Goal: Task Accomplishment & Management: Use online tool/utility

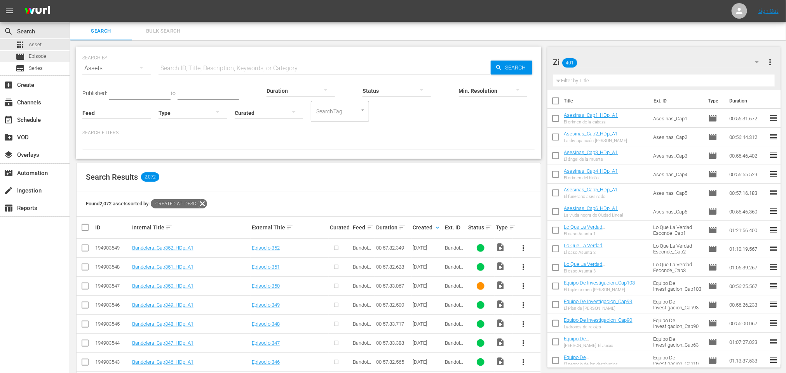
click at [39, 57] on span "Episode" at bounding box center [37, 56] width 17 height 8
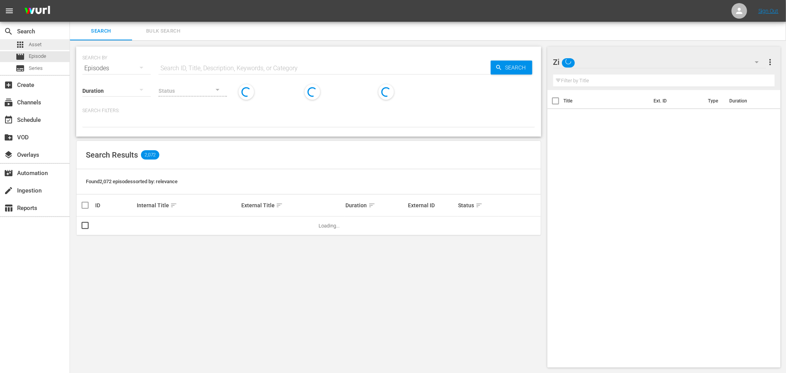
click at [37, 43] on span "Asset" at bounding box center [35, 45] width 13 height 8
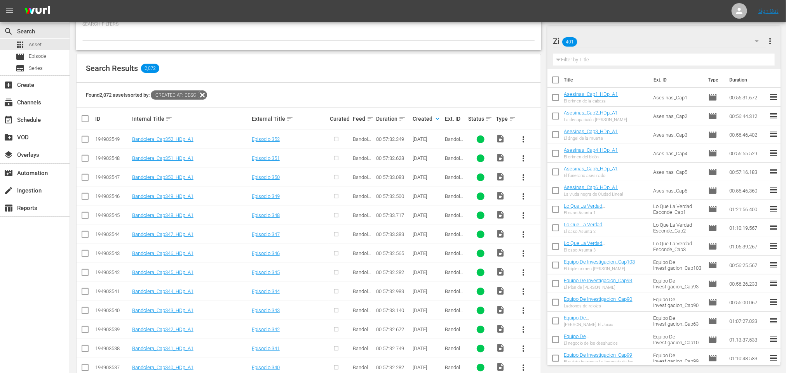
scroll to position [50, 0]
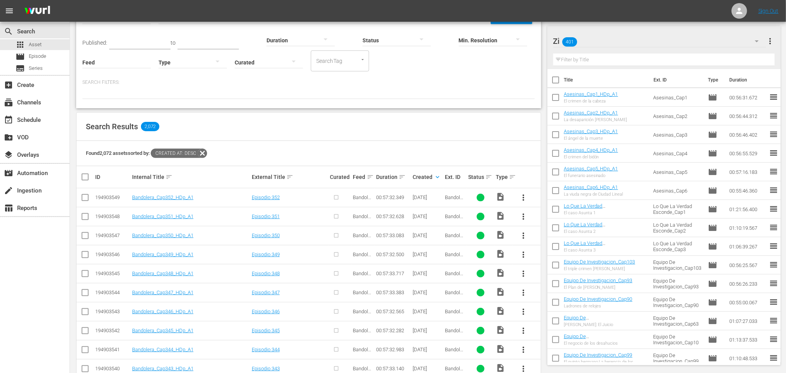
click at [685, 38] on div "Zi 401" at bounding box center [659, 41] width 213 height 22
click at [578, 110] on div "Default Workspace (1031)" at bounding box center [602, 112] width 81 height 12
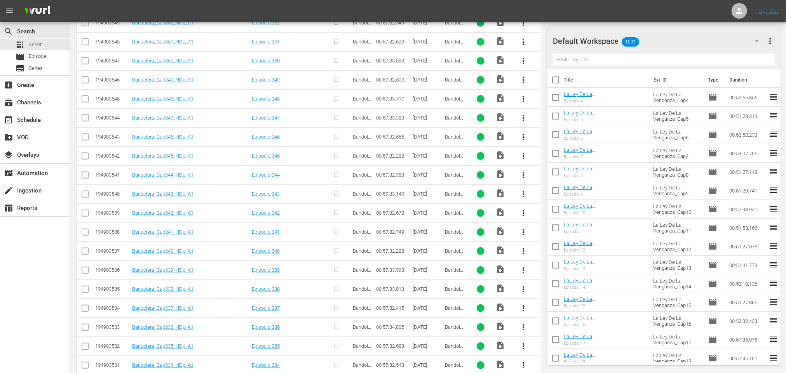
scroll to position [284, 0]
click at [82, 196] on input "checkbox" at bounding box center [84, 194] width 9 height 9
checkbox input "true"
click at [82, 175] on input "checkbox" at bounding box center [84, 175] width 9 height 9
checkbox input "true"
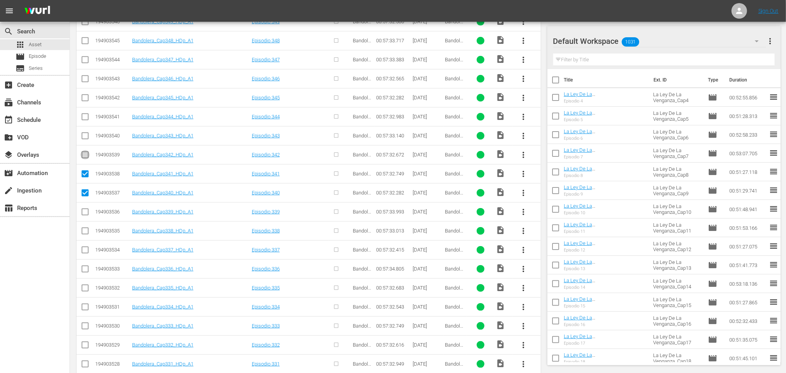
click at [83, 155] on input "checkbox" at bounding box center [84, 156] width 9 height 9
checkbox input "true"
click at [84, 137] on input "checkbox" at bounding box center [84, 137] width 9 height 9
checkbox input "true"
click at [85, 119] on input "checkbox" at bounding box center [84, 118] width 9 height 9
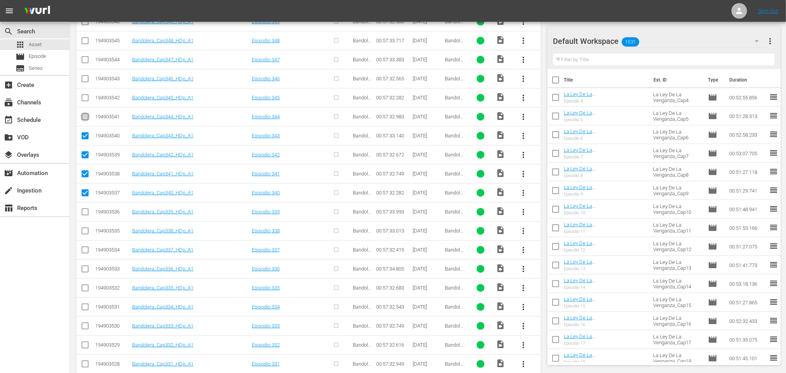
checkbox input "true"
click at [83, 98] on input "checkbox" at bounding box center [84, 99] width 9 height 9
checkbox input "true"
click at [85, 76] on icon at bounding box center [84, 78] width 9 height 9
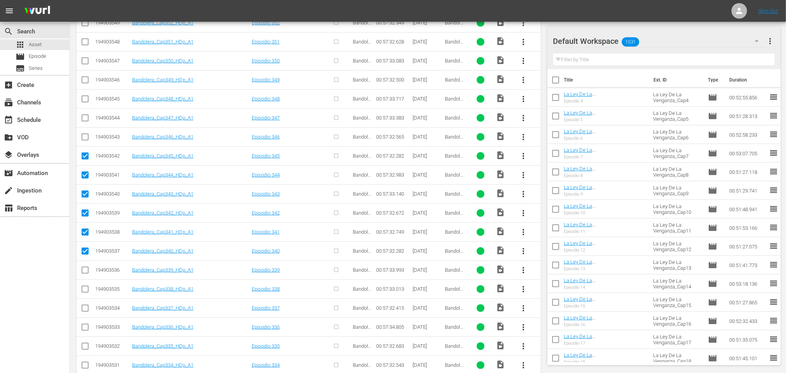
click at [86, 139] on input "checkbox" at bounding box center [84, 138] width 9 height 9
checkbox input "true"
click at [85, 118] on input "checkbox" at bounding box center [84, 119] width 9 height 9
checkbox input "true"
click at [86, 98] on input "checkbox" at bounding box center [84, 100] width 9 height 9
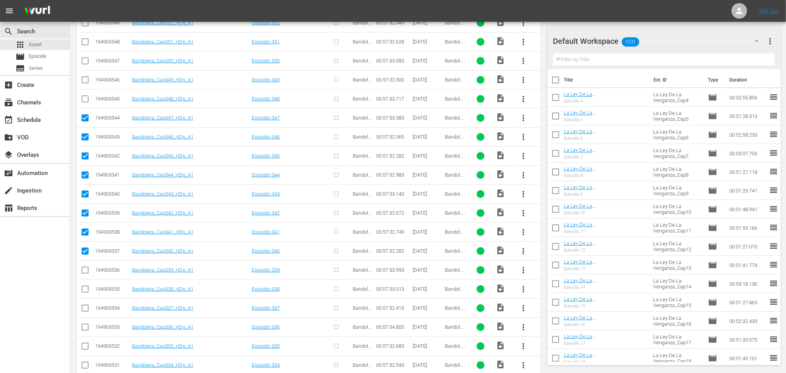
checkbox input "true"
click at [88, 82] on input "checkbox" at bounding box center [84, 81] width 9 height 9
checkbox input "true"
click at [83, 63] on input "checkbox" at bounding box center [84, 62] width 9 height 9
checkbox input "true"
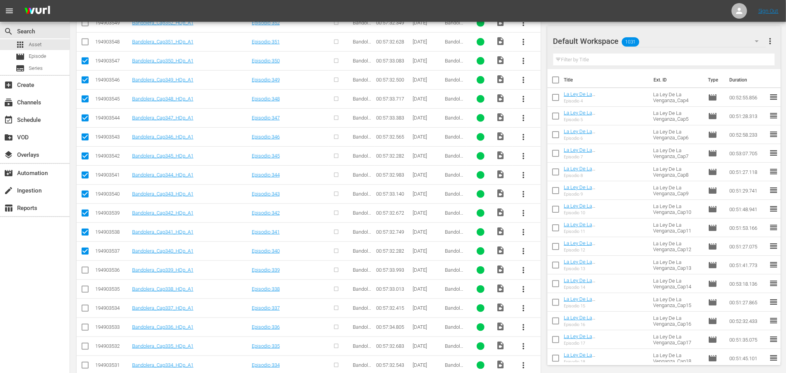
scroll to position [167, 0]
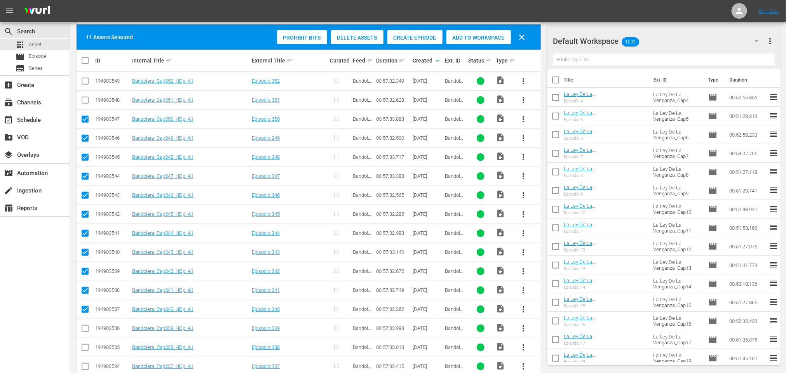
click at [85, 98] on input "checkbox" at bounding box center [84, 101] width 9 height 9
checkbox input "true"
click at [85, 82] on input "checkbox" at bounding box center [84, 82] width 9 height 9
click at [422, 35] on span "Create Episode" at bounding box center [414, 38] width 55 height 6
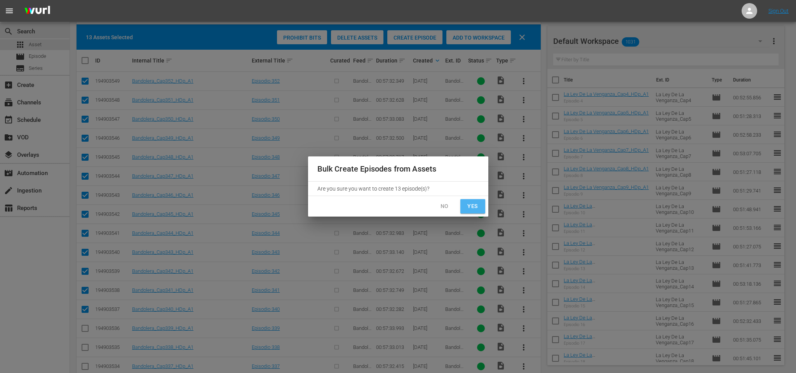
click at [471, 203] on span "Yes" at bounding box center [472, 207] width 12 height 10
checkbox input "false"
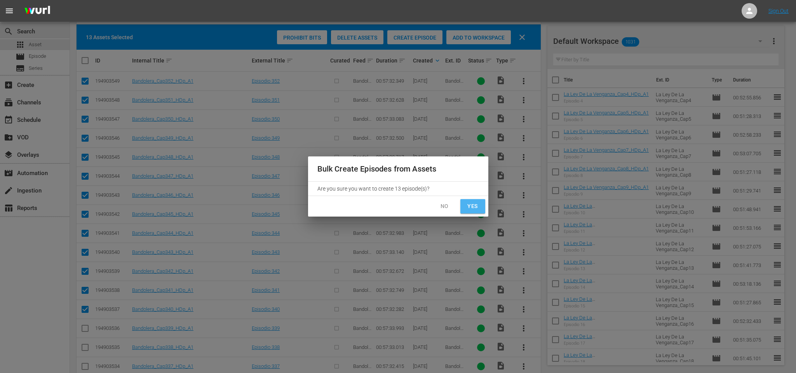
checkbox input "false"
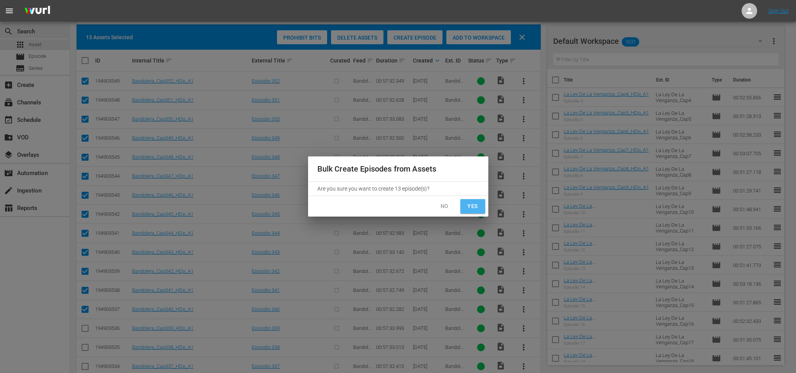
checkbox input "false"
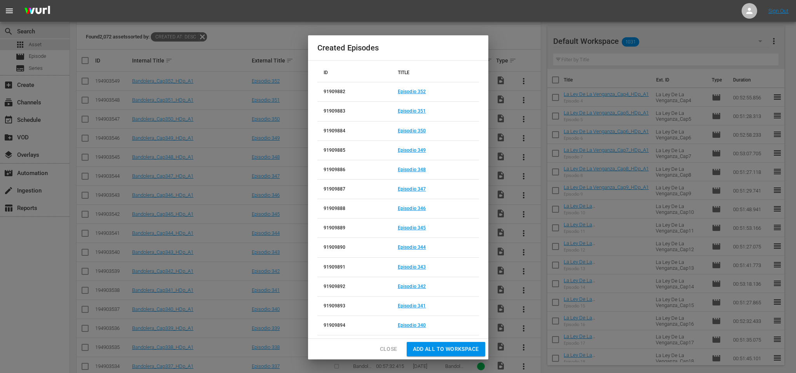
click at [449, 351] on span "Add all to Workspace" at bounding box center [446, 350] width 66 height 10
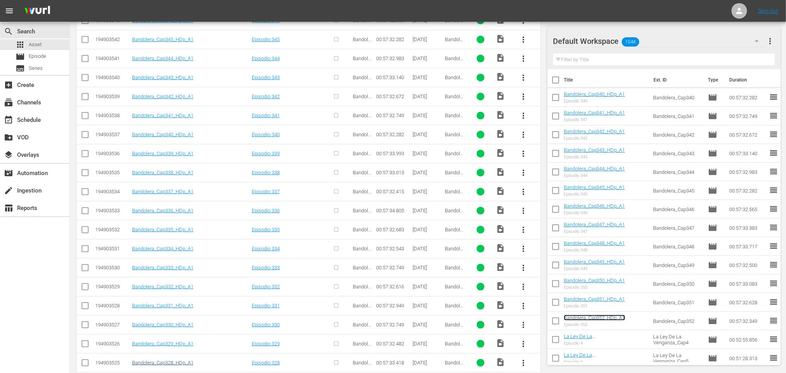
scroll to position [400, 0]
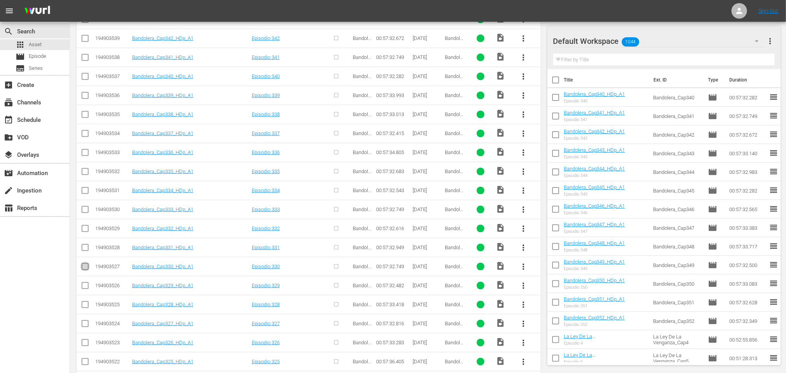
click at [89, 270] on input "checkbox" at bounding box center [84, 268] width 9 height 9
checkbox input "true"
click at [84, 254] on input "checkbox" at bounding box center [84, 249] width 9 height 9
checkbox input "true"
click at [85, 228] on icon at bounding box center [84, 228] width 9 height 9
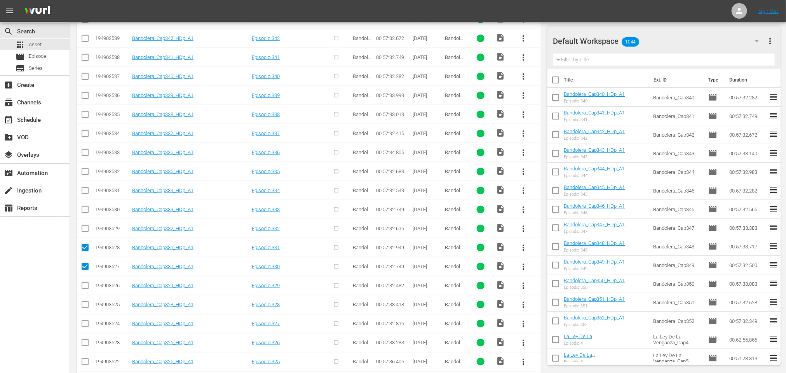
click at [86, 231] on input "checkbox" at bounding box center [84, 230] width 9 height 9
checkbox input "true"
click at [85, 213] on input "checkbox" at bounding box center [84, 211] width 9 height 9
checkbox input "true"
click at [85, 191] on input "checkbox" at bounding box center [84, 192] width 9 height 9
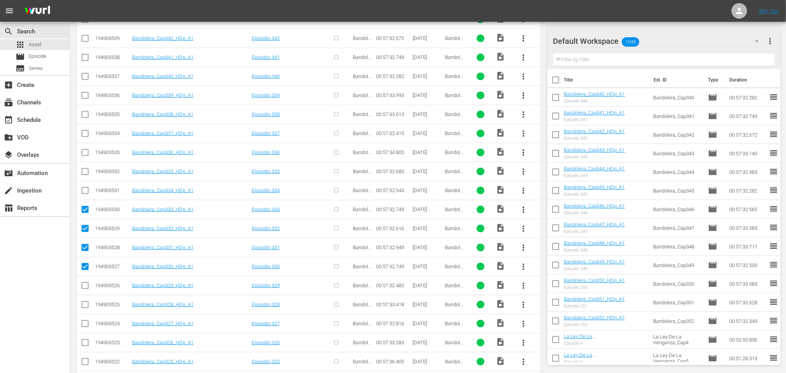
checkbox input "true"
click at [87, 177] on input "checkbox" at bounding box center [84, 173] width 9 height 9
checkbox input "true"
click at [83, 158] on input "checkbox" at bounding box center [84, 154] width 9 height 9
checkbox input "true"
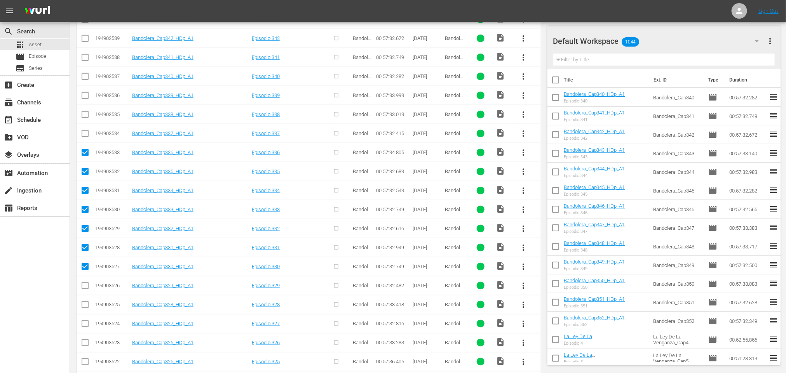
click at [84, 136] on input "checkbox" at bounding box center [84, 135] width 9 height 9
checkbox input "true"
click at [83, 115] on input "checkbox" at bounding box center [84, 115] width 9 height 9
checkbox input "true"
click at [85, 99] on input "checkbox" at bounding box center [84, 96] width 9 height 9
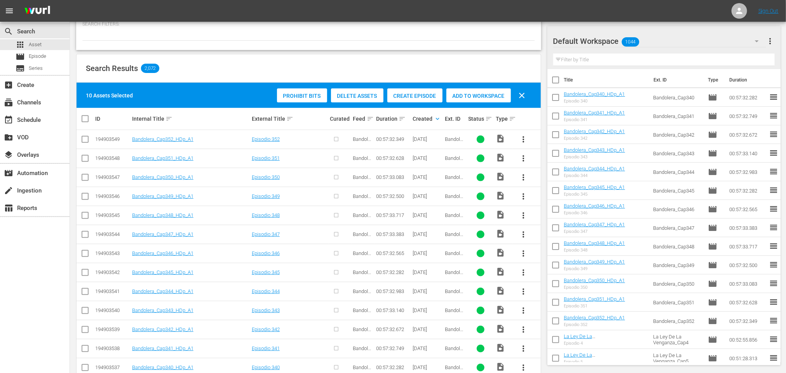
scroll to position [50, 0]
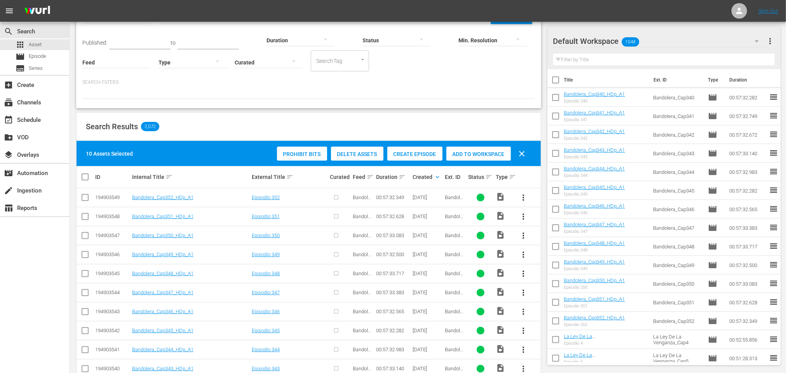
click at [416, 152] on span "Create Episode" at bounding box center [414, 154] width 55 height 6
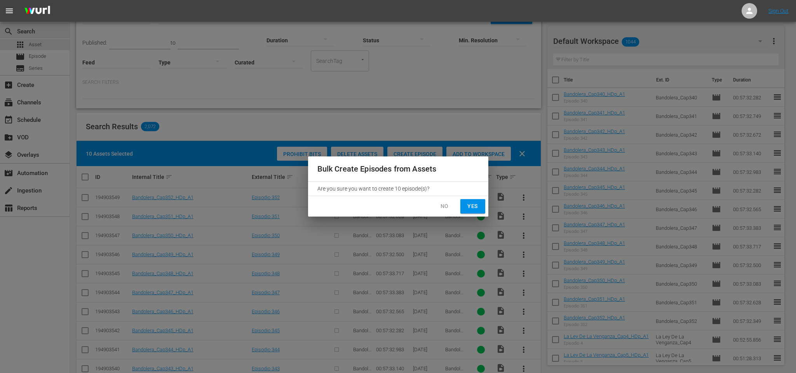
click at [470, 203] on span "Yes" at bounding box center [472, 207] width 12 height 10
checkbox input "false"
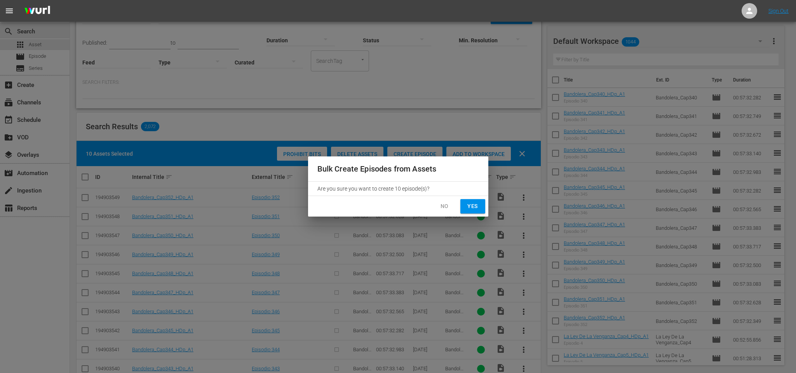
checkbox input "false"
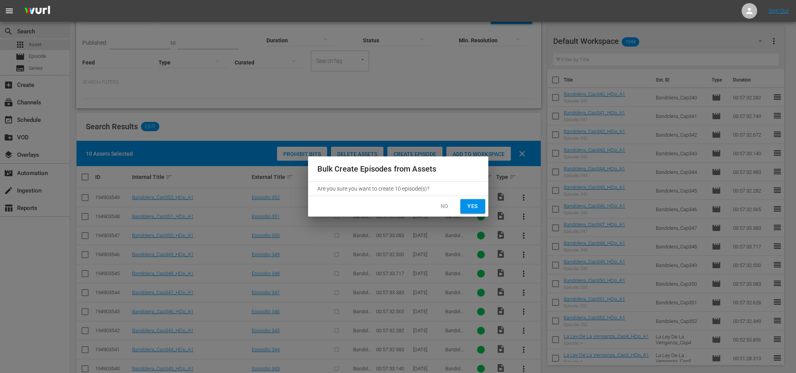
checkbox input "false"
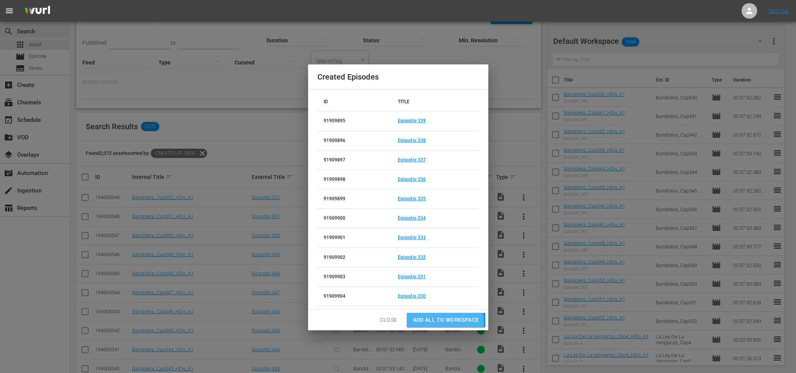
click at [440, 323] on span "Add all to Workspace" at bounding box center [446, 320] width 66 height 10
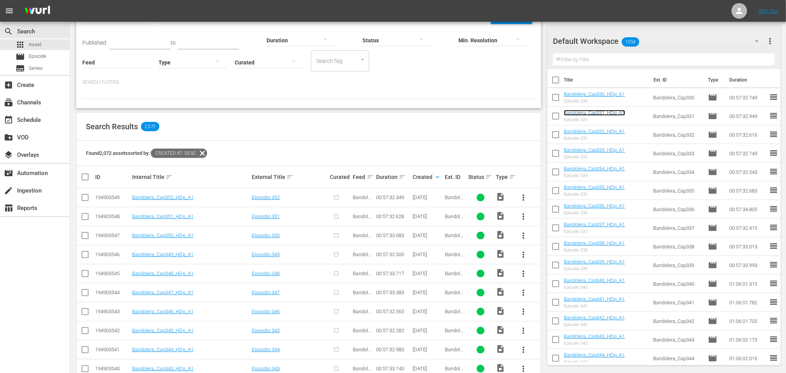
drag, startPoint x: 593, startPoint y: 117, endPoint x: 623, endPoint y: 112, distance: 30.7
drag, startPoint x: 612, startPoint y: 205, endPoint x: 591, endPoint y: 211, distance: 22.2
click at [591, 211] on div "Episodio 336" at bounding box center [594, 213] width 61 height 5
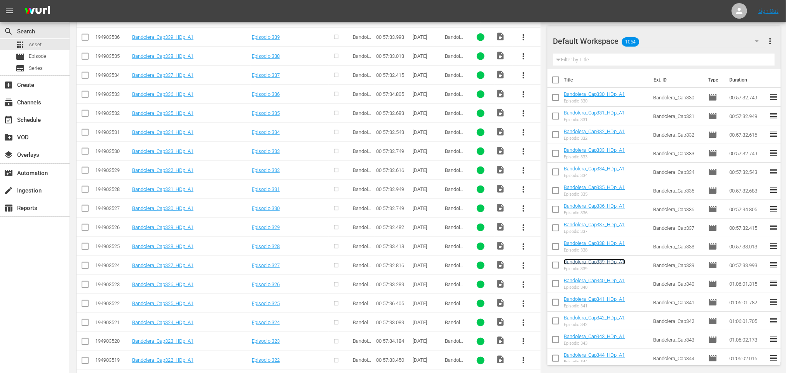
scroll to position [575, 0]
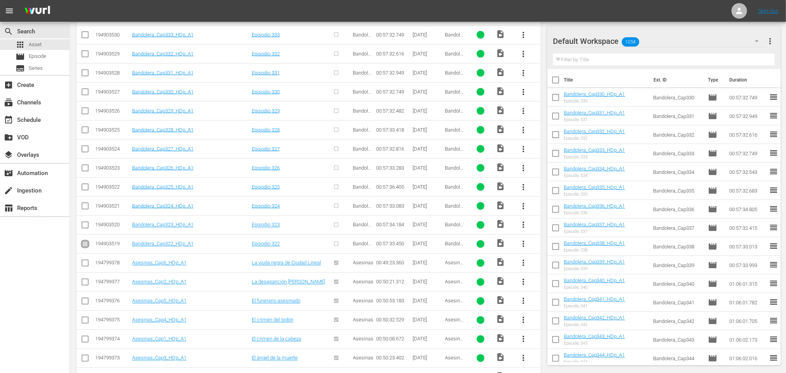
click at [87, 251] on input "checkbox" at bounding box center [84, 245] width 9 height 9
checkbox input "true"
click at [87, 228] on input "checkbox" at bounding box center [84, 226] width 9 height 9
checkbox input "true"
click at [87, 212] on input "checkbox" at bounding box center [84, 207] width 9 height 9
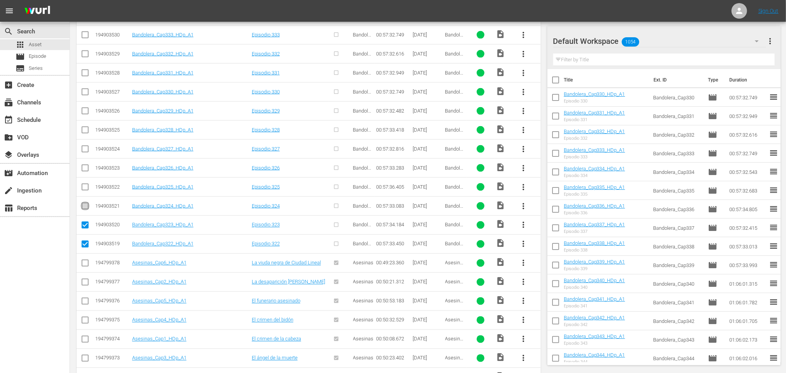
checkbox input "true"
click at [84, 193] on input "checkbox" at bounding box center [84, 188] width 9 height 9
checkbox input "true"
click at [87, 174] on input "checkbox" at bounding box center [84, 169] width 9 height 9
checkbox input "true"
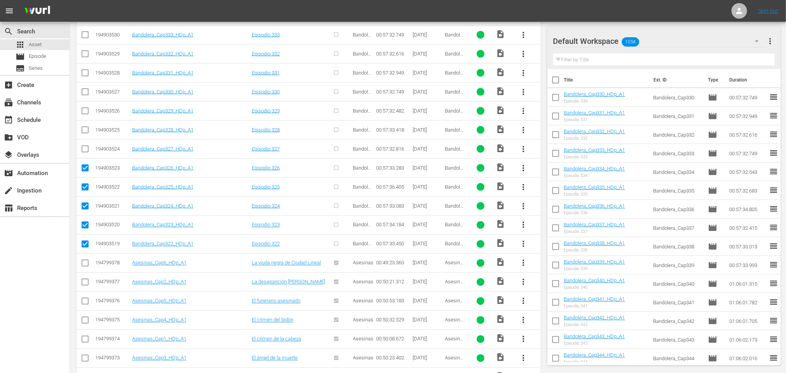
click at [86, 155] on input "checkbox" at bounding box center [84, 150] width 9 height 9
checkbox input "true"
click at [87, 136] on input "checkbox" at bounding box center [84, 131] width 9 height 9
checkbox input "true"
click at [86, 115] on input "checkbox" at bounding box center [84, 112] width 9 height 9
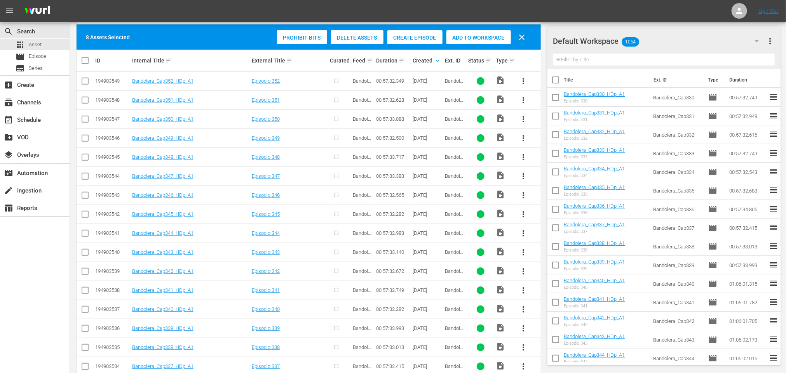
scroll to position [50, 0]
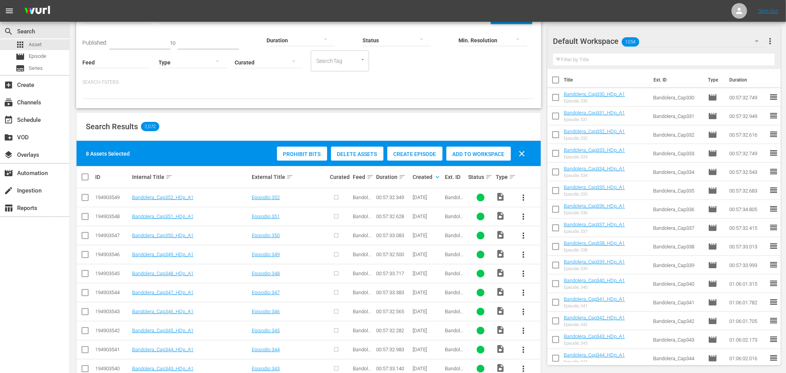
click at [423, 152] on span "Create Episode" at bounding box center [414, 154] width 55 height 6
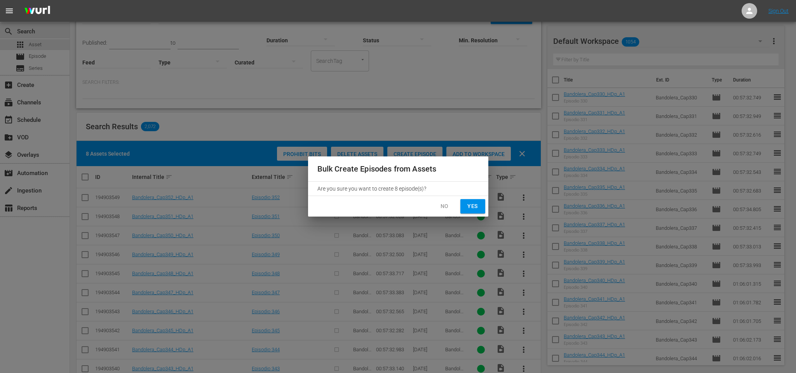
click at [473, 206] on span "Yes" at bounding box center [472, 207] width 12 height 10
checkbox input "false"
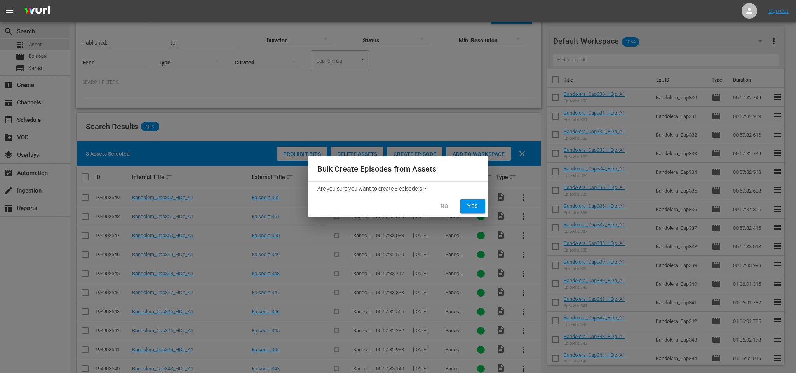
checkbox input "false"
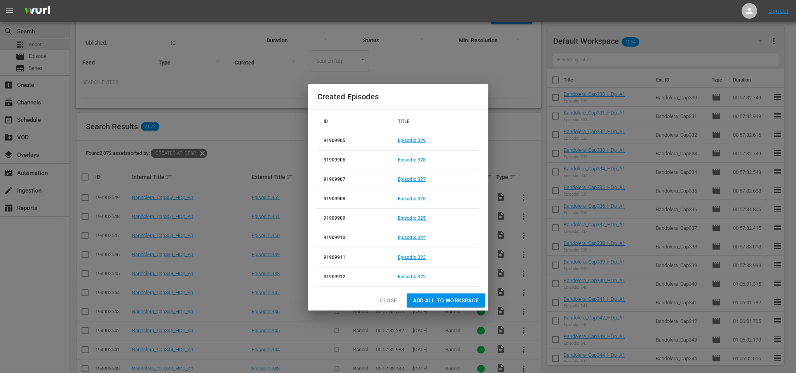
click at [430, 302] on span "Add all to Workspace" at bounding box center [446, 301] width 66 height 10
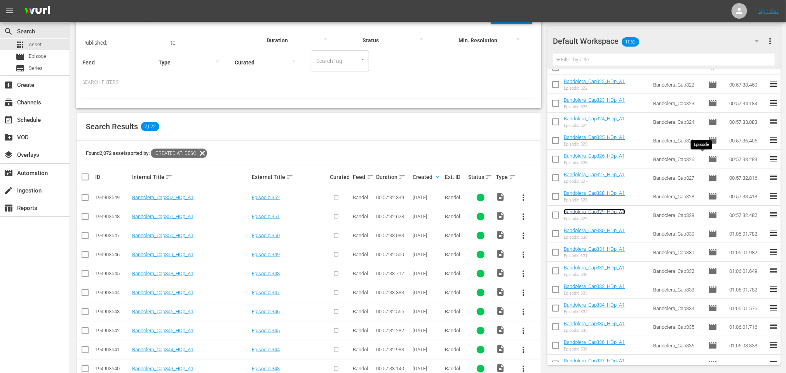
scroll to position [0, 0]
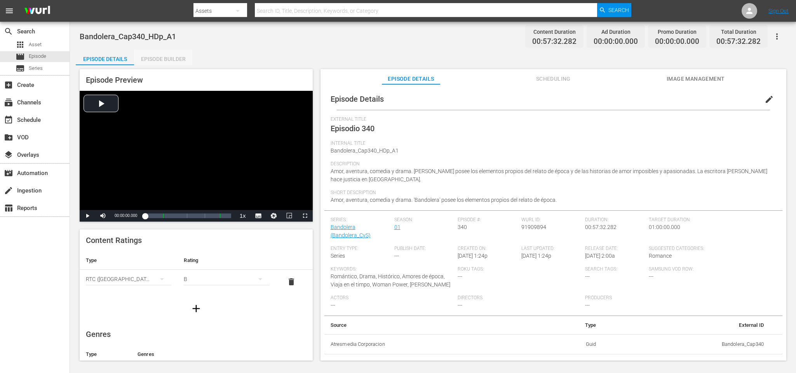
click at [155, 59] on div "Episode Builder" at bounding box center [163, 59] width 58 height 19
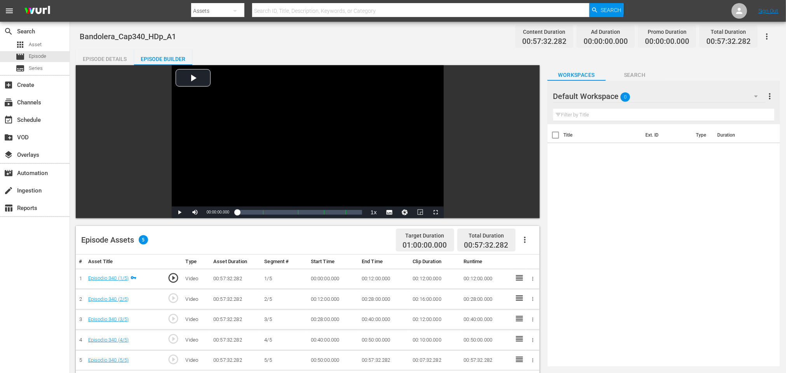
click at [521, 239] on icon "button" at bounding box center [524, 239] width 9 height 9
click at [529, 242] on div "Fill with Ads" at bounding box center [548, 243] width 53 height 19
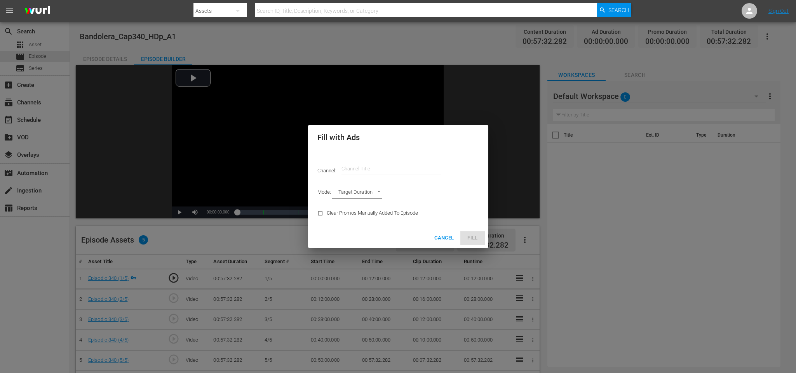
click at [391, 168] on input "text" at bounding box center [390, 169] width 99 height 19
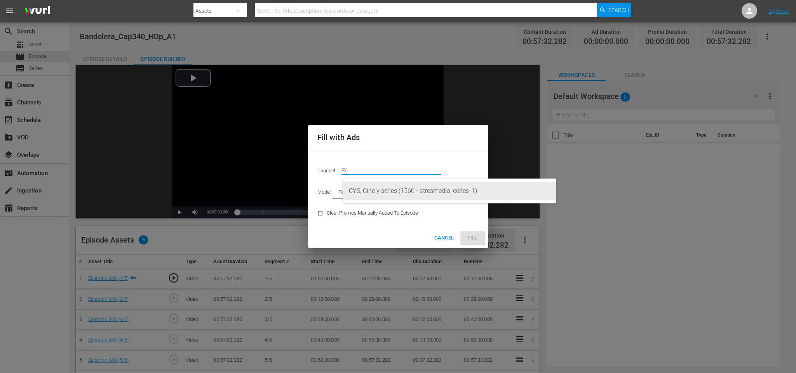
click at [388, 186] on div "CYS, Cine y series (1560 - atresmedia_ceries_1)" at bounding box center [449, 191] width 201 height 19
type input "CYS, Cine y series (1560)"
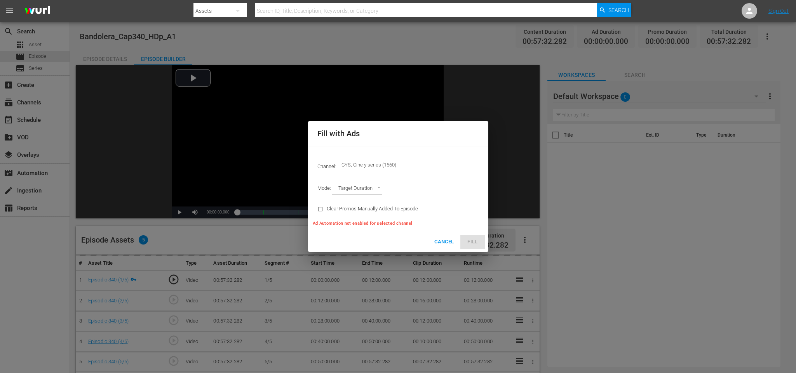
type input "AD_BREAK_DURATION"
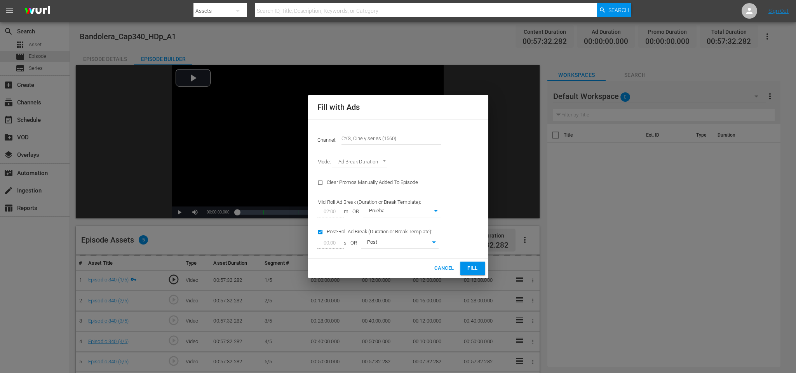
click at [472, 270] on span "Fill" at bounding box center [472, 268] width 12 height 9
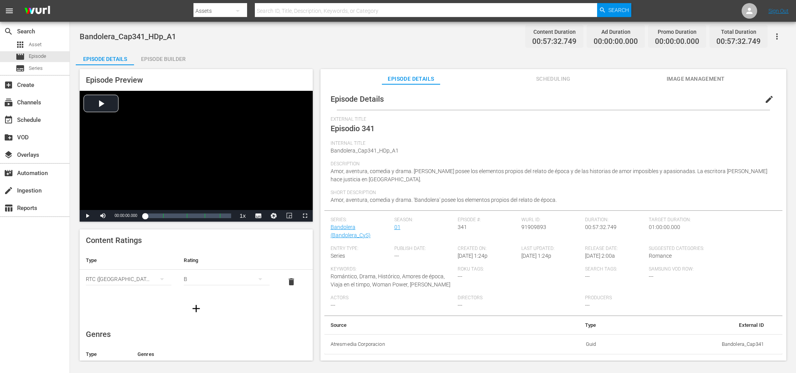
click at [171, 55] on div "Episode Builder" at bounding box center [163, 59] width 58 height 19
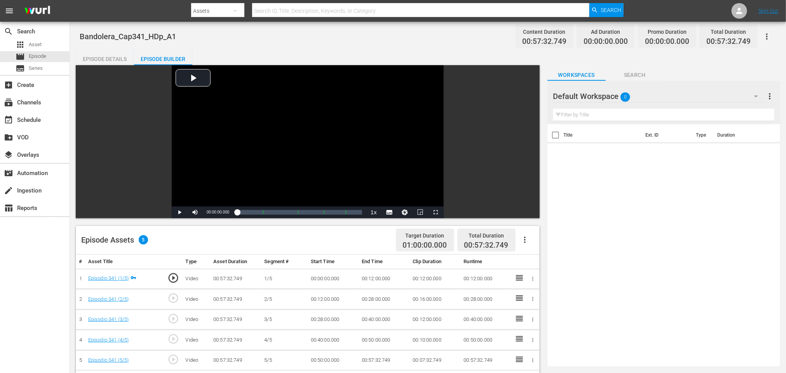
click at [525, 238] on icon "button" at bounding box center [525, 240] width 2 height 6
click at [531, 239] on div "Fill with Ads" at bounding box center [548, 243] width 53 height 19
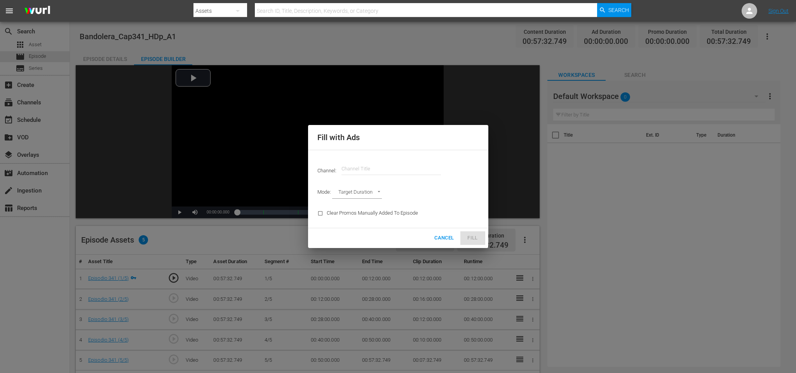
click at [391, 162] on input "text" at bounding box center [390, 169] width 99 height 19
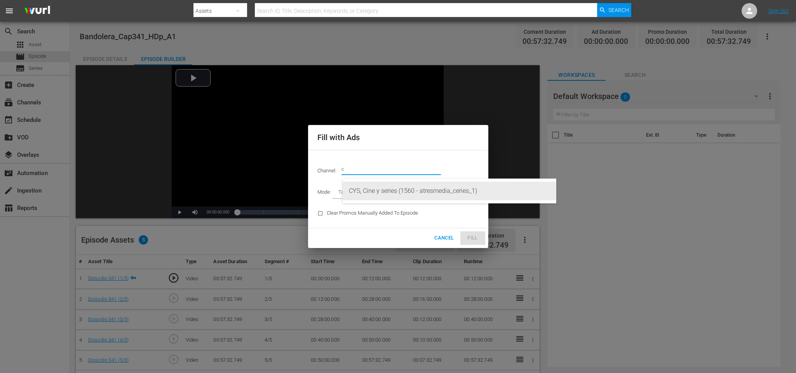
click at [382, 189] on div "CYS, Cine y series (1560 - atresmedia_ceries_1)" at bounding box center [449, 191] width 201 height 19
type input "CYS, Cine y series (1560)"
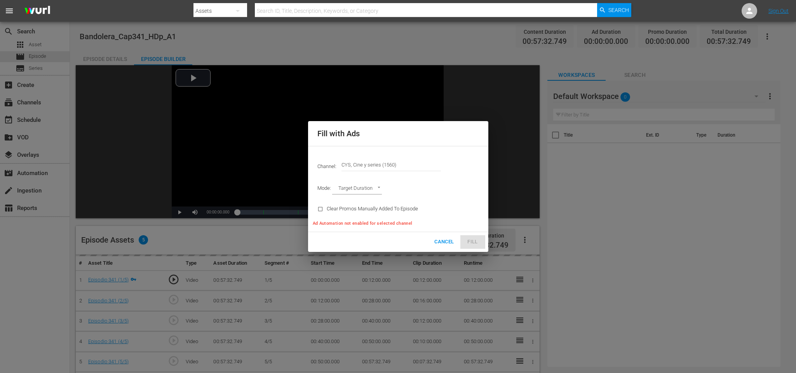
type input "AD_BREAK_DURATION"
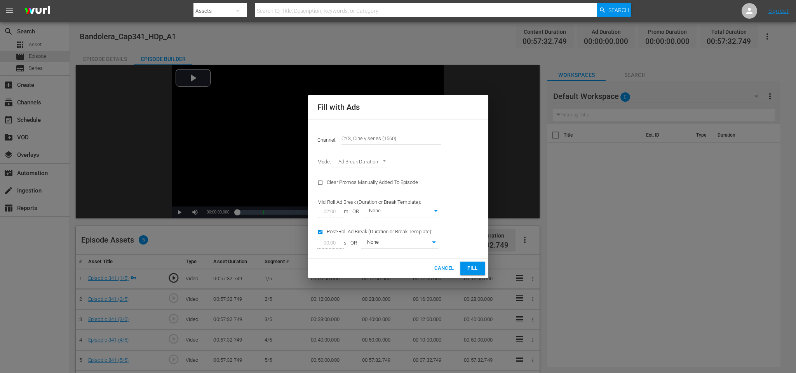
click at [471, 267] on span "Fill" at bounding box center [472, 268] width 12 height 9
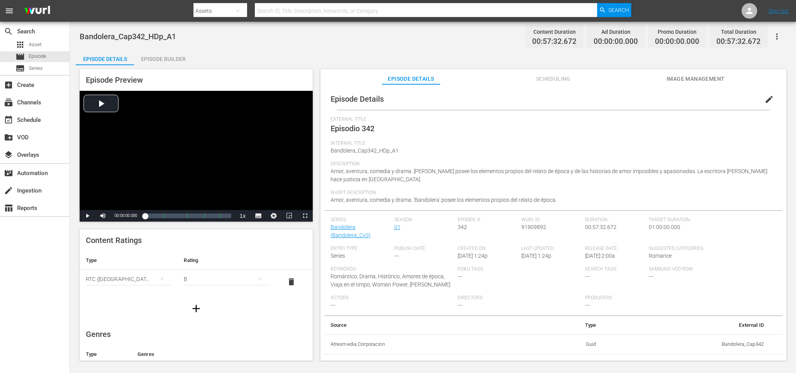
click at [165, 59] on div "Episode Builder" at bounding box center [163, 59] width 58 height 19
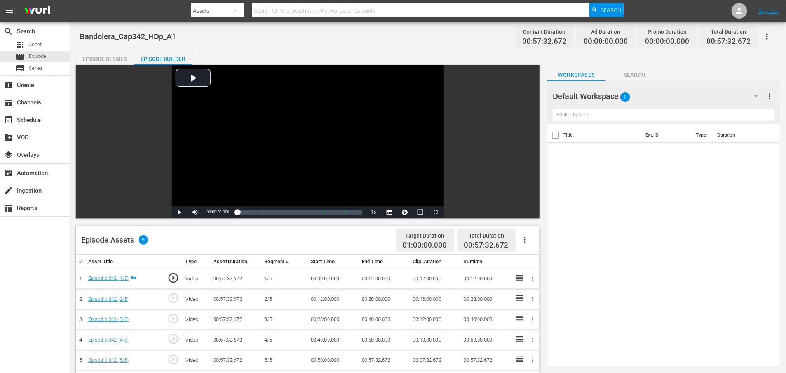
click at [521, 237] on icon "button" at bounding box center [524, 239] width 9 height 9
click at [532, 240] on div "Fill with Ads" at bounding box center [548, 243] width 53 height 19
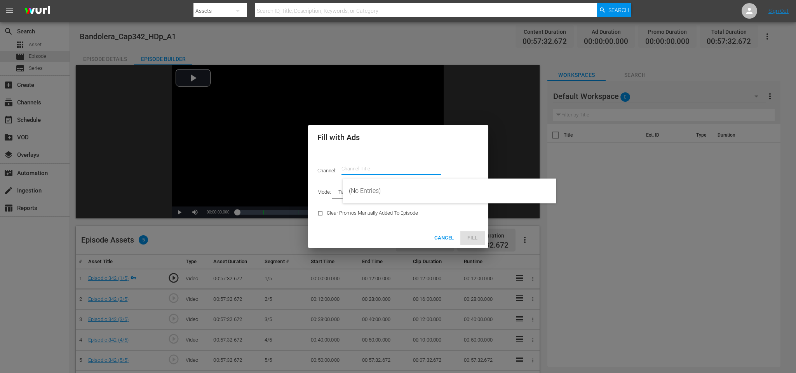
click at [369, 169] on input "text" at bounding box center [390, 169] width 99 height 19
click at [376, 190] on div "CYS, Cine y series (1560 - atresmedia_ceries_1)" at bounding box center [449, 191] width 201 height 19
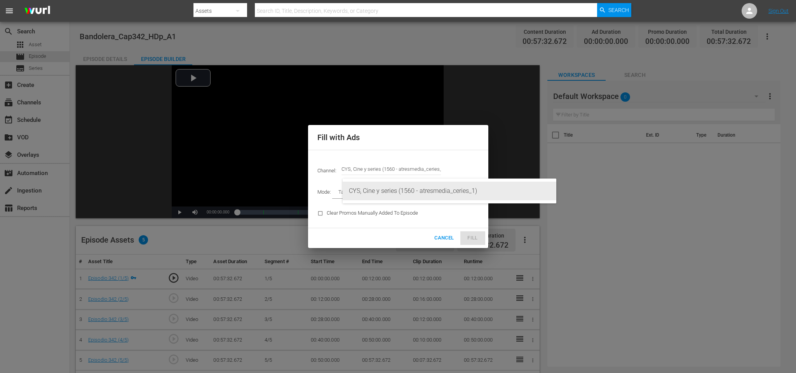
type input "CYS, Cine y series (1560)"
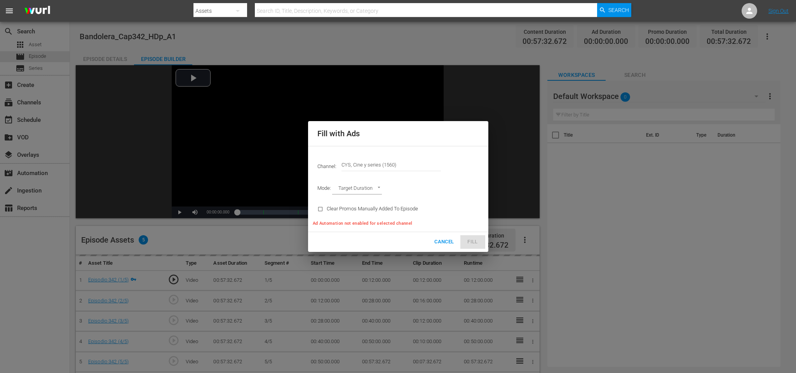
type input "AD_BREAK_DURATION"
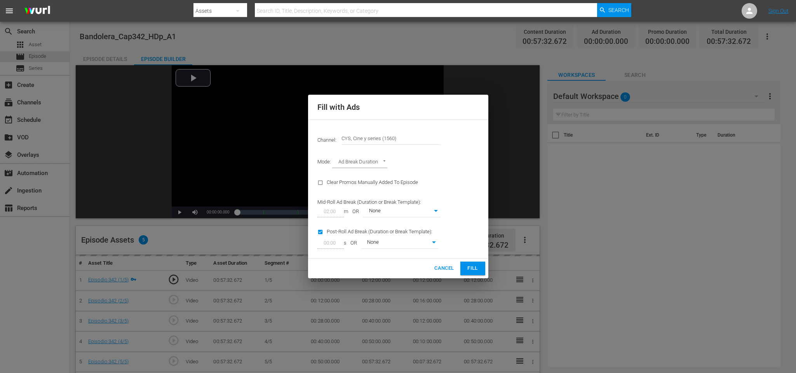
click at [478, 269] on span "Fill" at bounding box center [472, 268] width 12 height 9
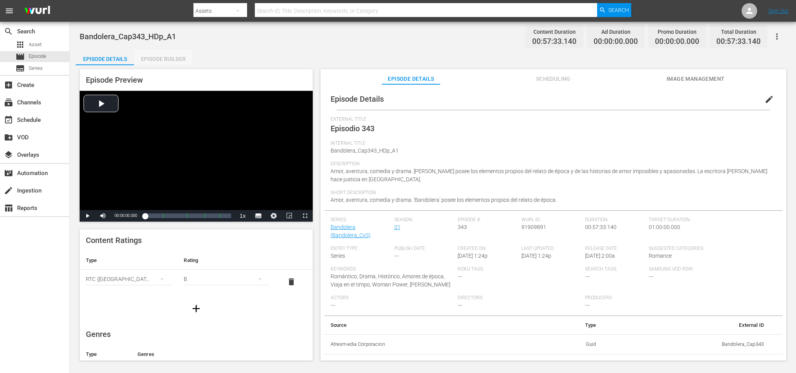
click at [170, 57] on div "Episode Builder" at bounding box center [163, 59] width 58 height 19
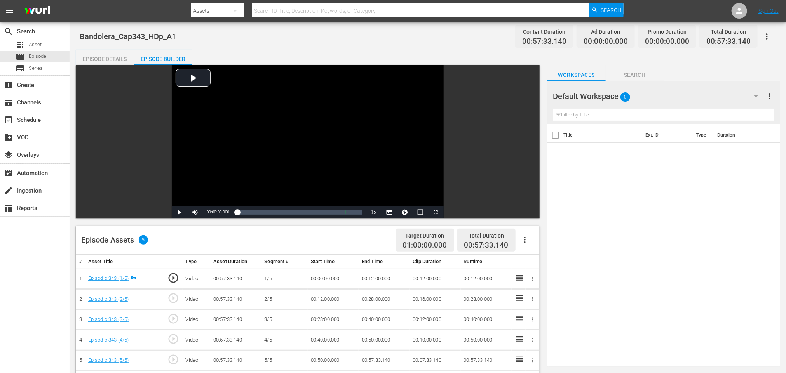
click at [526, 240] on icon "button" at bounding box center [524, 239] width 9 height 9
click at [537, 243] on div "Fill with Ads" at bounding box center [548, 243] width 53 height 19
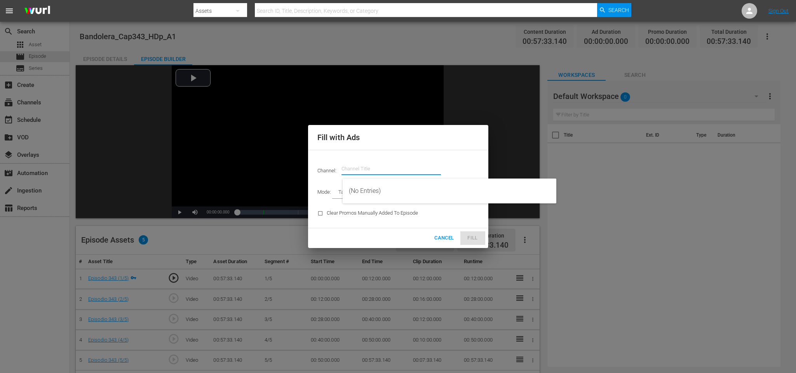
click at [397, 173] on input "text" at bounding box center [390, 169] width 99 height 19
click at [391, 191] on div "CYS, Cine y series (1560 - atresmedia_ceries_1)" at bounding box center [449, 191] width 201 height 19
type input "CYS, Cine y series (1560)"
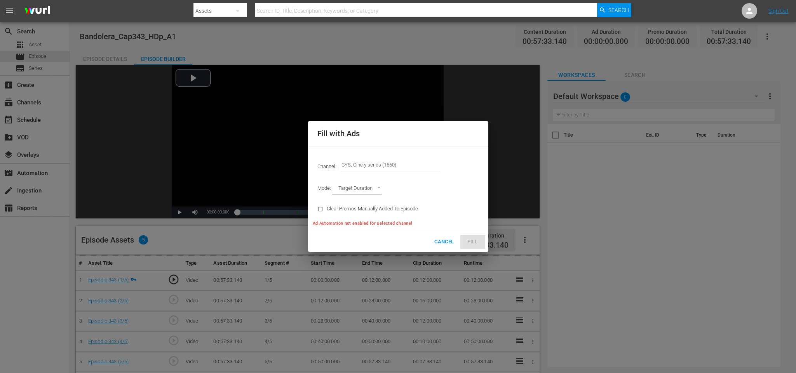
type input "AD_BREAK_DURATION"
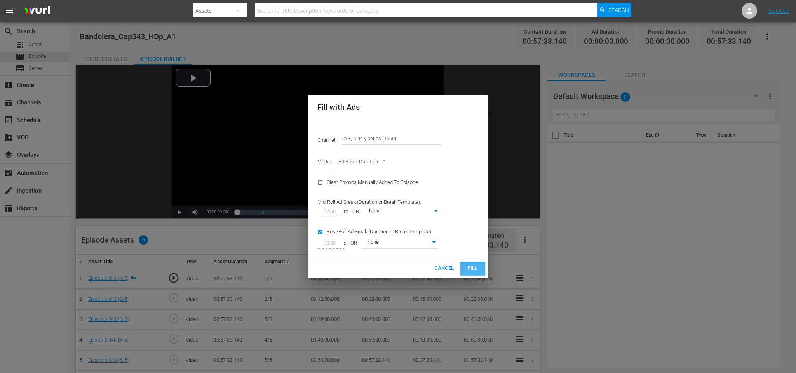
click at [475, 265] on span "Fill" at bounding box center [472, 268] width 12 height 9
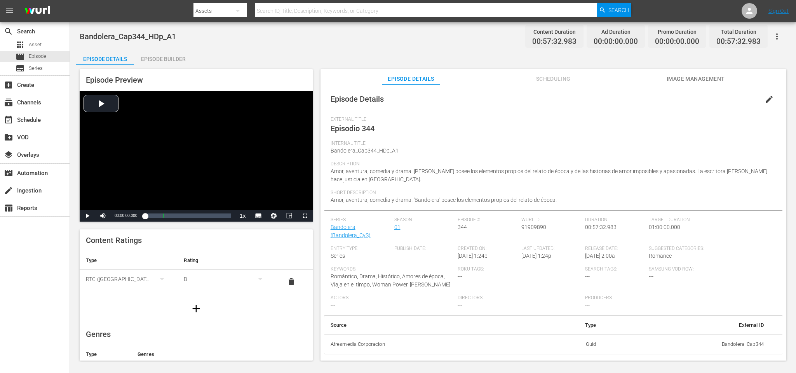
click at [161, 60] on div "Episode Builder" at bounding box center [163, 59] width 58 height 19
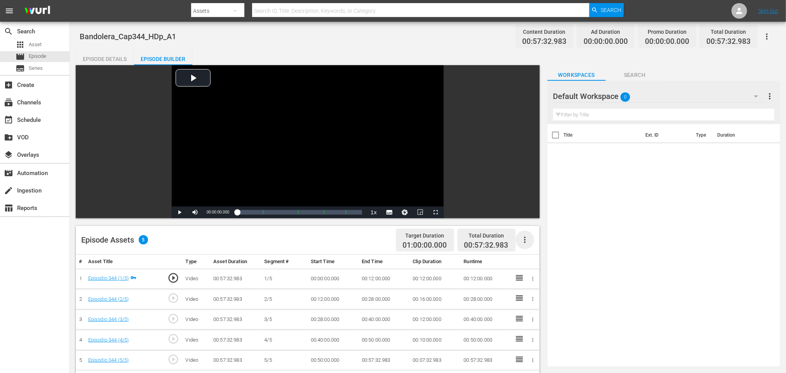
click at [529, 242] on icon "button" at bounding box center [524, 239] width 9 height 9
click at [531, 238] on div "Fill with Ads" at bounding box center [548, 243] width 53 height 19
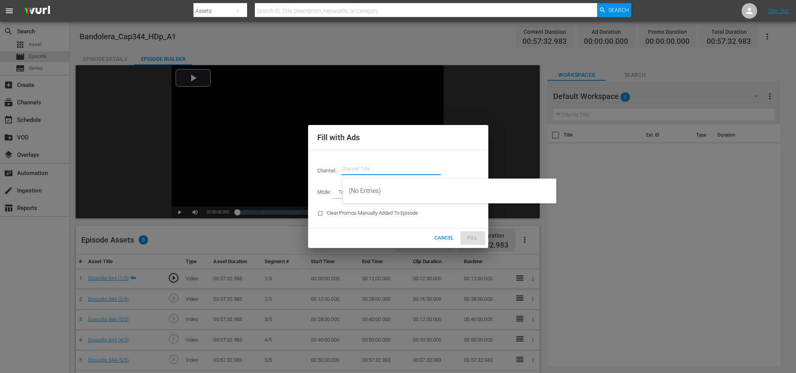
click at [405, 171] on input "text" at bounding box center [390, 169] width 99 height 19
click at [391, 190] on div "CYS, Cine y series (1560 - atresmedia_ceries_1)" at bounding box center [449, 191] width 201 height 19
type input "CYS, Cine y series (1560)"
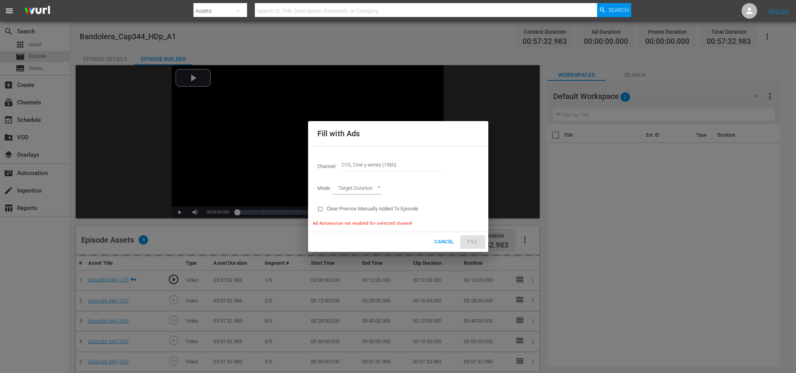
type input "AD_BREAK_DURATION"
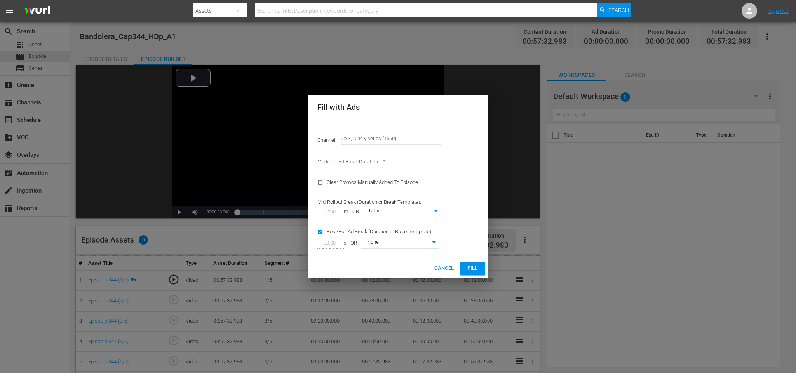
click at [472, 268] on span "Fill" at bounding box center [472, 268] width 12 height 9
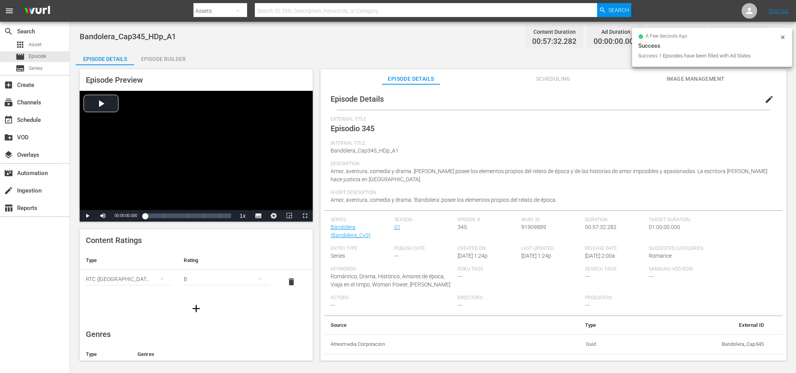
click at [179, 58] on div "Episode Builder" at bounding box center [163, 59] width 58 height 19
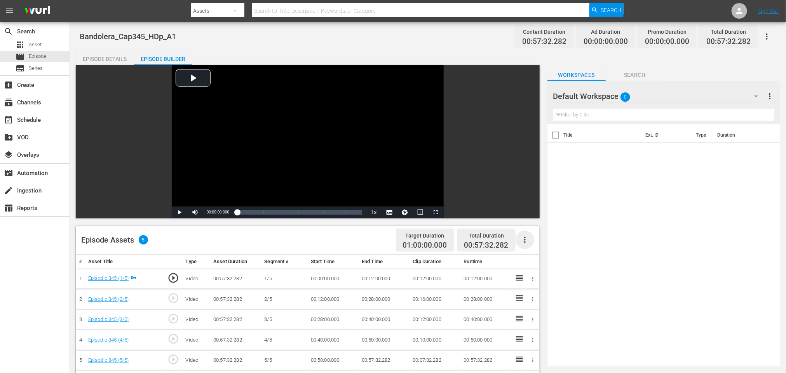
click at [520, 238] on icon "button" at bounding box center [524, 239] width 9 height 9
click at [530, 240] on div "Fill with Ads" at bounding box center [548, 243] width 53 height 19
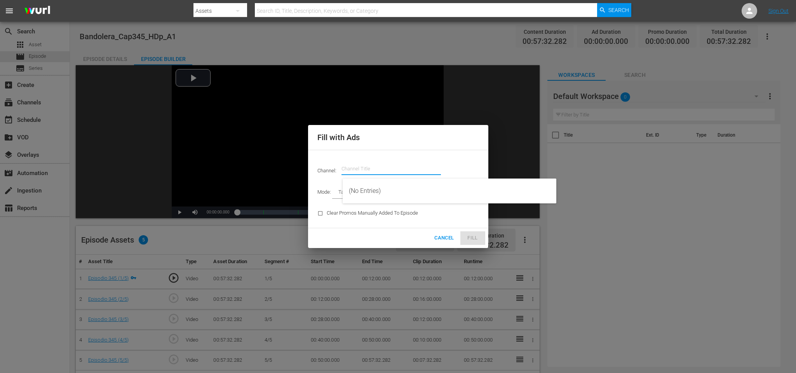
click at [400, 162] on input "text" at bounding box center [390, 169] width 99 height 19
click at [406, 197] on div "CYS, Cine y series (1560 - atresmedia_ceries_1)" at bounding box center [449, 191] width 201 height 19
type input "CYS, Cine y series (1560)"
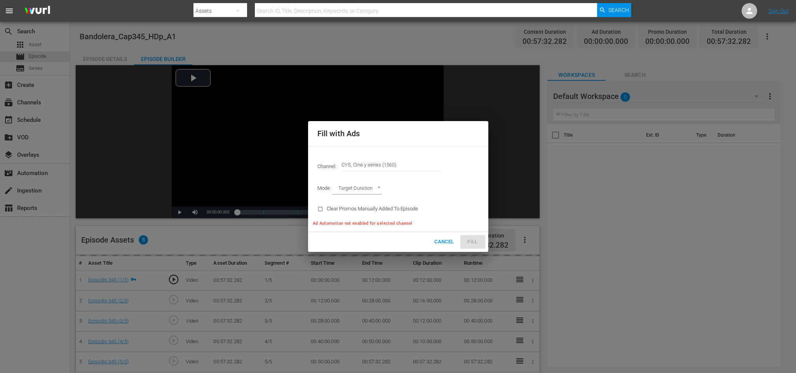
type input "AD_BREAK_DURATION"
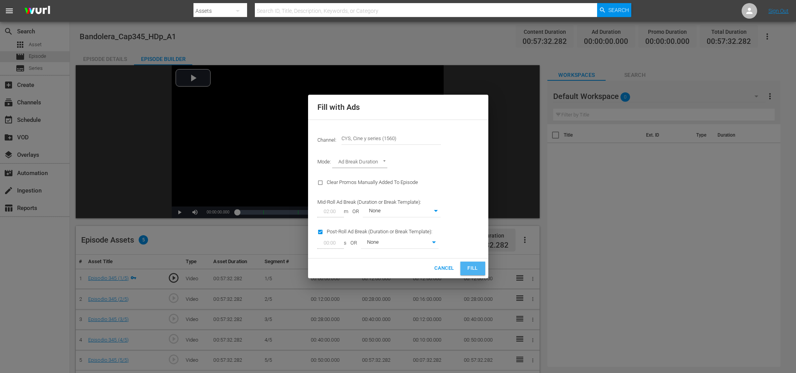
click at [473, 266] on span "Fill" at bounding box center [472, 268] width 12 height 9
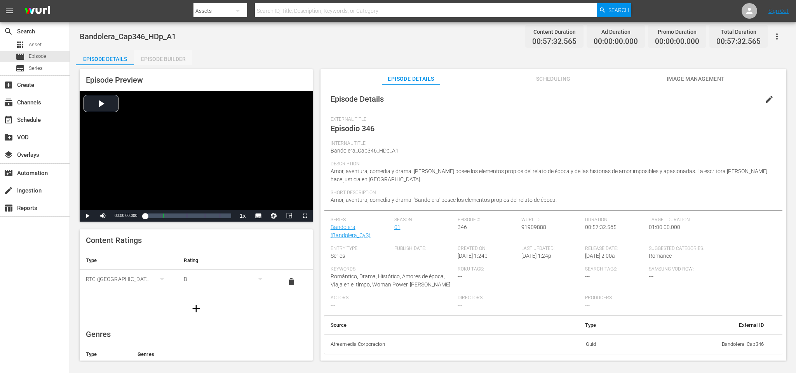
click at [147, 53] on div "Episode Builder" at bounding box center [163, 59] width 58 height 19
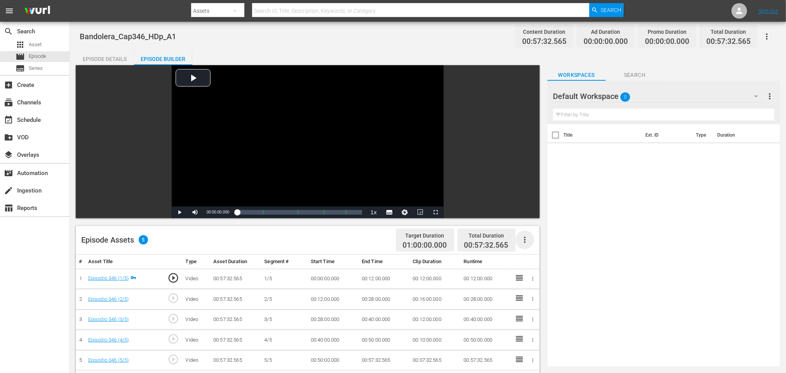
click at [525, 240] on icon "button" at bounding box center [525, 240] width 2 height 6
click at [535, 240] on div "Fill with Ads" at bounding box center [548, 243] width 53 height 19
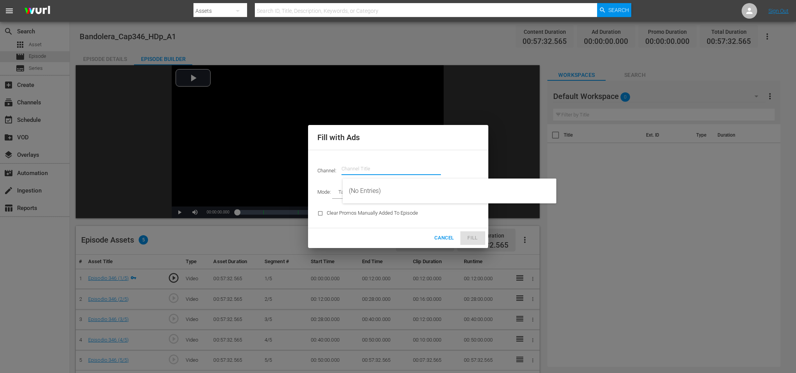
click at [424, 160] on input "text" at bounding box center [390, 169] width 99 height 19
click at [396, 191] on div "CYS, Cine y series (1560 - atresmedia_ceries_1)" at bounding box center [449, 191] width 201 height 19
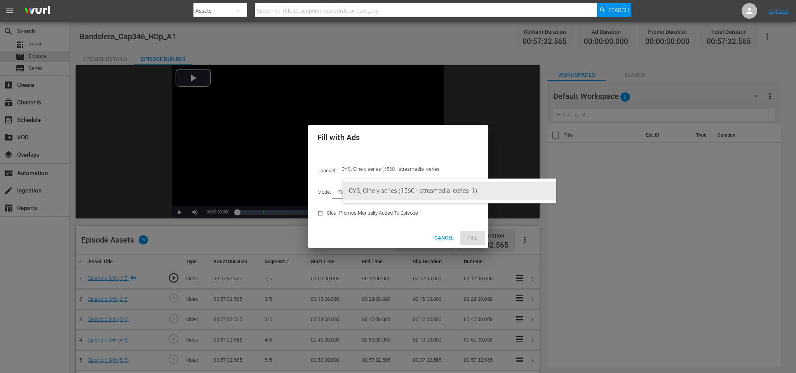
type input "CYS, Cine y series (1560)"
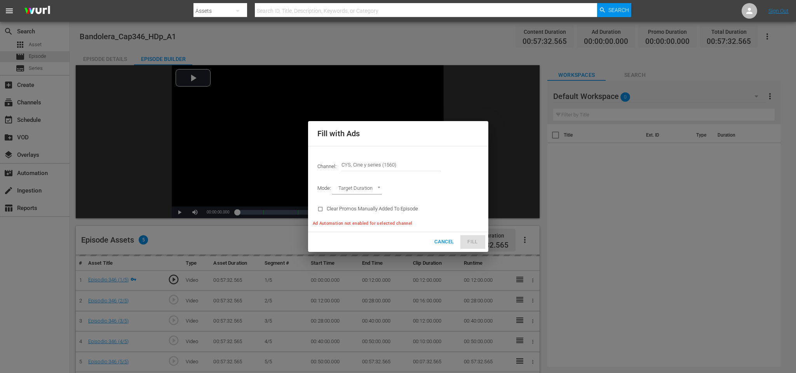
type input "AD_BREAK_DURATION"
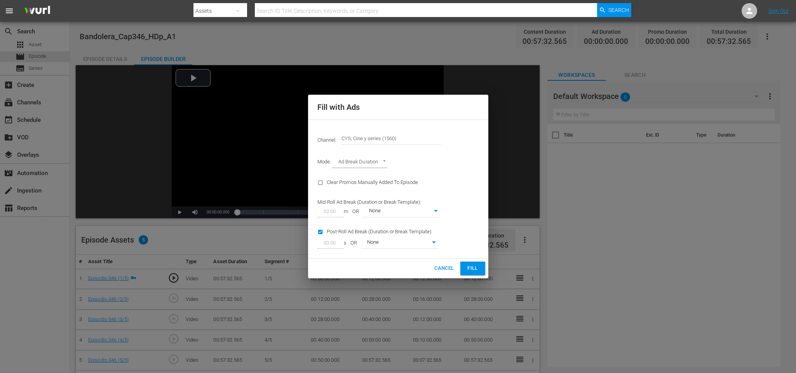
click at [471, 266] on span "Fill" at bounding box center [472, 268] width 12 height 9
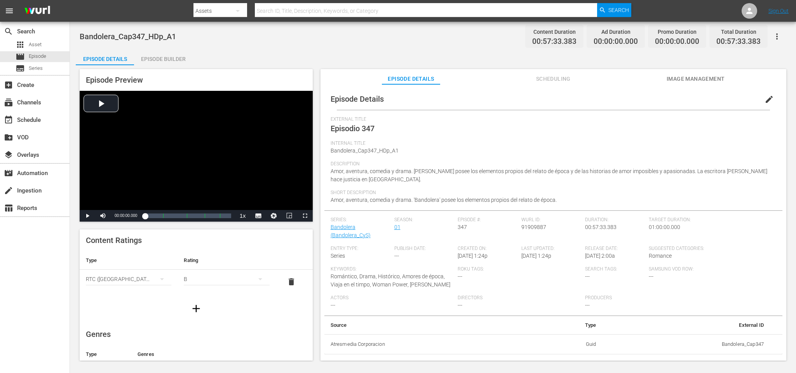
click at [174, 56] on div "Episode Builder" at bounding box center [163, 59] width 58 height 19
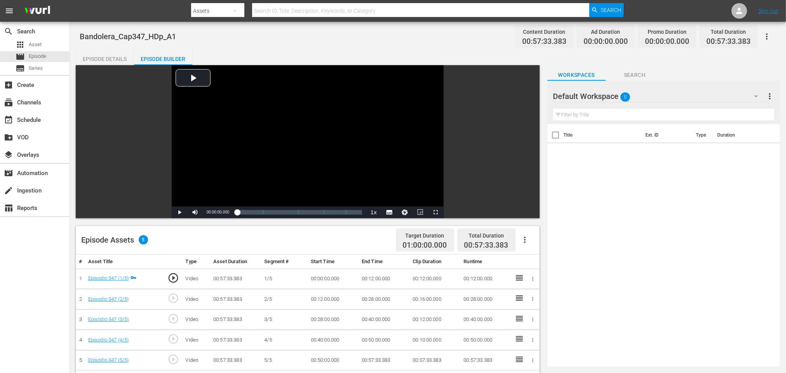
click at [526, 240] on icon "button" at bounding box center [524, 239] width 9 height 9
click at [540, 242] on div "Fill with Ads" at bounding box center [548, 243] width 53 height 19
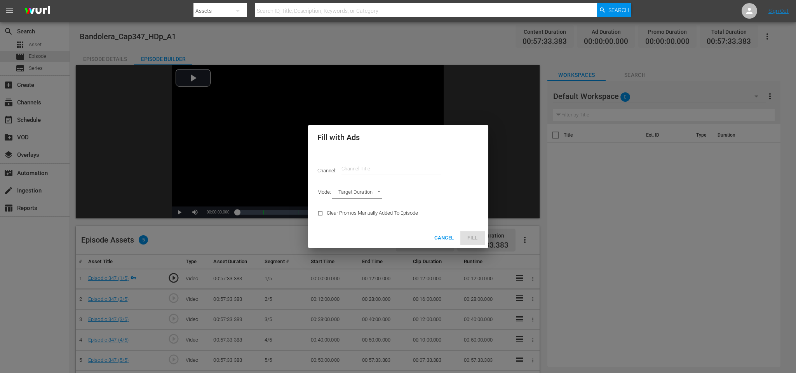
click at [394, 172] on input "text" at bounding box center [390, 169] width 99 height 19
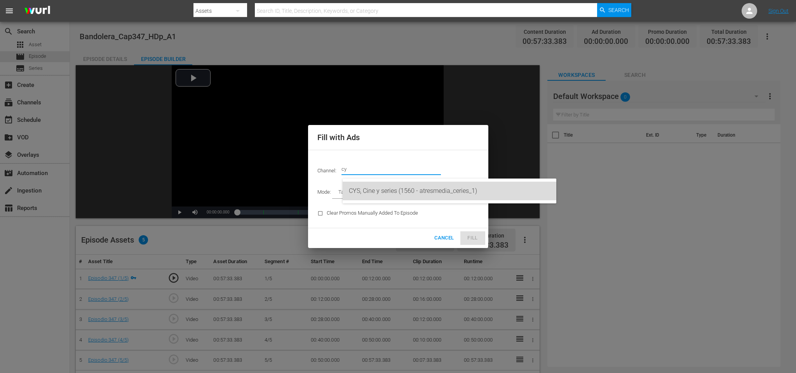
click at [395, 188] on div "CYS, Cine y series (1560 - atresmedia_ceries_1)" at bounding box center [449, 191] width 201 height 19
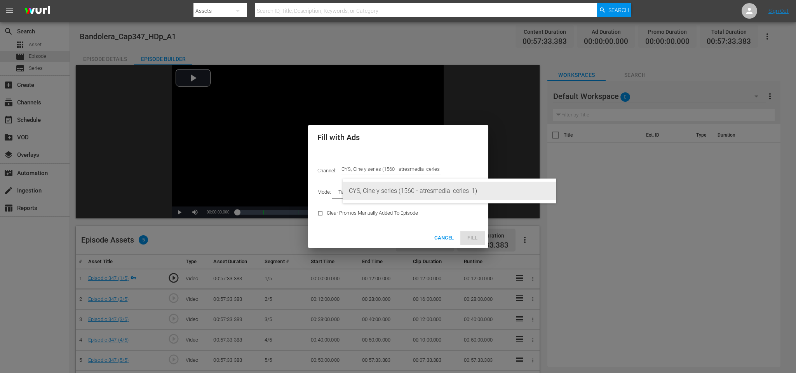
type input "CYS, Cine y series (1560)"
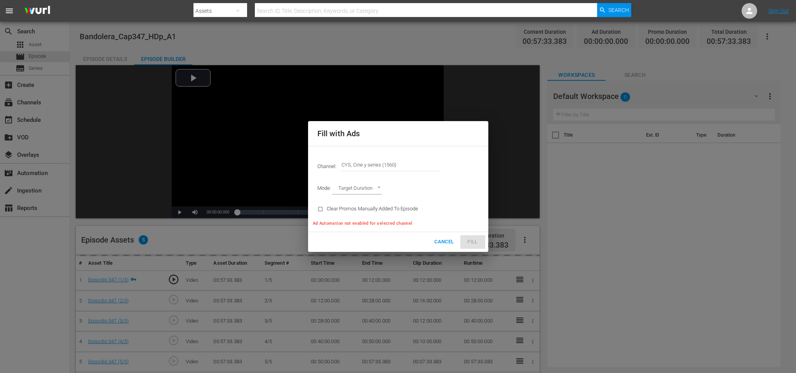
type input "AD_BREAK_DURATION"
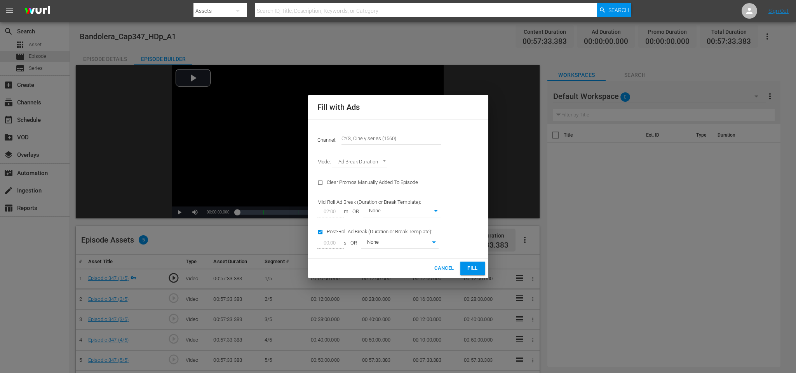
click at [474, 264] on button "Fill" at bounding box center [472, 269] width 25 height 14
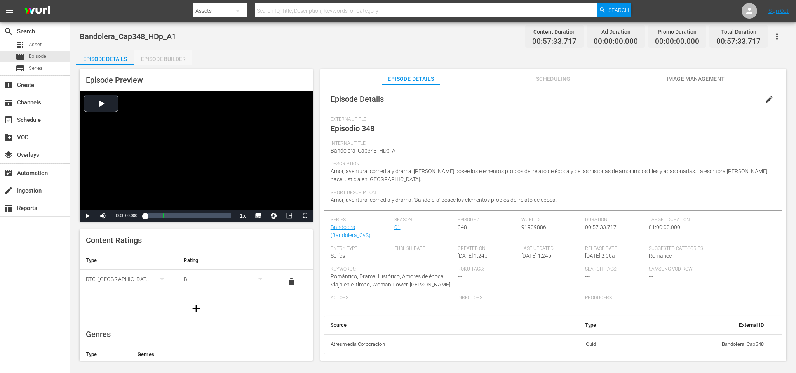
click at [176, 61] on div "Episode Builder" at bounding box center [163, 59] width 58 height 19
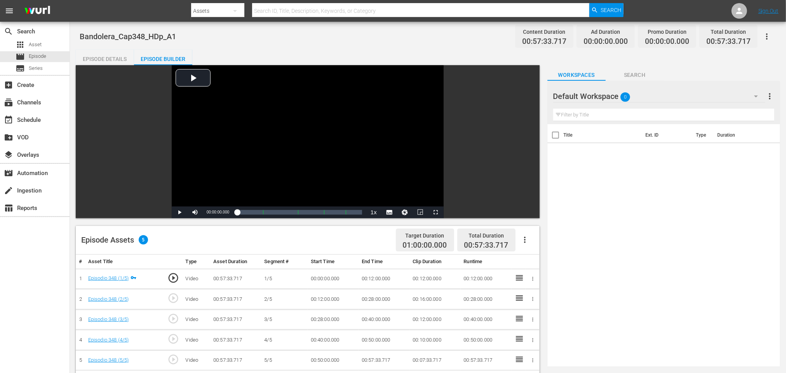
click at [524, 238] on icon "button" at bounding box center [525, 240] width 2 height 6
click at [533, 237] on div "Fill with Ads" at bounding box center [548, 243] width 53 height 19
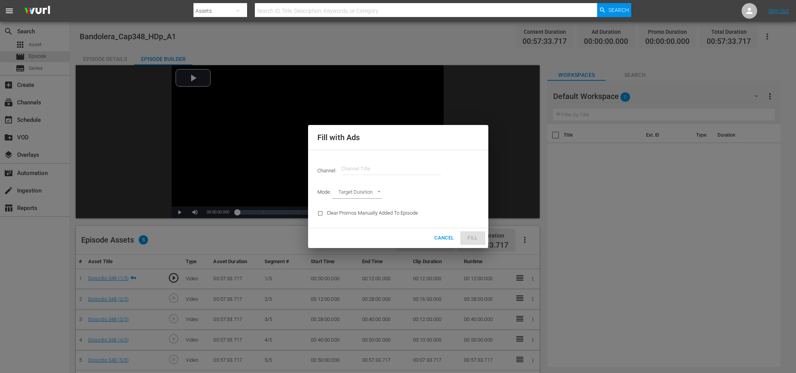
click at [354, 167] on input "text" at bounding box center [390, 169] width 99 height 19
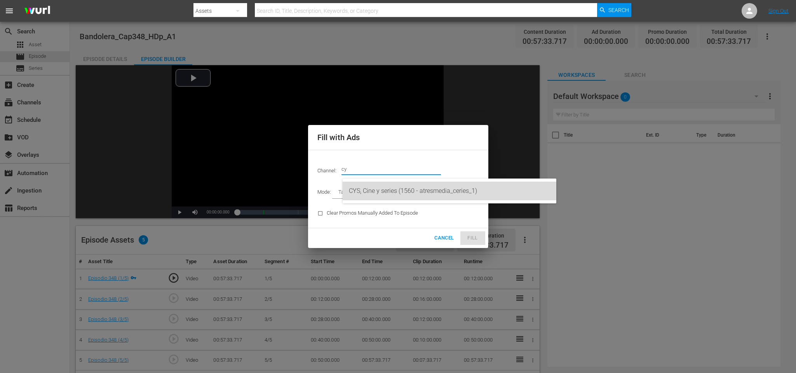
click at [368, 189] on div "CYS, Cine y series (1560 - atresmedia_ceries_1)" at bounding box center [449, 191] width 201 height 19
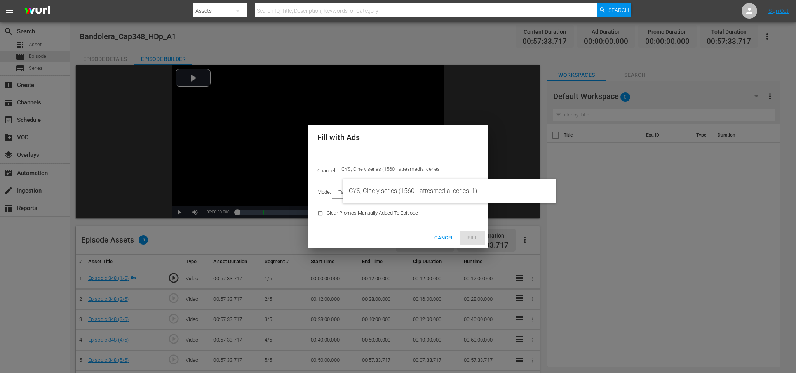
type input "CYS, Cine y series (1560)"
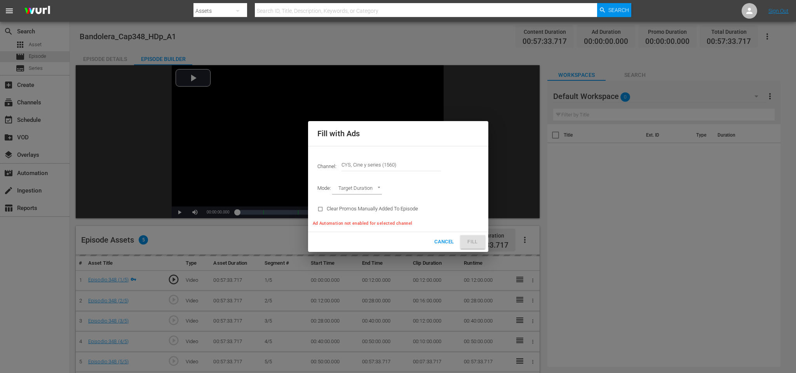
type input "AD_BREAK_DURATION"
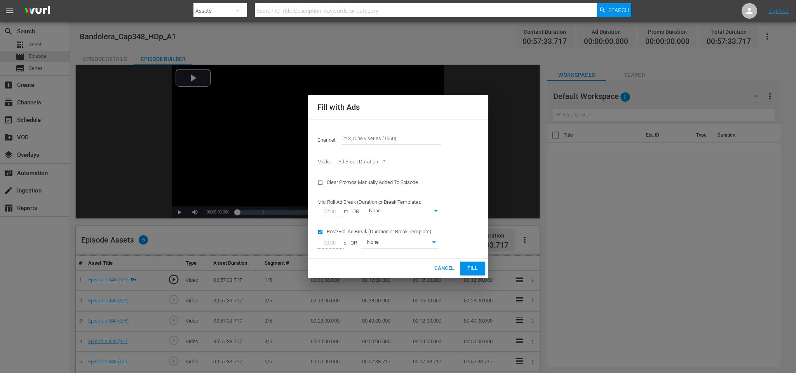
click at [475, 268] on span "Fill" at bounding box center [472, 268] width 12 height 9
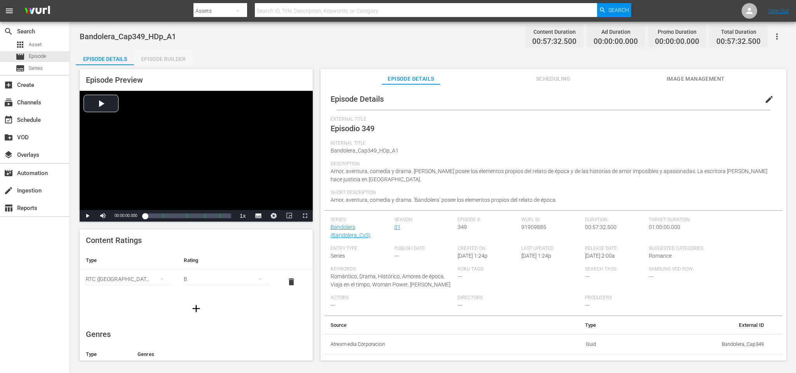
click at [164, 56] on div "Episode Builder" at bounding box center [163, 59] width 58 height 19
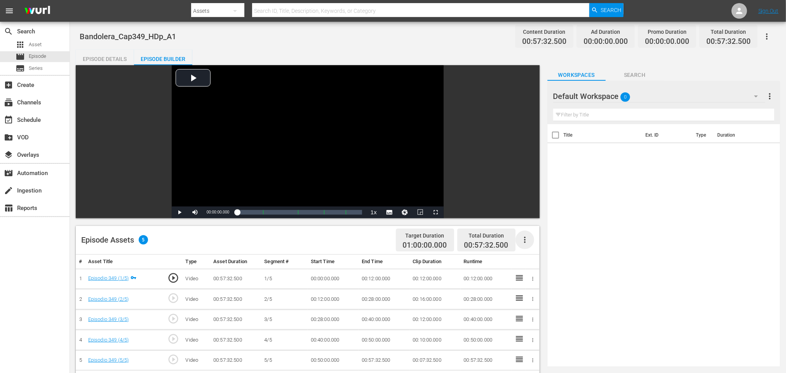
click at [523, 240] on icon "button" at bounding box center [524, 239] width 9 height 9
click at [522, 246] on div "Fill with Ads" at bounding box center [548, 243] width 53 height 19
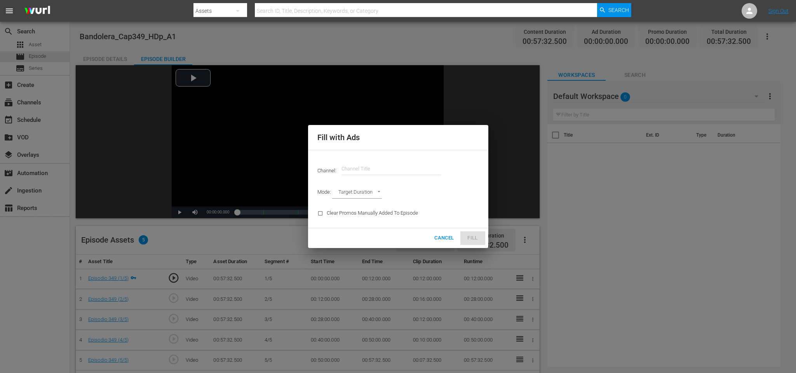
click at [398, 172] on input "text" at bounding box center [390, 169] width 99 height 19
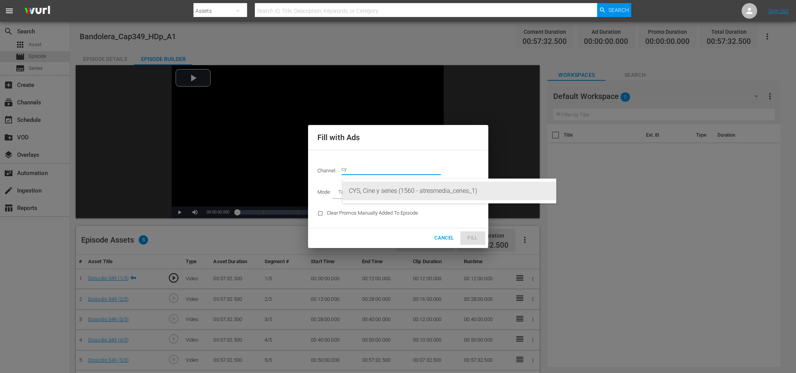
click at [397, 184] on div "CYS, Cine y series (1560 - atresmedia_ceries_1)" at bounding box center [449, 191] width 201 height 19
type input "CYS, Cine y series (1560)"
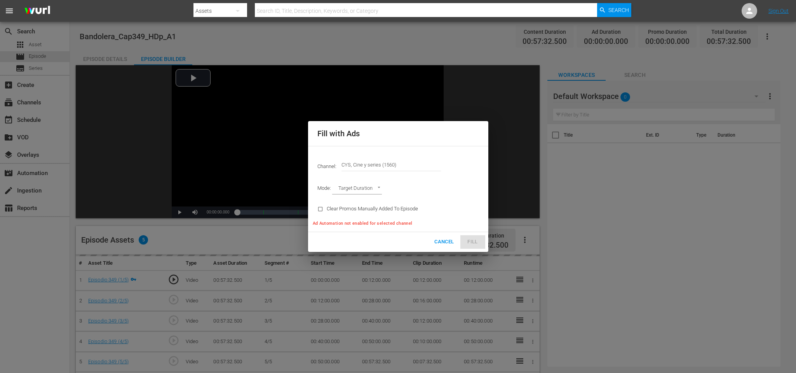
type input "AD_BREAK_DURATION"
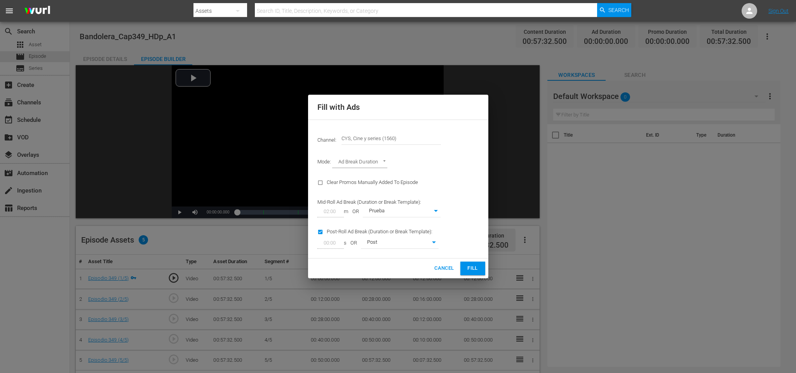
click at [482, 265] on button "Fill" at bounding box center [472, 269] width 25 height 14
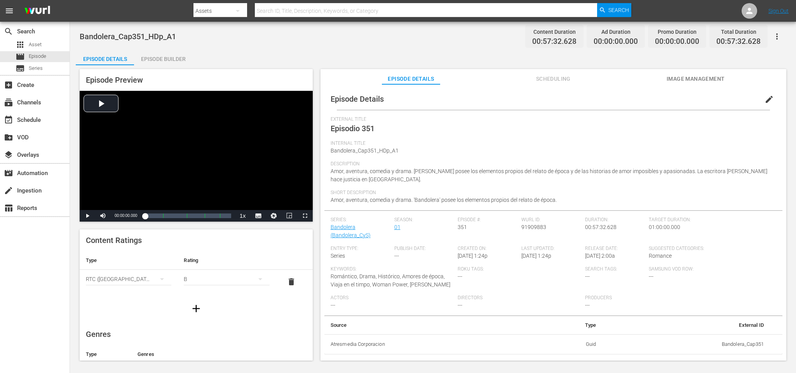
click at [163, 54] on div "Episode Builder" at bounding box center [163, 59] width 58 height 19
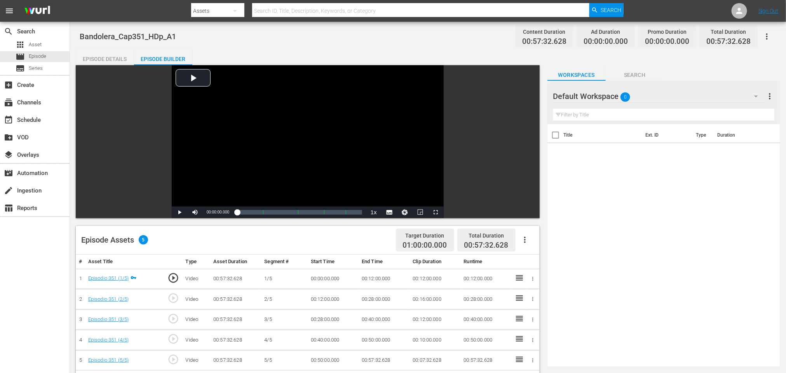
click at [526, 242] on icon "button" at bounding box center [524, 239] width 9 height 9
click at [527, 239] on div "Fill with Ads" at bounding box center [548, 243] width 53 height 19
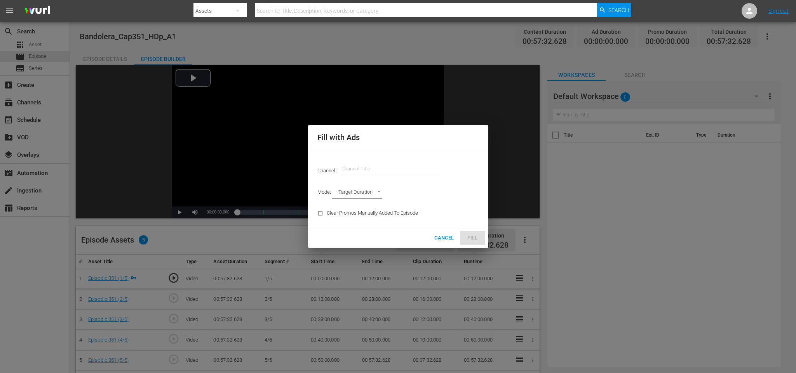
click at [420, 168] on input "text" at bounding box center [390, 169] width 99 height 19
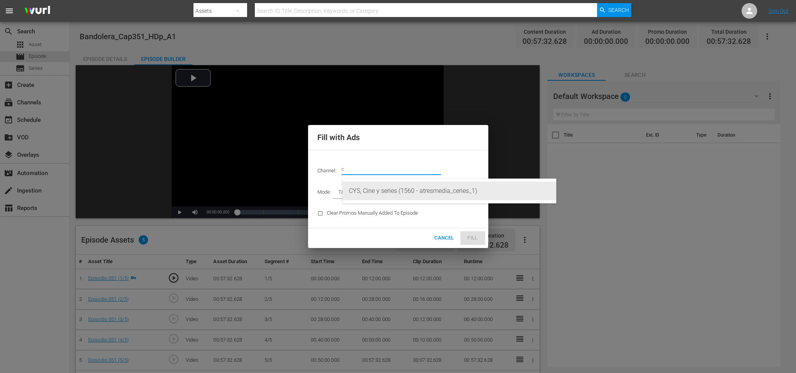
click at [423, 193] on div "CYS, Cine y series (1560 - atresmedia_ceries_1)" at bounding box center [449, 191] width 201 height 19
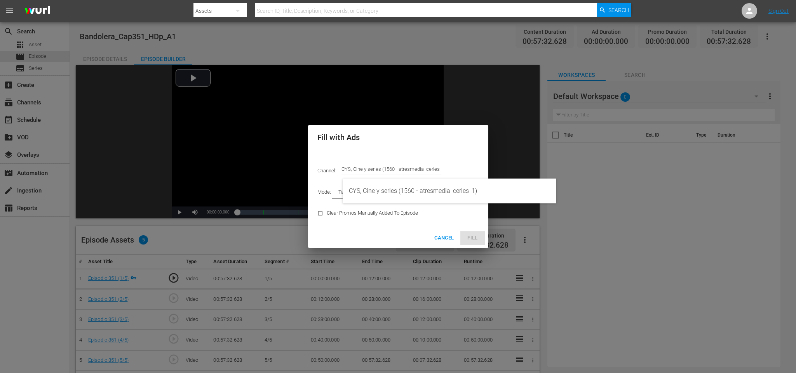
type input "CYS, Cine y series (1560)"
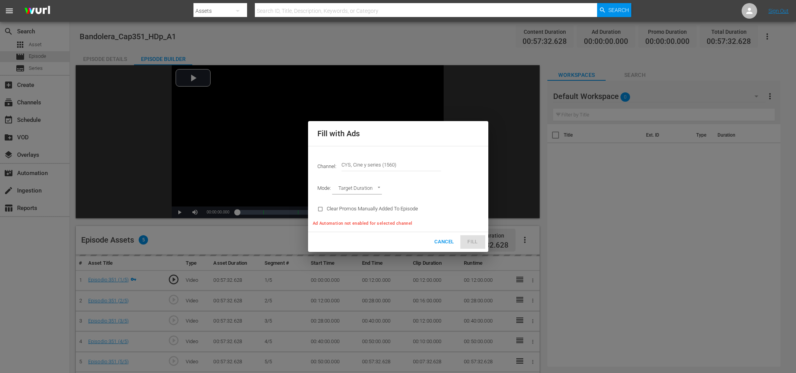
type input "AD_BREAK_DURATION"
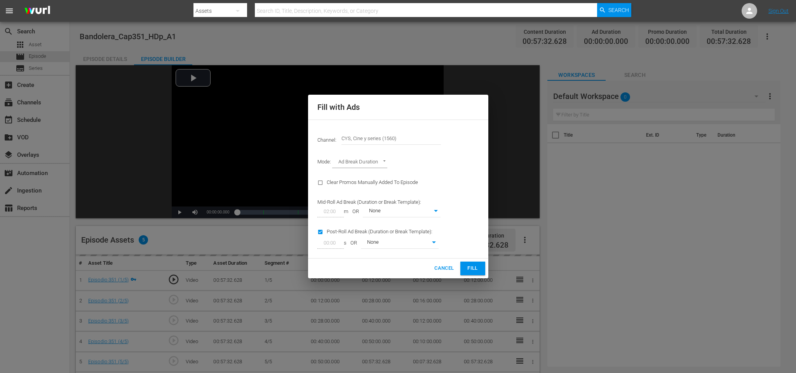
click at [482, 266] on button "Fill" at bounding box center [472, 269] width 25 height 14
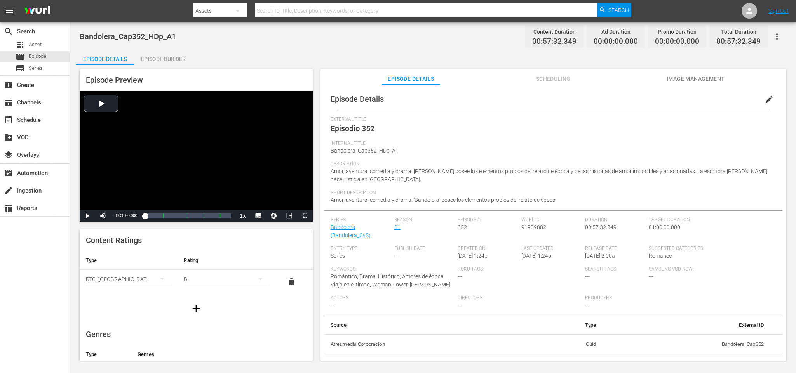
click at [179, 58] on div "Episode Builder" at bounding box center [163, 59] width 58 height 19
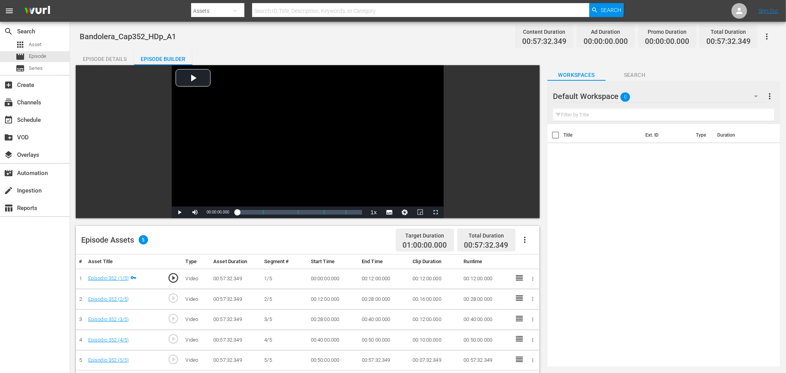
click at [521, 239] on icon "button" at bounding box center [524, 239] width 9 height 9
click at [528, 239] on div "Fill with Ads" at bounding box center [548, 243] width 53 height 19
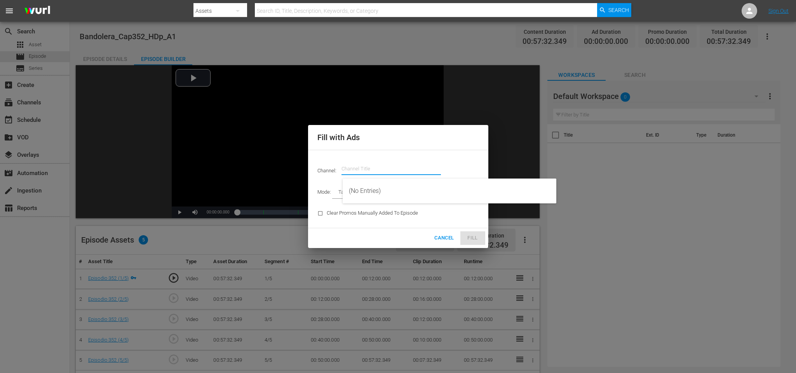
click at [400, 171] on input "text" at bounding box center [390, 169] width 99 height 19
click at [399, 189] on div "CYS, Cine y series (1560 - atresmedia_ceries_1)" at bounding box center [449, 191] width 201 height 19
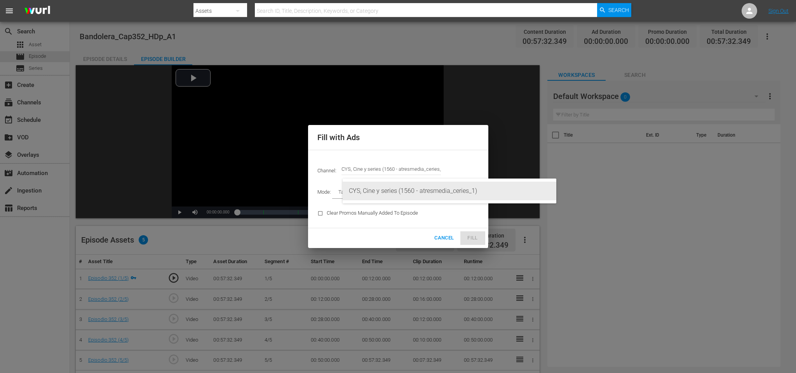
type input "CYS, Cine y series (1560)"
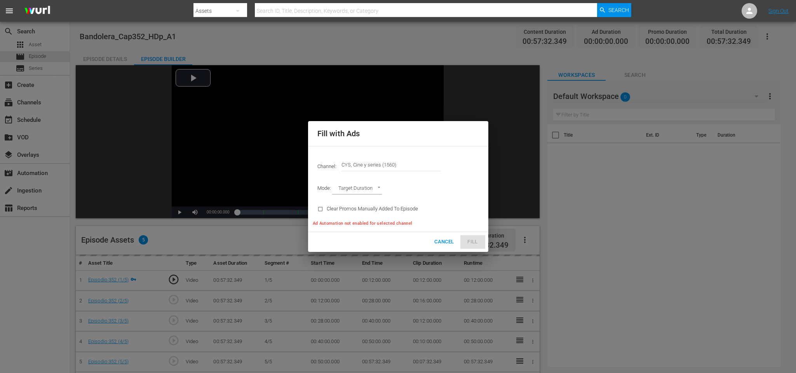
type input "AD_BREAK_DURATION"
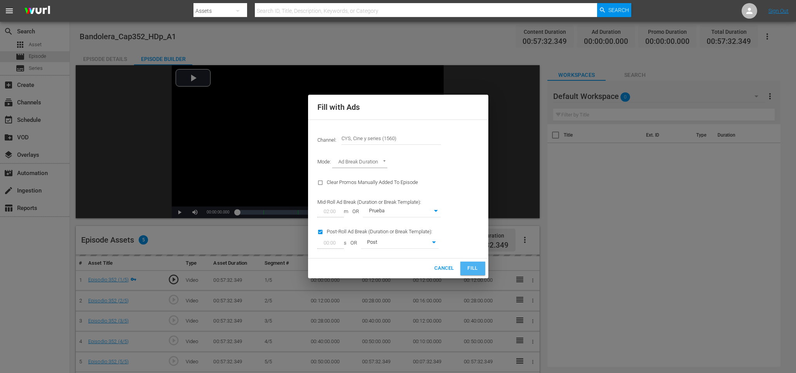
click at [475, 264] on button "Fill" at bounding box center [472, 269] width 25 height 14
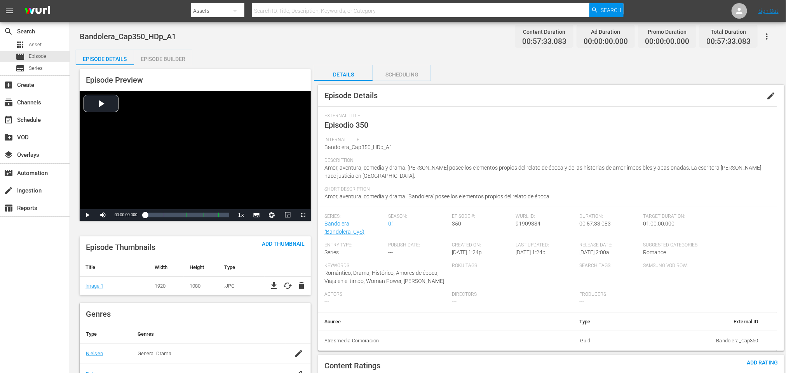
click at [147, 58] on div "Episode Builder" at bounding box center [163, 59] width 58 height 19
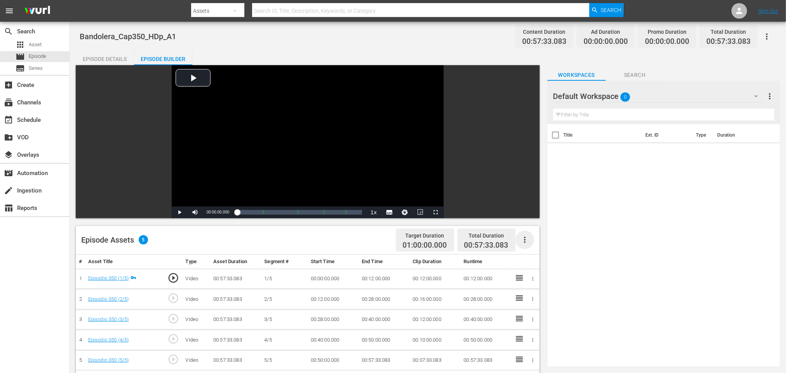
click at [525, 239] on icon "button" at bounding box center [524, 239] width 9 height 9
click at [529, 242] on div "Fill with Ads" at bounding box center [548, 243] width 53 height 19
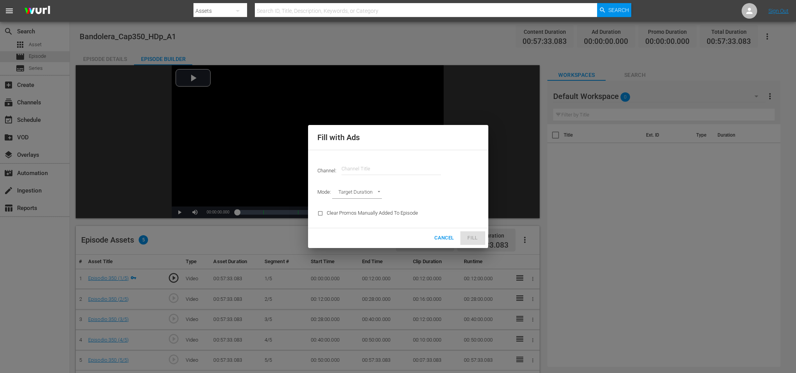
click at [407, 164] on input "text" at bounding box center [390, 169] width 99 height 19
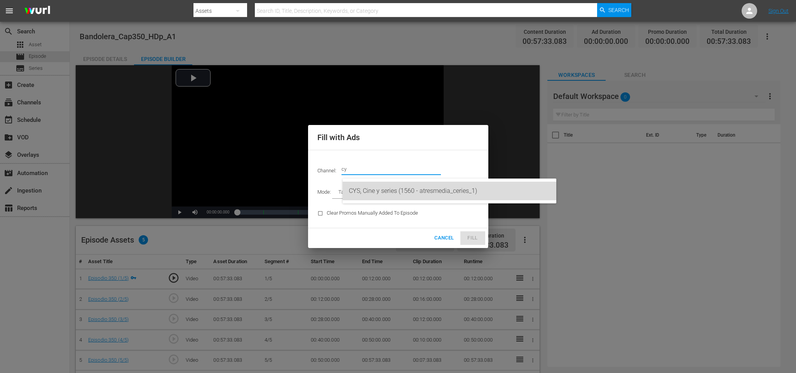
click at [390, 193] on div "CYS, Cine y series (1560 - atresmedia_ceries_1)" at bounding box center [449, 191] width 201 height 19
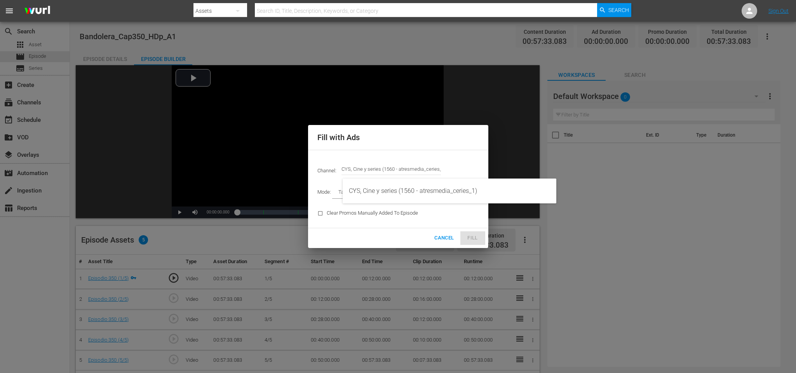
type input "CYS, Cine y series (1560)"
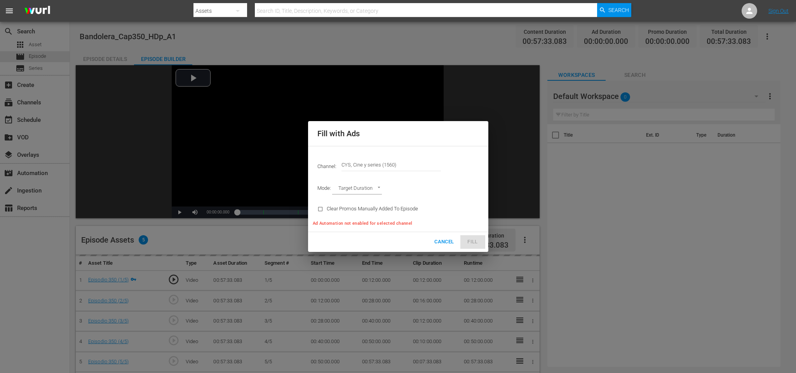
type input "AD_BREAK_DURATION"
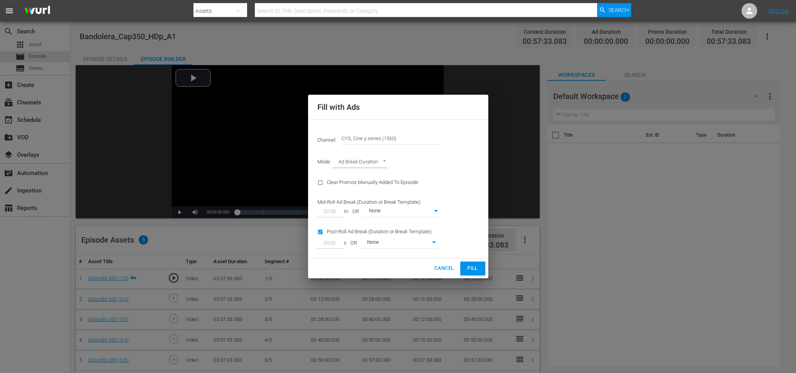
click at [473, 269] on span "Fill" at bounding box center [472, 268] width 12 height 9
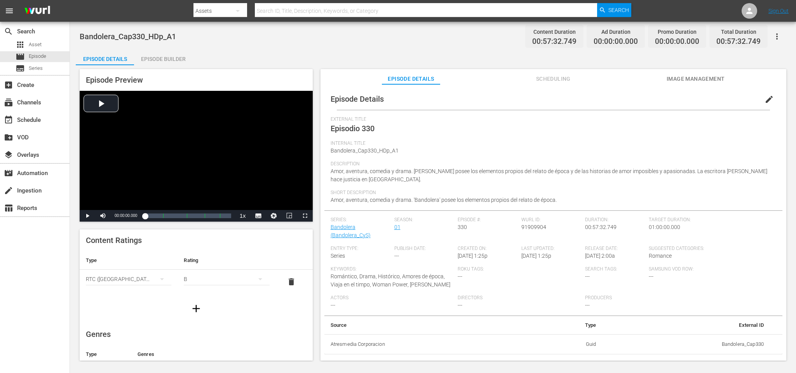
click at [157, 61] on div "Episode Builder" at bounding box center [163, 59] width 58 height 19
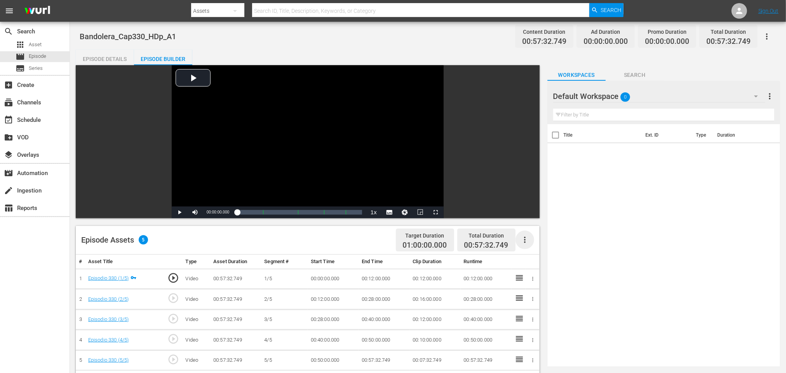
click at [527, 240] on icon "button" at bounding box center [524, 239] width 9 height 9
click at [534, 238] on div "Fill with Ads" at bounding box center [548, 243] width 53 height 19
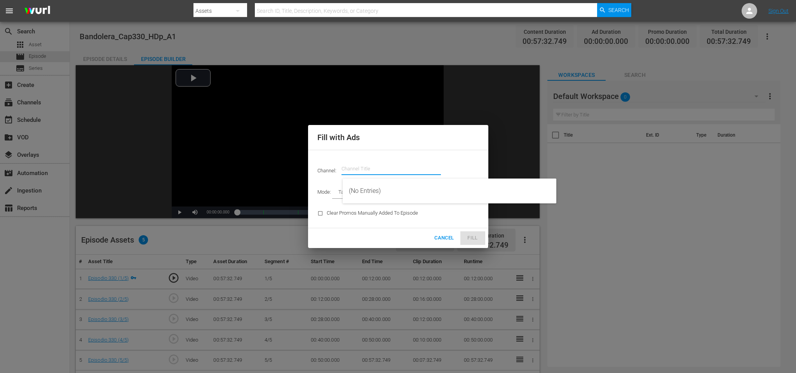
click at [403, 170] on input "text" at bounding box center [390, 169] width 99 height 19
click at [401, 188] on div "CYS, Cine y series (1560 - atresmedia_ceries_1)" at bounding box center [449, 191] width 201 height 19
type input "CYS, Cine y series (1560)"
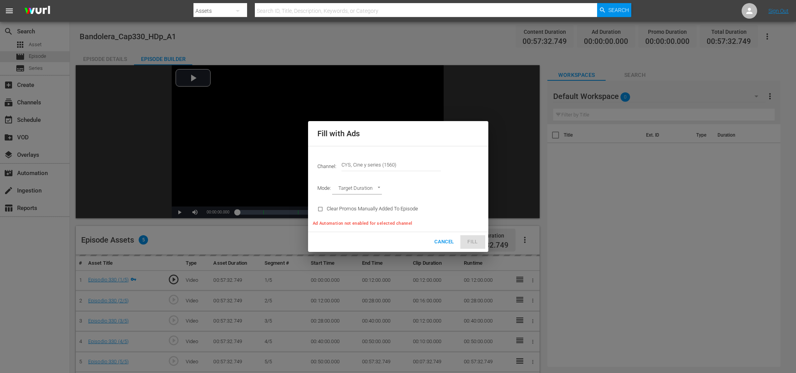
type input "AD_BREAK_DURATION"
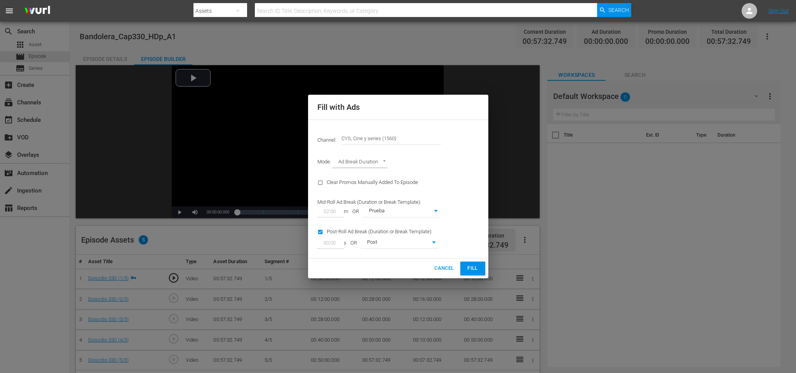
click at [473, 269] on span "Fill" at bounding box center [472, 268] width 12 height 9
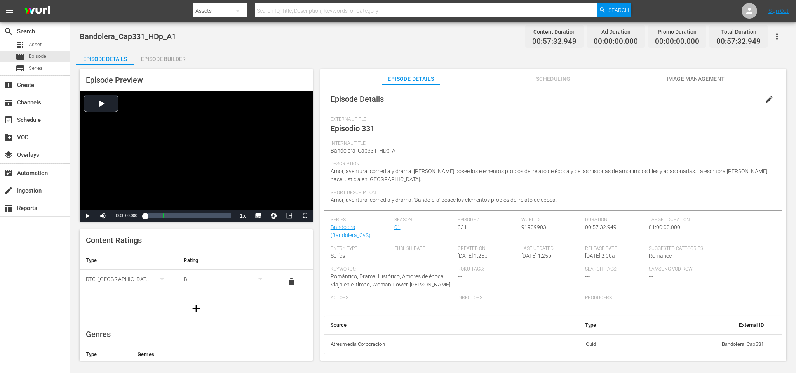
drag, startPoint x: 171, startPoint y: 60, endPoint x: 178, endPoint y: 66, distance: 8.5
click at [171, 59] on div "Episode Builder" at bounding box center [163, 59] width 58 height 19
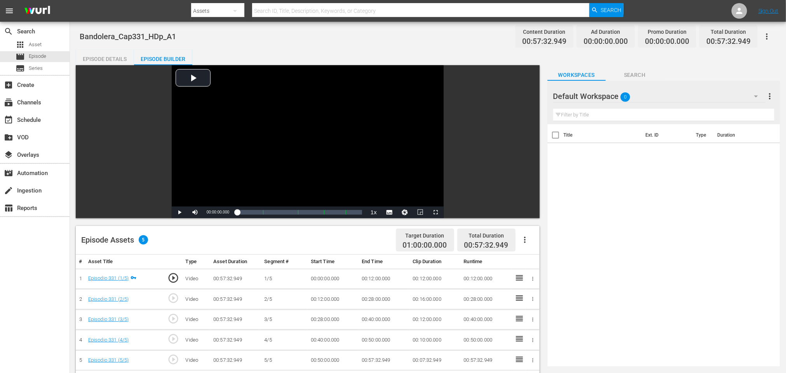
click at [524, 240] on icon "button" at bounding box center [524, 239] width 9 height 9
click at [528, 240] on div "Fill with Ads" at bounding box center [548, 243] width 53 height 19
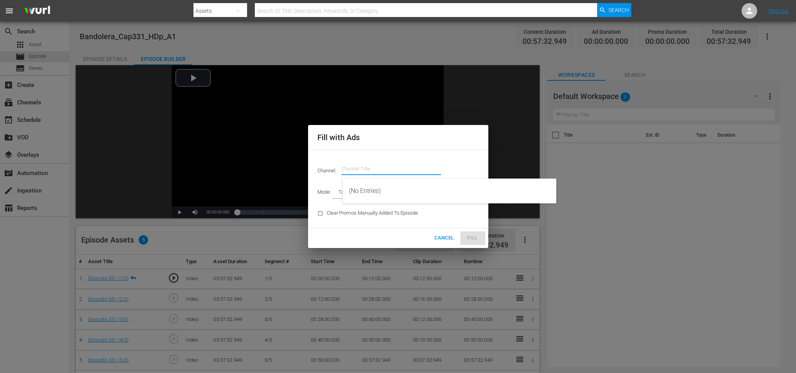
click at [346, 171] on input "text" at bounding box center [390, 169] width 99 height 19
click at [387, 190] on div "CYS, Cine y series (1560 - atresmedia_ceries_1)" at bounding box center [449, 191] width 201 height 19
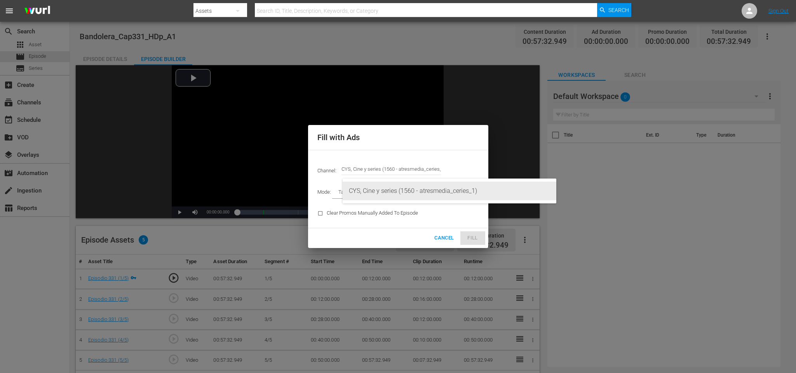
type input "CYS, Cine y series (1560)"
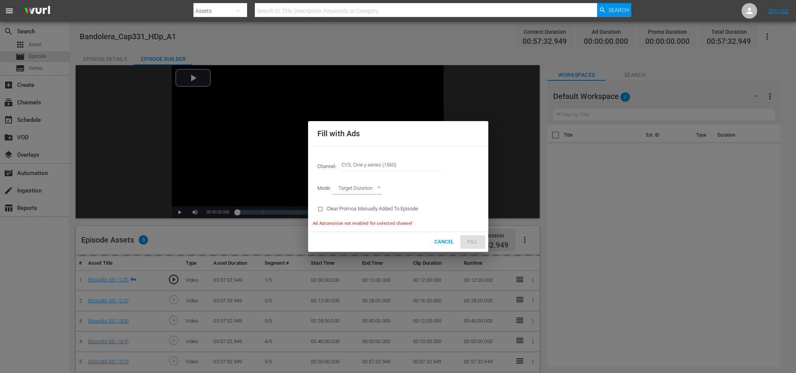
type input "AD_BREAK_DURATION"
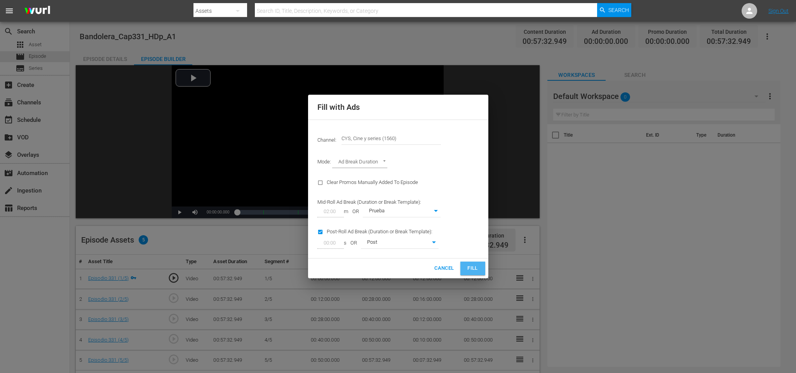
click at [471, 264] on button "Fill" at bounding box center [472, 269] width 25 height 14
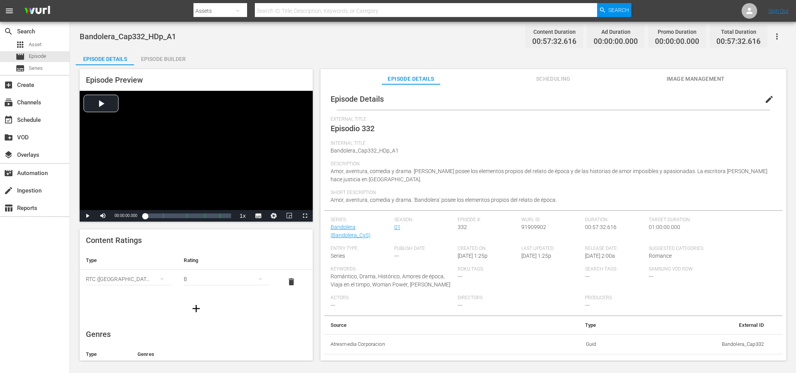
click at [162, 57] on div "Episode Builder" at bounding box center [163, 59] width 58 height 19
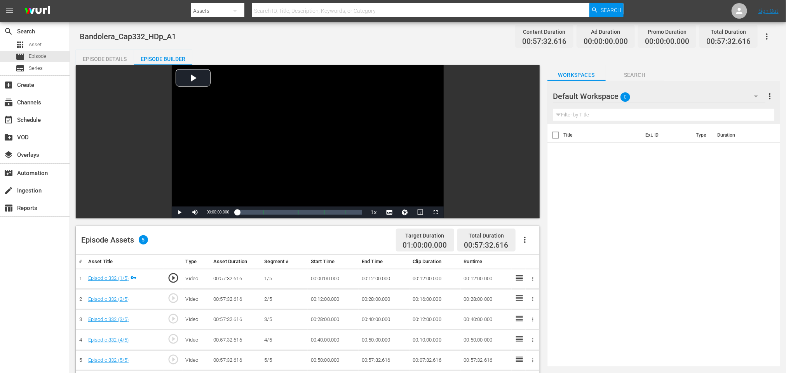
click at [521, 239] on icon "button" at bounding box center [524, 239] width 9 height 9
click at [523, 239] on div "Fill with Ads" at bounding box center [548, 243] width 53 height 19
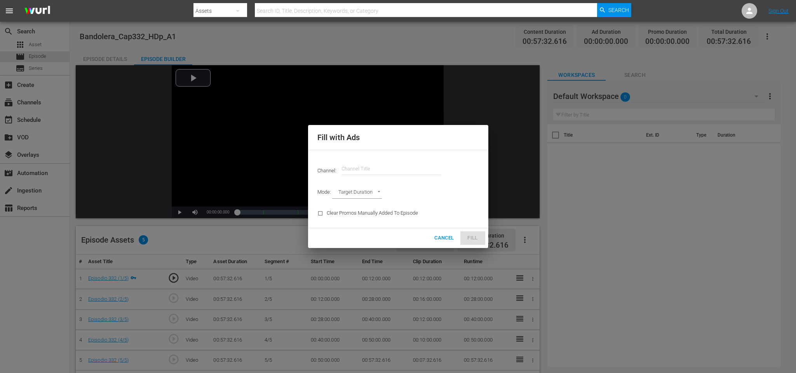
click at [371, 160] on input "text" at bounding box center [390, 169] width 99 height 19
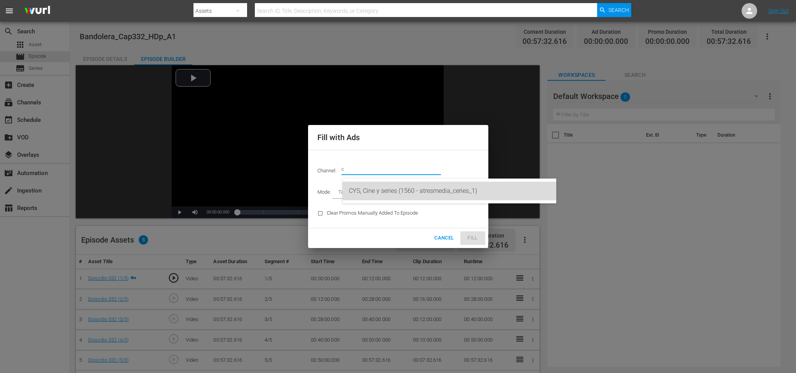
click at [365, 195] on div "CYS, Cine y series (1560 - atresmedia_ceries_1)" at bounding box center [449, 191] width 201 height 19
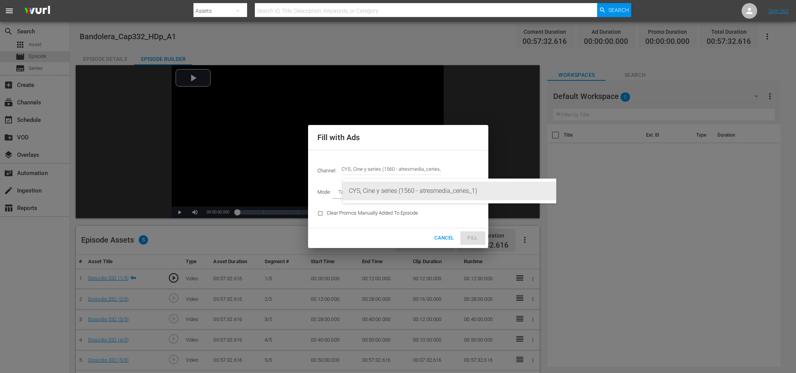
type input "CYS, Cine y series (1560)"
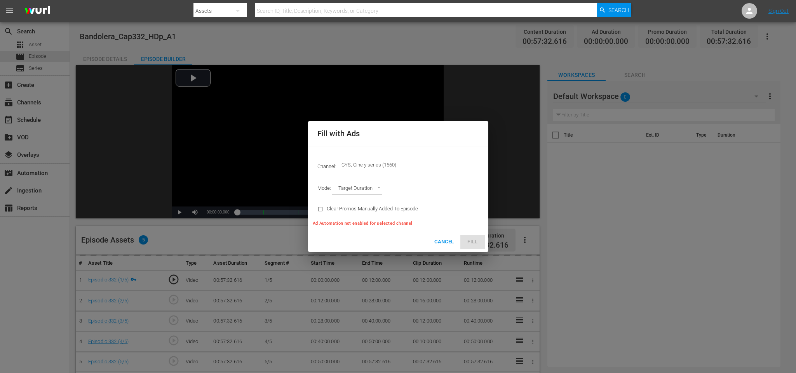
type input "AD_BREAK_DURATION"
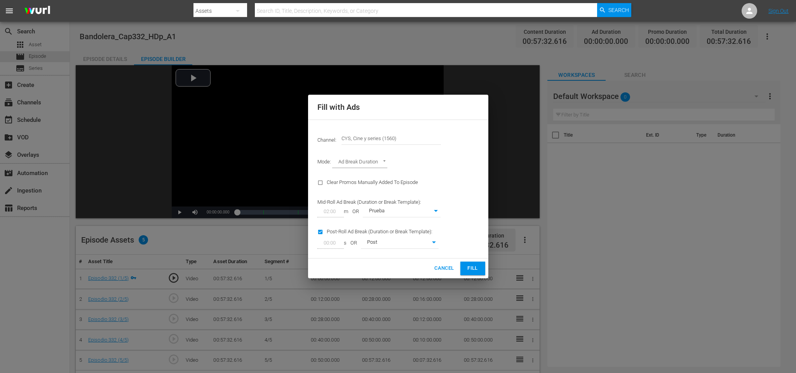
click at [471, 269] on span "Fill" at bounding box center [472, 268] width 12 height 9
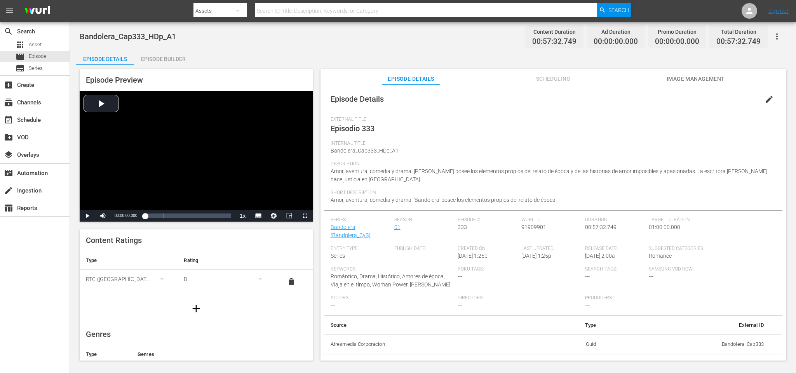
click at [162, 62] on div "Episode Builder" at bounding box center [163, 59] width 58 height 19
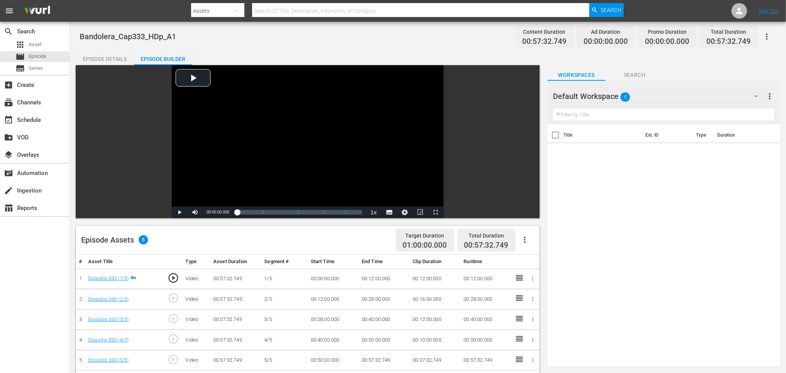
click at [527, 239] on icon "button" at bounding box center [524, 239] width 9 height 9
click at [549, 238] on div "Fill with Ads" at bounding box center [548, 243] width 53 height 19
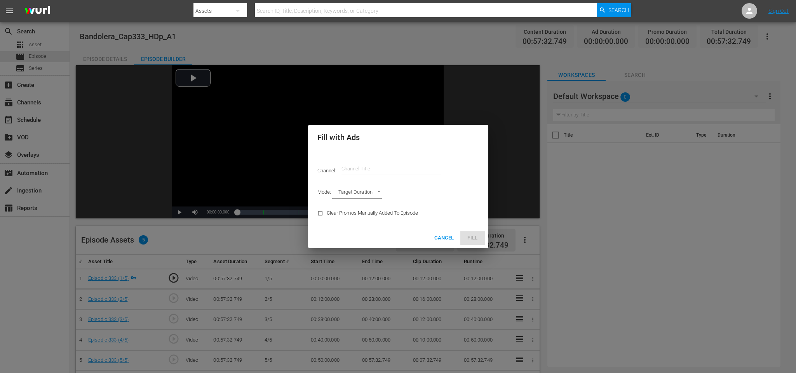
click at [373, 161] on input "text" at bounding box center [390, 169] width 99 height 19
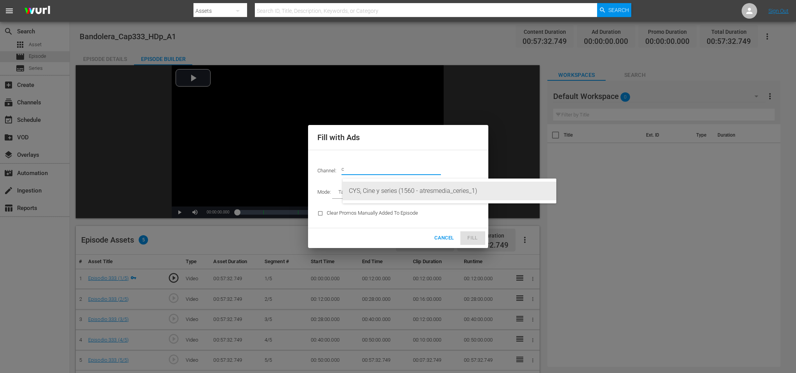
click at [394, 186] on div "CYS, Cine y series (1560 - atresmedia_ceries_1)" at bounding box center [449, 191] width 201 height 19
type input "CYS, Cine y series (1560)"
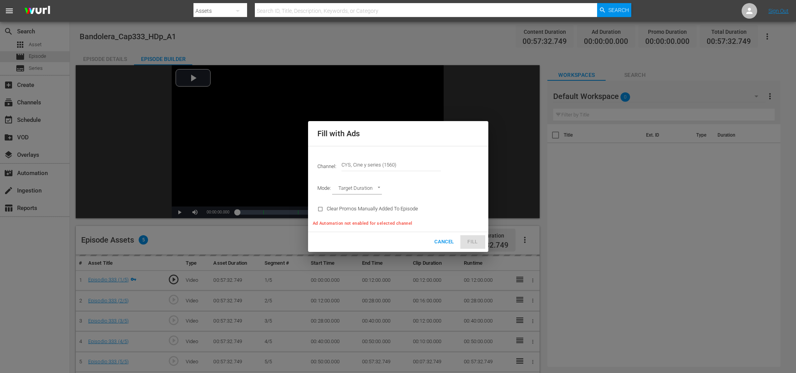
type input "AD_BREAK_DURATION"
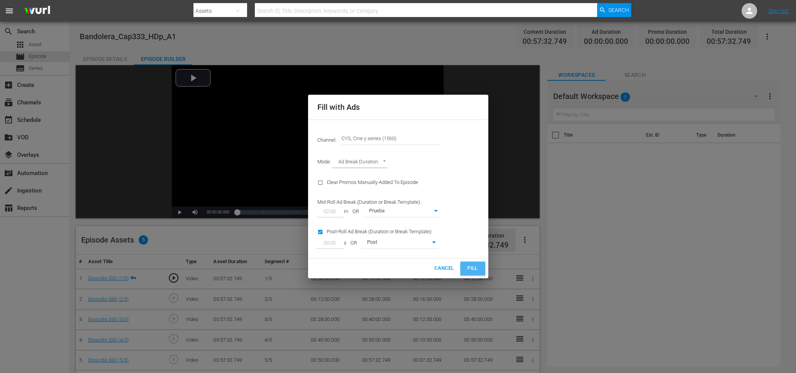
click at [484, 268] on button "Fill" at bounding box center [472, 269] width 25 height 14
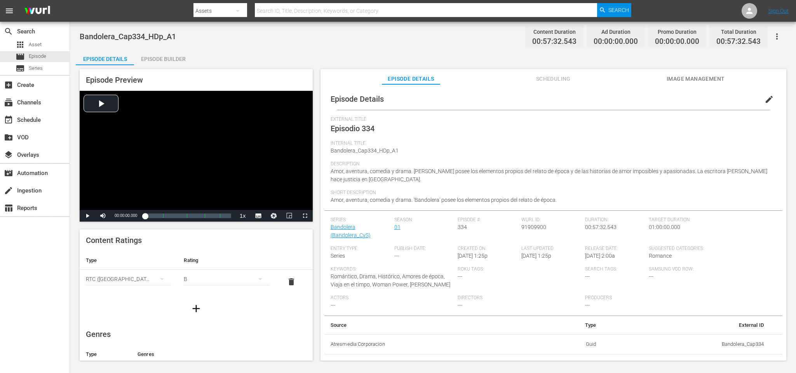
click at [160, 58] on div "Episode Builder" at bounding box center [163, 59] width 58 height 19
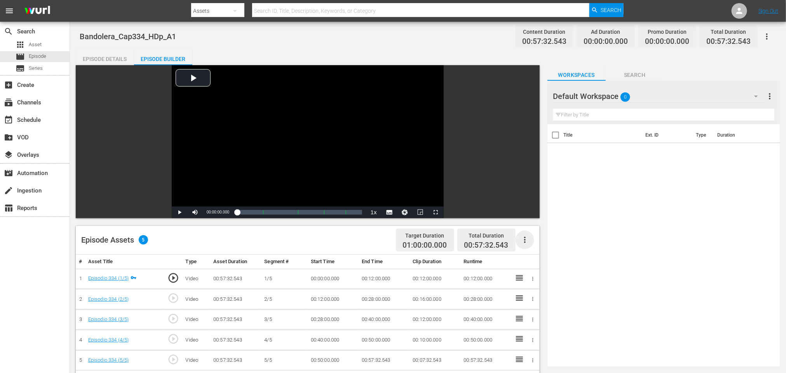
click at [528, 239] on icon "button" at bounding box center [524, 239] width 9 height 9
click at [528, 238] on div "Fill with Ads" at bounding box center [548, 243] width 53 height 19
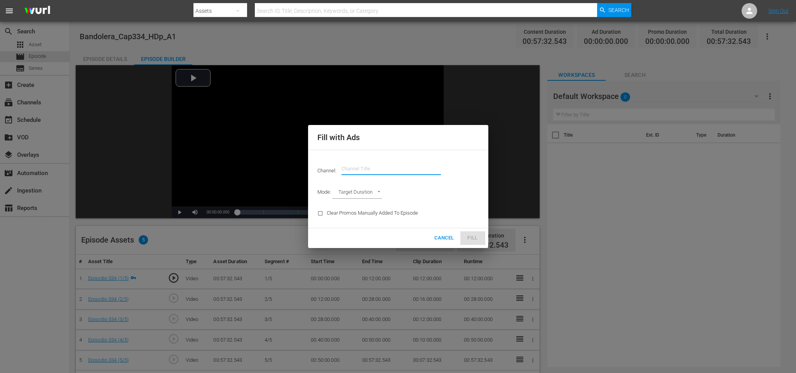
click at [401, 165] on input "text" at bounding box center [390, 169] width 99 height 19
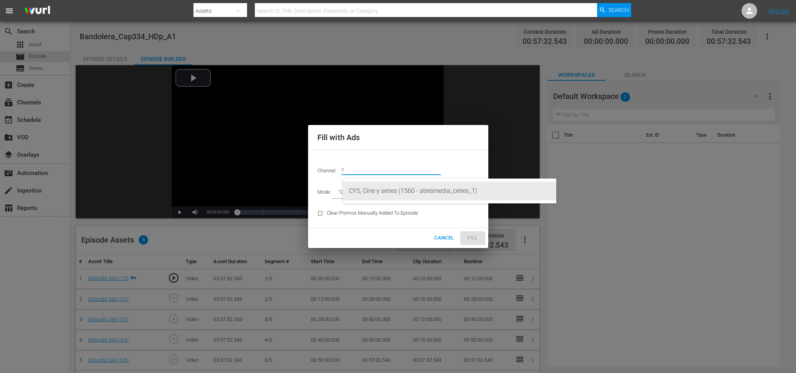
click at [393, 189] on div "CYS, Cine y series (1560 - atresmedia_ceries_1)" at bounding box center [449, 191] width 201 height 19
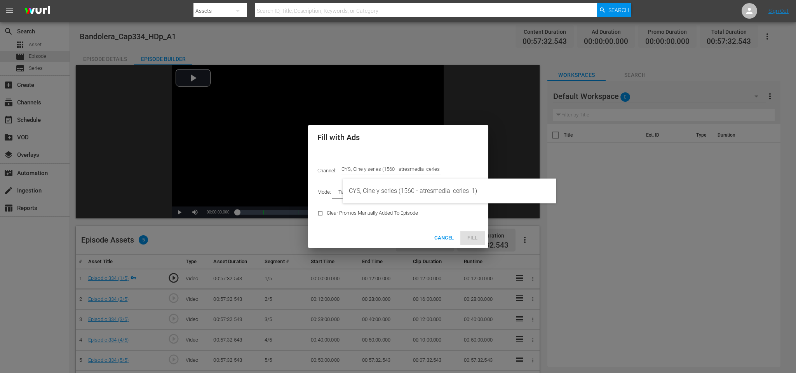
type input "CYS, Cine y series (1560)"
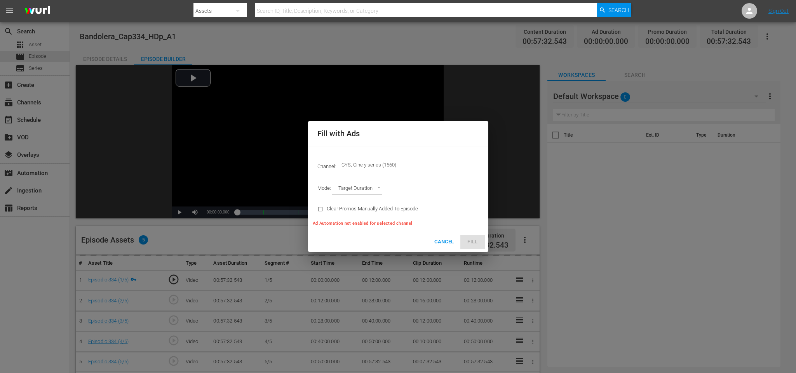
type input "AD_BREAK_DURATION"
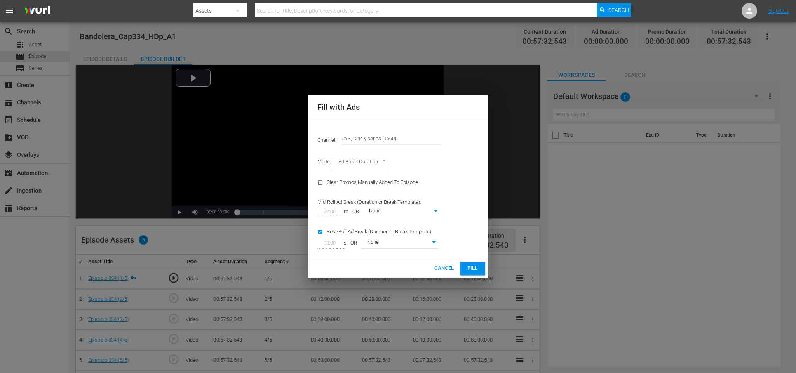
click at [475, 264] on button "Fill" at bounding box center [472, 269] width 25 height 14
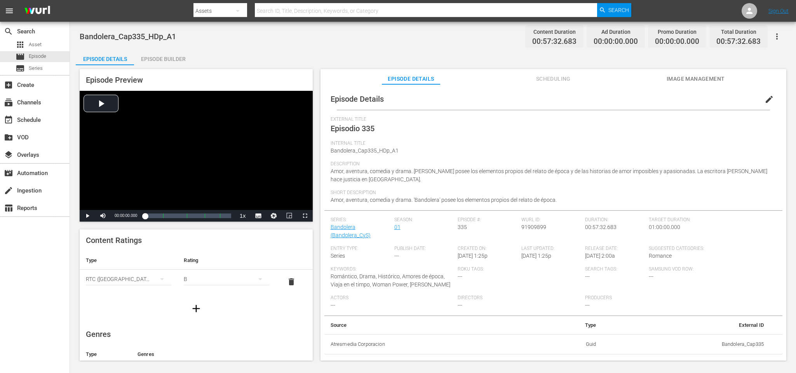
click at [156, 59] on div "Episode Builder" at bounding box center [163, 59] width 58 height 19
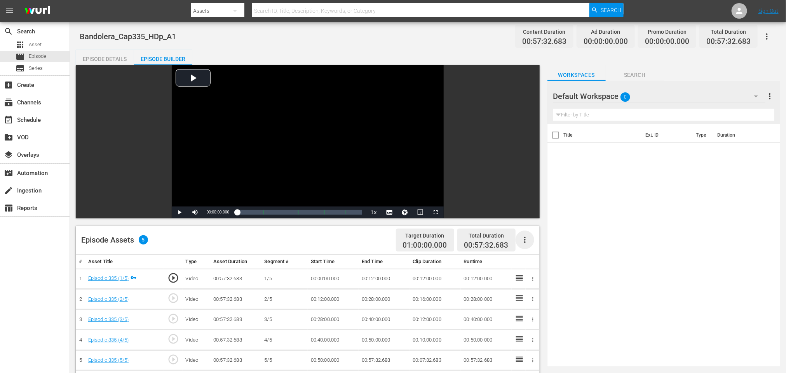
click at [526, 240] on icon "button" at bounding box center [524, 239] width 9 height 9
click at [540, 242] on div "Fill with Ads" at bounding box center [548, 243] width 53 height 19
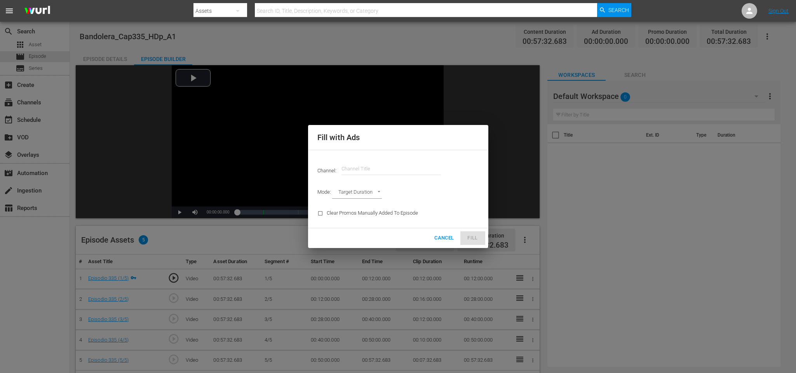
click at [390, 170] on input "text" at bounding box center [390, 169] width 99 height 19
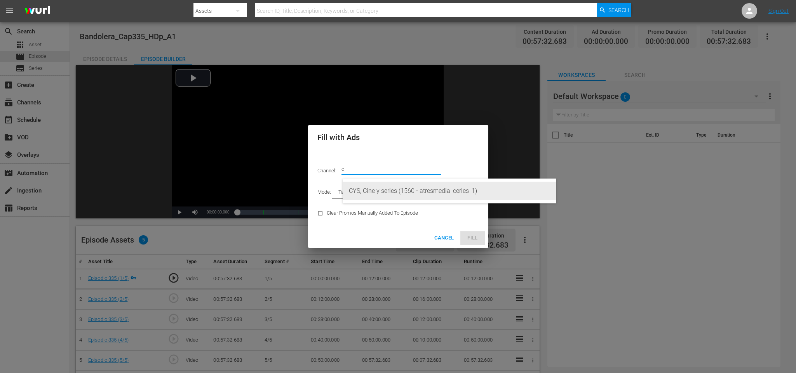
click at [389, 188] on div "CYS, Cine y series (1560 - atresmedia_ceries_1)" at bounding box center [449, 191] width 201 height 19
type input "CYS, Cine y series (1560)"
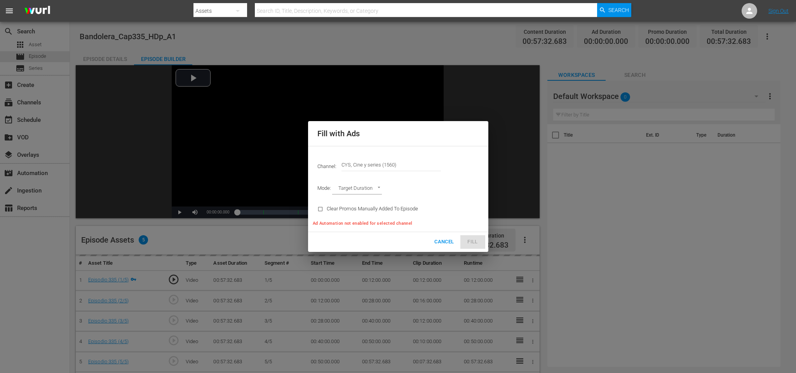
type input "AD_BREAK_DURATION"
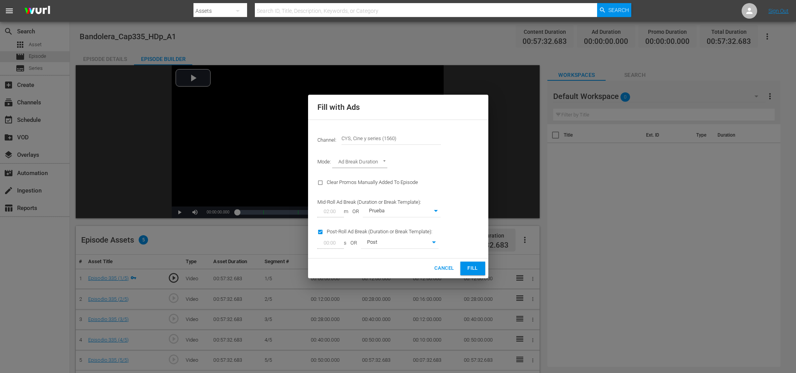
click at [471, 264] on button "Fill" at bounding box center [472, 269] width 25 height 14
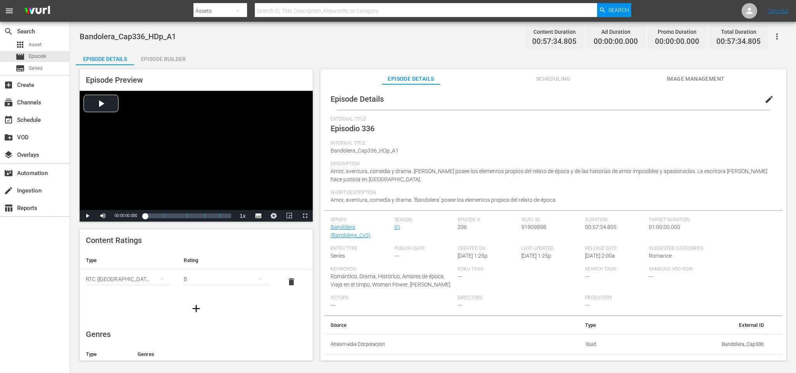
click at [180, 59] on div "Episode Builder" at bounding box center [163, 59] width 58 height 19
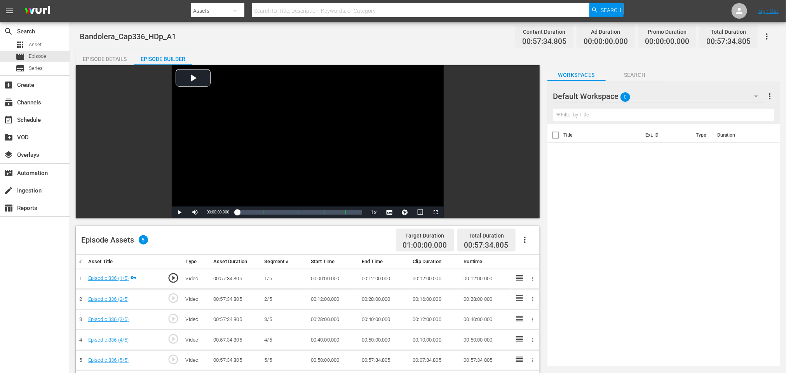
click at [526, 241] on icon "button" at bounding box center [524, 239] width 9 height 9
click at [529, 243] on div "Fill with Ads" at bounding box center [548, 243] width 53 height 19
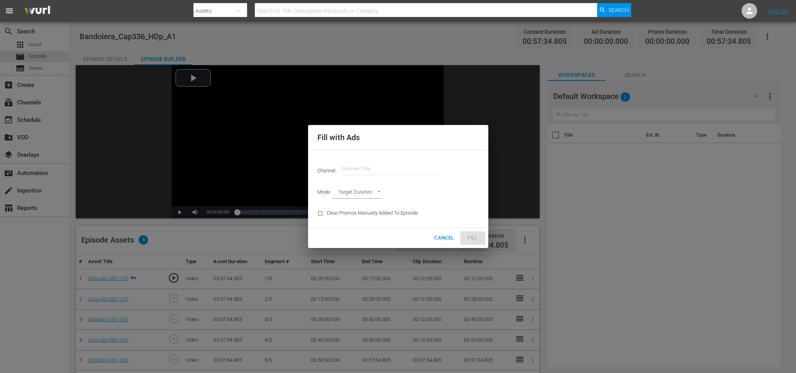
click at [396, 169] on input "text" at bounding box center [390, 169] width 99 height 19
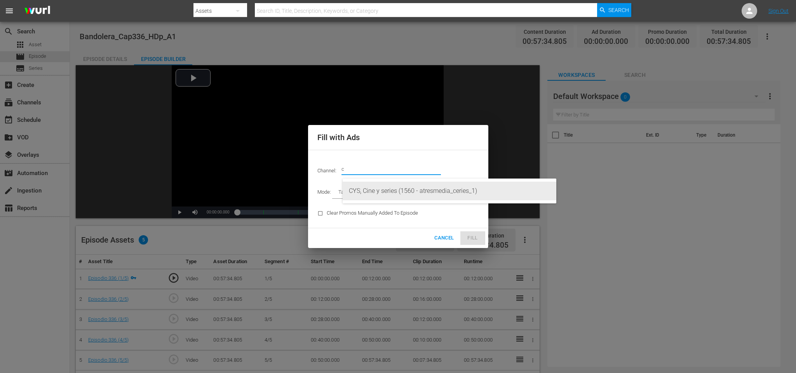
click at [395, 190] on div "CYS, Cine y series (1560 - atresmedia_ceries_1)" at bounding box center [449, 191] width 201 height 19
type input "CYS, Cine y series (1560)"
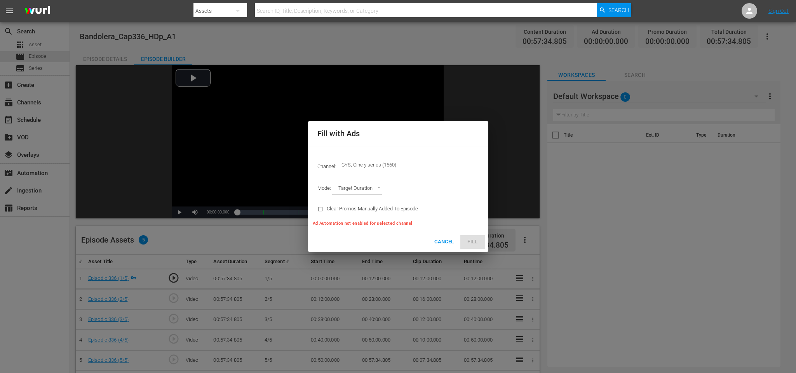
type input "AD_BREAK_DURATION"
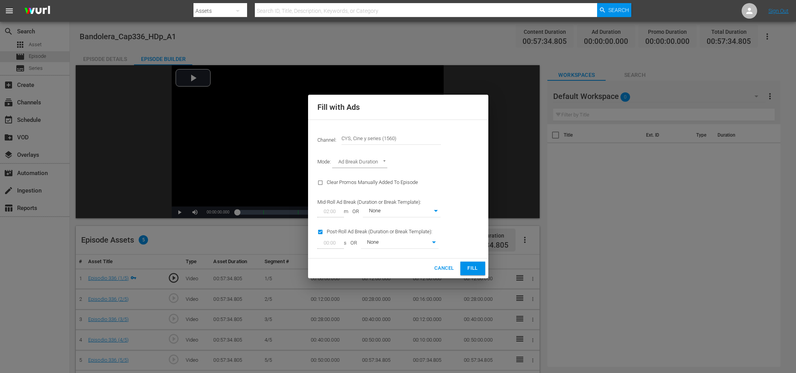
click at [475, 264] on button "Fill" at bounding box center [472, 269] width 25 height 14
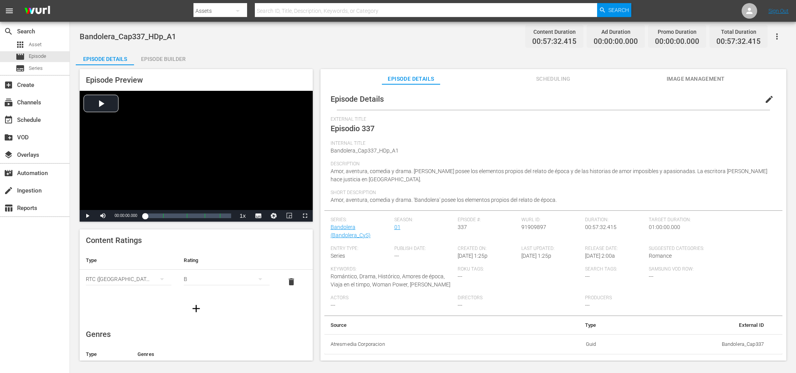
click at [171, 61] on div "Episode Builder" at bounding box center [163, 59] width 58 height 19
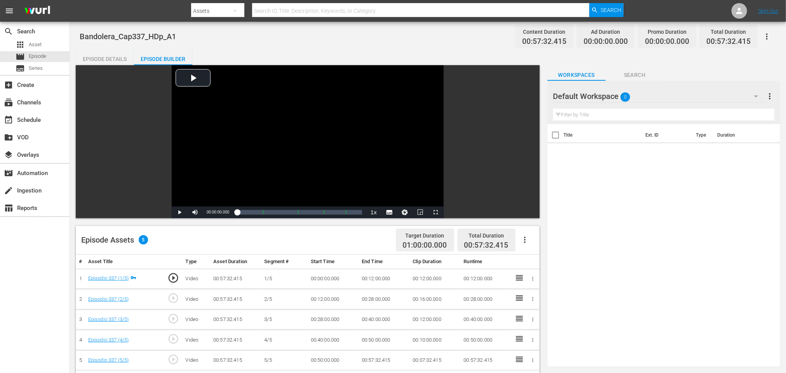
click at [522, 242] on icon "button" at bounding box center [524, 239] width 9 height 9
click at [528, 242] on div "Fill with Ads" at bounding box center [548, 243] width 53 height 19
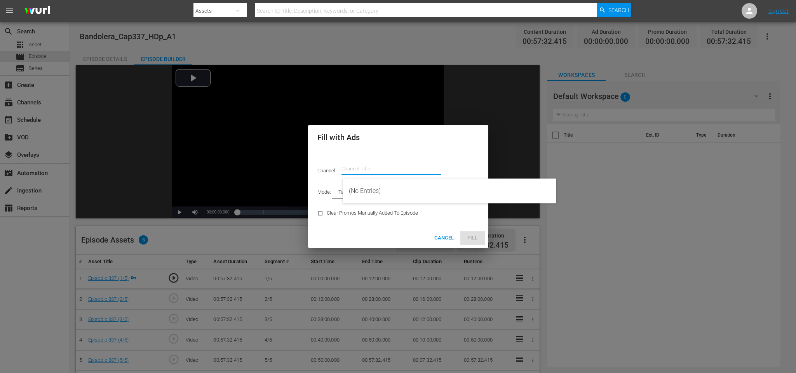
click at [352, 168] on input "text" at bounding box center [390, 169] width 99 height 19
click at [392, 195] on div "CYS, Cine y series (1560 - atresmedia_ceries_1)" at bounding box center [449, 191] width 201 height 19
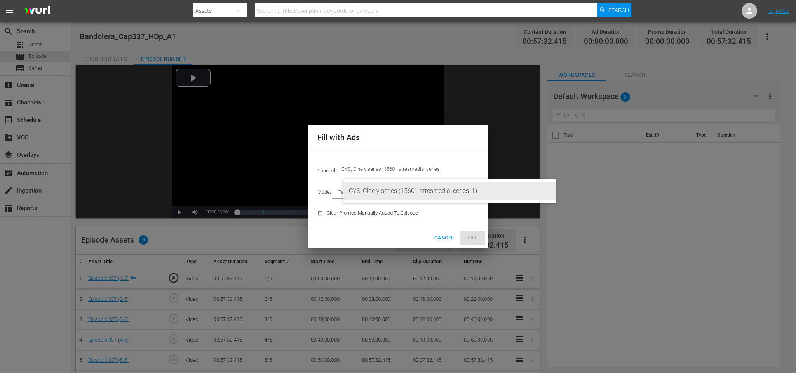
type input "CYS, Cine y series (1560)"
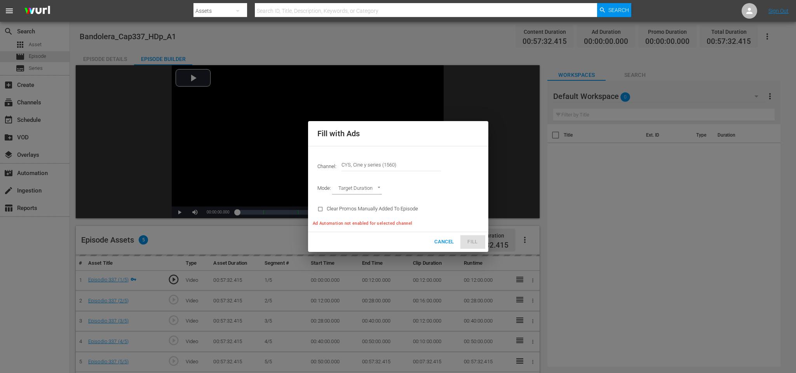
type input "AD_BREAK_DURATION"
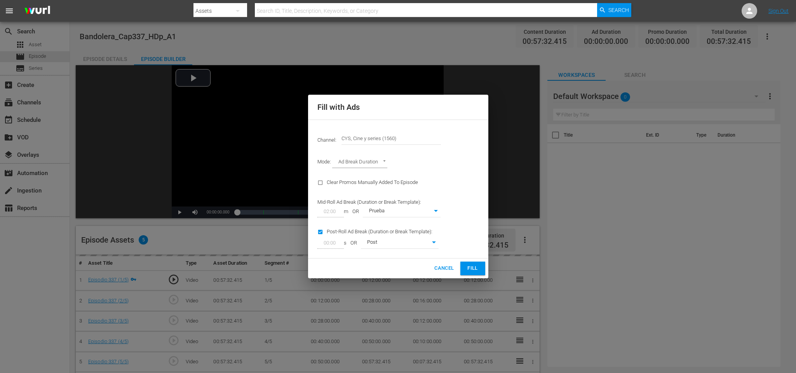
click at [472, 266] on span "Fill" at bounding box center [472, 268] width 12 height 9
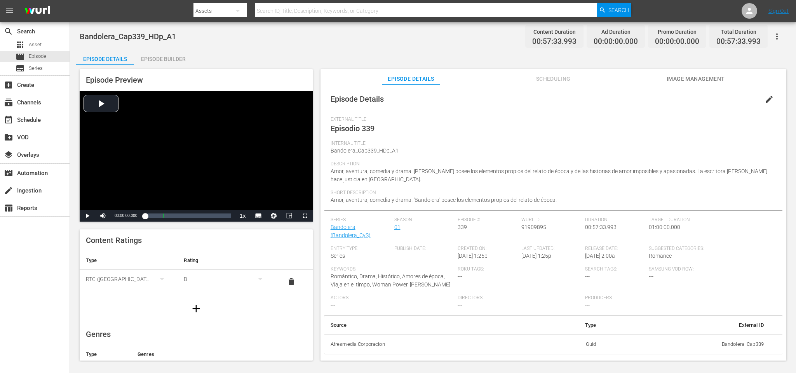
click at [170, 57] on div "Episode Builder" at bounding box center [163, 59] width 58 height 19
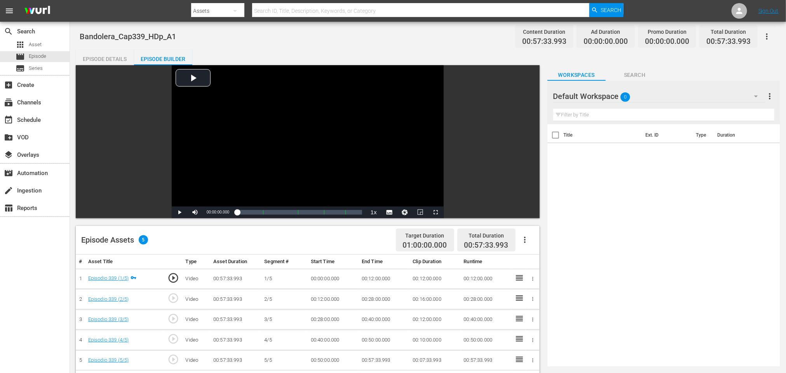
click at [519, 239] on button "button" at bounding box center [524, 240] width 19 height 19
click at [529, 242] on div "Fill with Ads" at bounding box center [548, 243] width 53 height 19
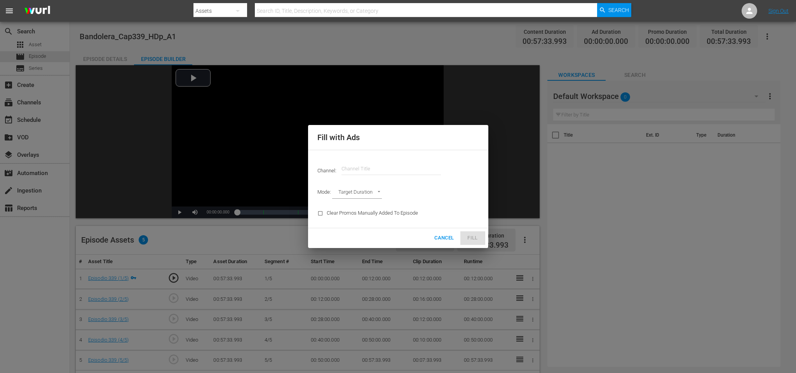
click at [409, 182] on div "Channel: Channel Title" at bounding box center [398, 169] width 171 height 28
click at [409, 175] on hr at bounding box center [390, 175] width 99 height 0
click at [409, 167] on input "text" at bounding box center [390, 169] width 99 height 19
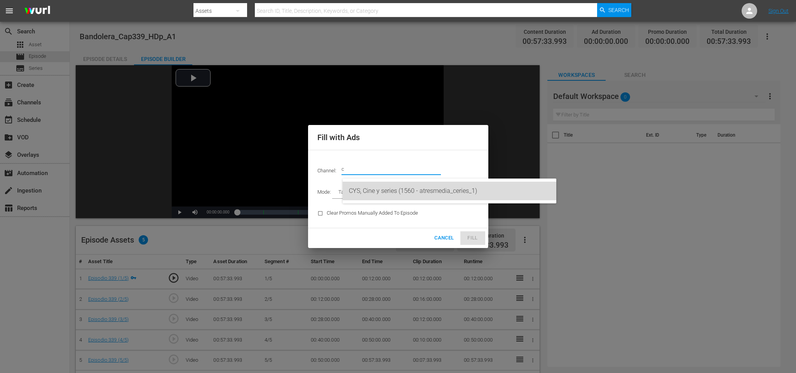
click at [408, 185] on div "CYS, Cine y series (1560 - atresmedia_ceries_1)" at bounding box center [449, 191] width 201 height 19
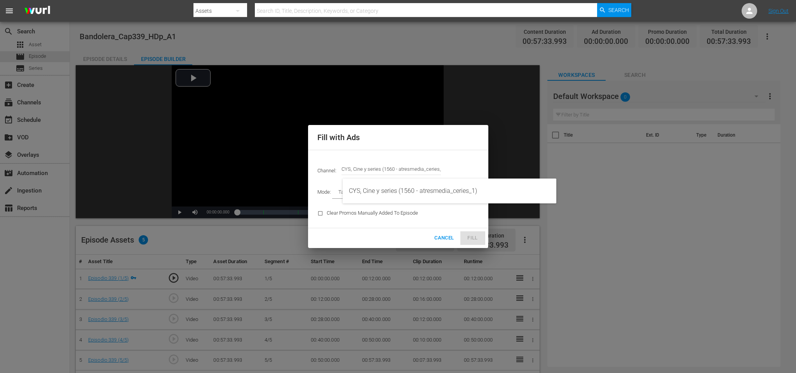
type input "CYS, Cine y series (1560)"
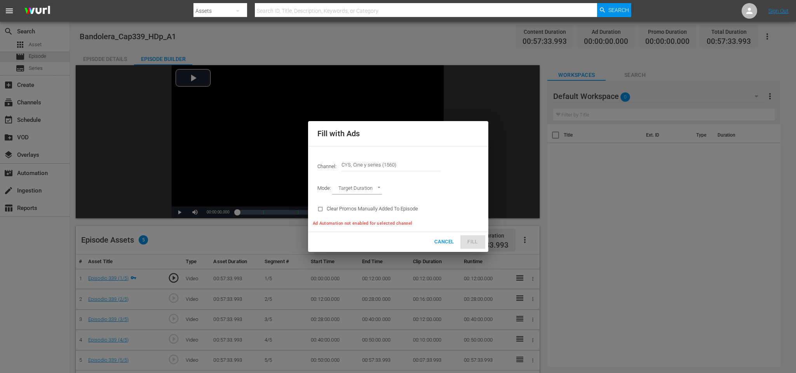
type input "AD_BREAK_DURATION"
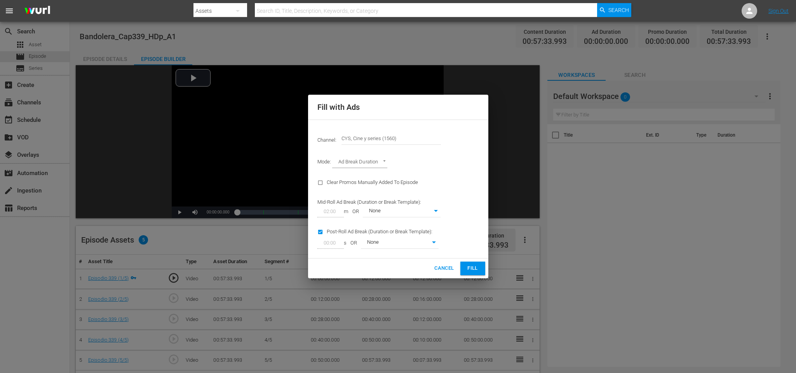
click at [472, 266] on span "Fill" at bounding box center [472, 268] width 12 height 9
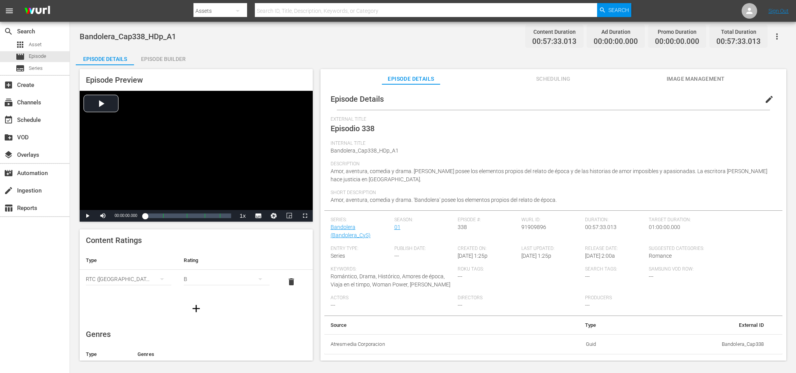
click at [167, 61] on div "Episode Builder" at bounding box center [163, 59] width 58 height 19
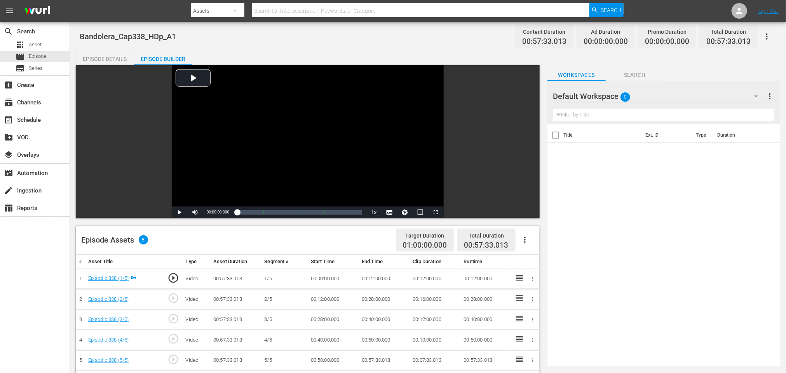
click at [522, 242] on icon "button" at bounding box center [524, 239] width 9 height 9
click at [529, 237] on div "Fill with Ads" at bounding box center [548, 243] width 53 height 19
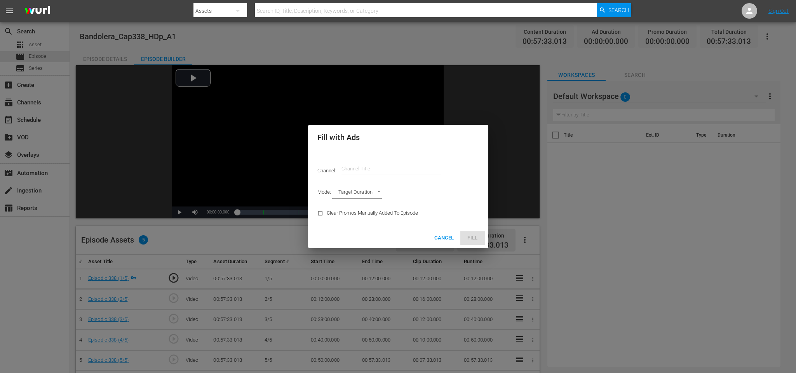
click at [366, 172] on input "text" at bounding box center [390, 169] width 99 height 19
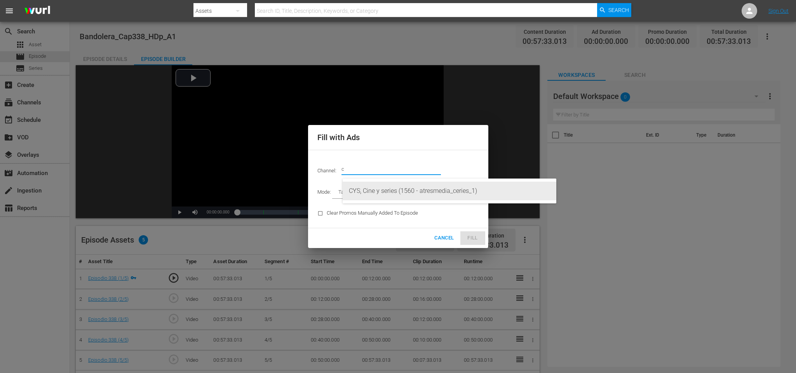
click at [380, 189] on div "CYS, Cine y series (1560 - atresmedia_ceries_1)" at bounding box center [449, 191] width 201 height 19
type input "CYS, Cine y series (1560)"
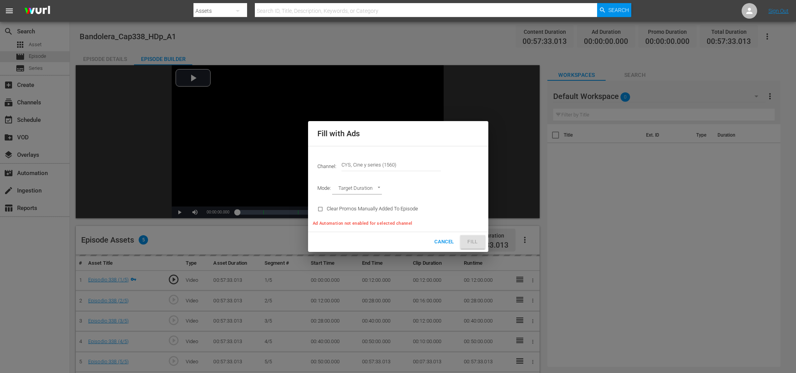
type input "AD_BREAK_DURATION"
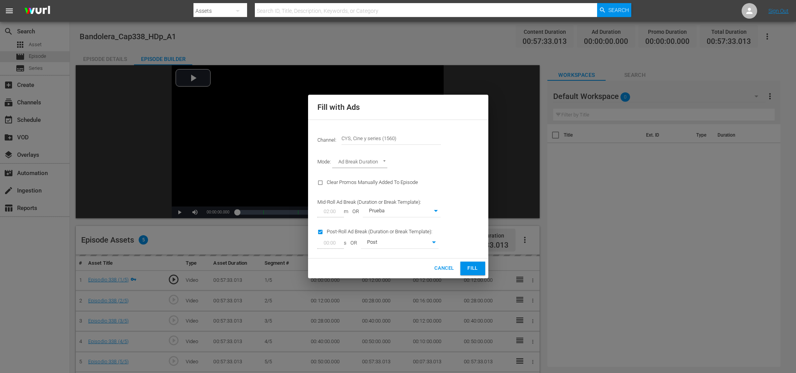
click at [474, 268] on span "Fill" at bounding box center [472, 268] width 12 height 9
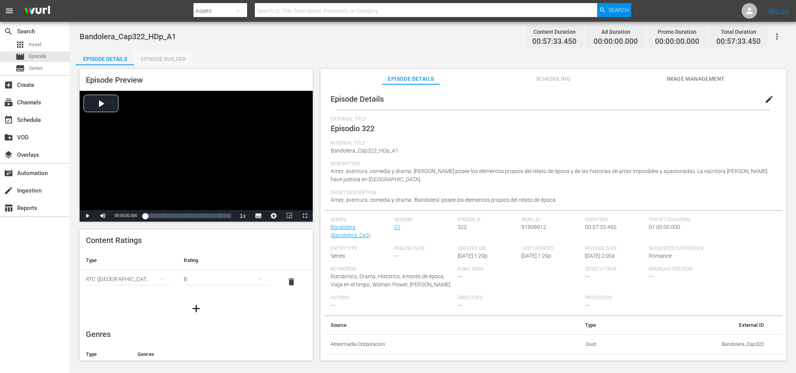
click at [172, 61] on div "Episode Builder" at bounding box center [163, 59] width 58 height 19
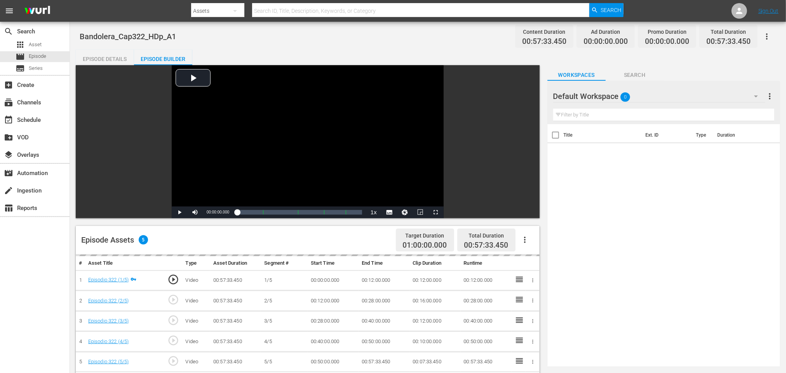
click at [529, 246] on button "button" at bounding box center [524, 240] width 19 height 19
click at [529, 245] on div "Fill with Ads" at bounding box center [548, 243] width 53 height 19
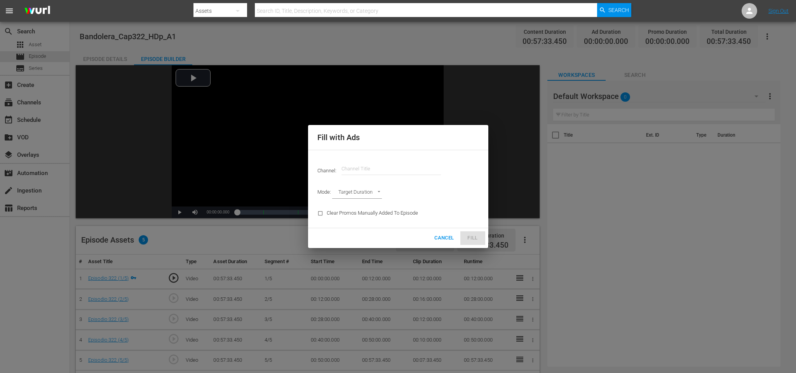
click at [400, 165] on input "text" at bounding box center [390, 169] width 99 height 19
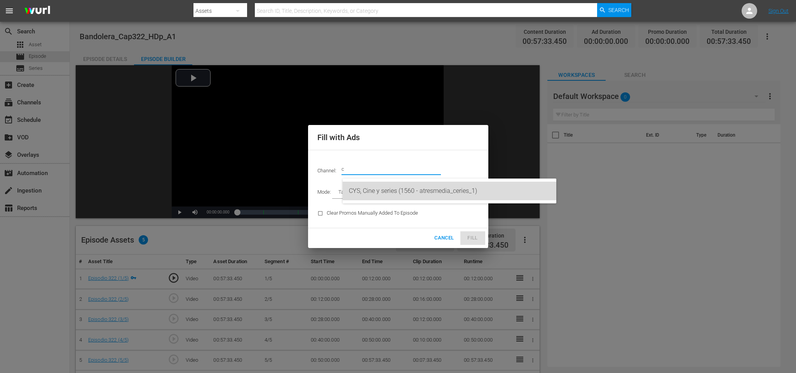
click at [393, 188] on div "CYS, Cine y series (1560 - atresmedia_ceries_1)" at bounding box center [449, 191] width 201 height 19
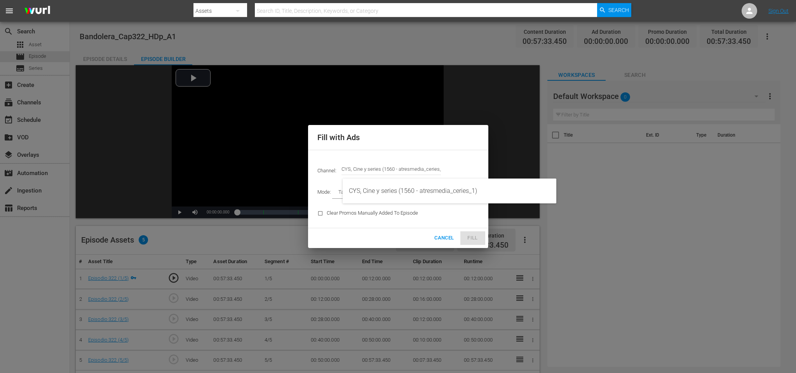
type input "CYS, Cine y series (1560)"
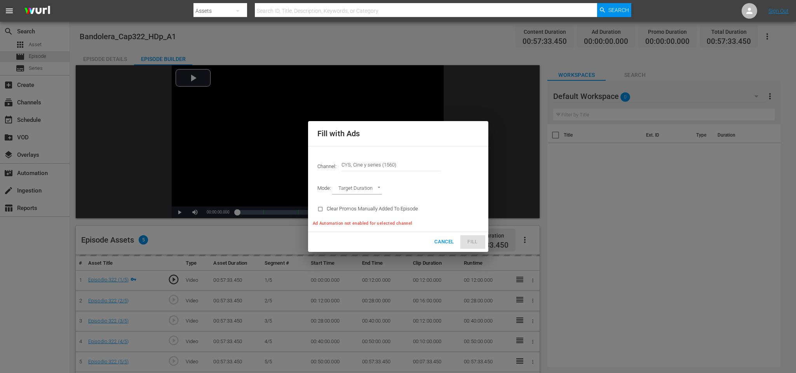
type input "AD_BREAK_DURATION"
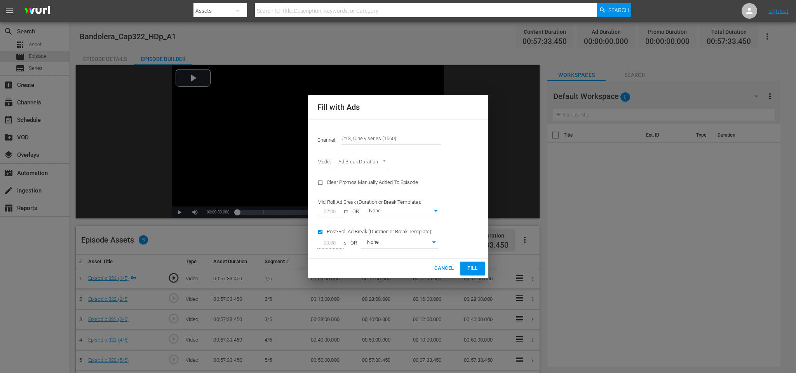
click at [474, 270] on span "Fill" at bounding box center [472, 268] width 12 height 9
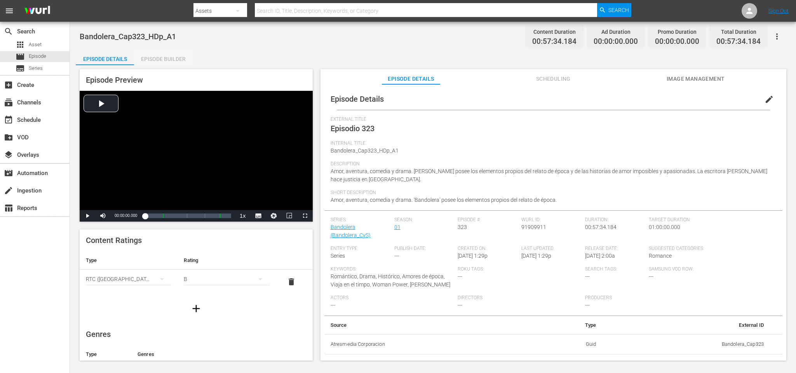
click at [166, 56] on div "Episode Builder" at bounding box center [163, 59] width 58 height 19
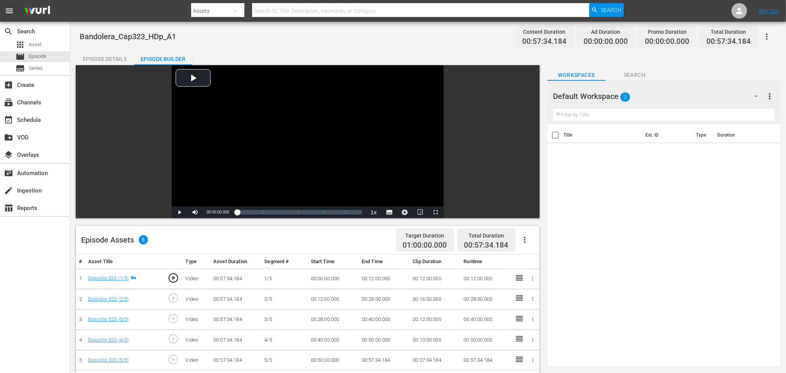
click at [526, 242] on icon "button" at bounding box center [524, 239] width 9 height 9
click at [532, 241] on div "Fill with Ads" at bounding box center [548, 243] width 53 height 19
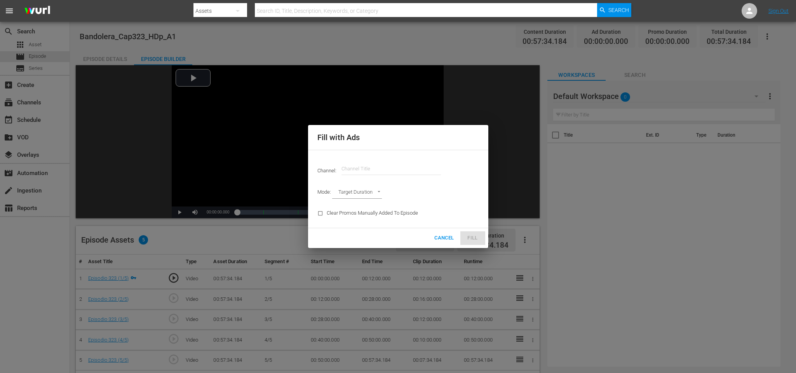
click at [418, 165] on input "text" at bounding box center [390, 169] width 99 height 19
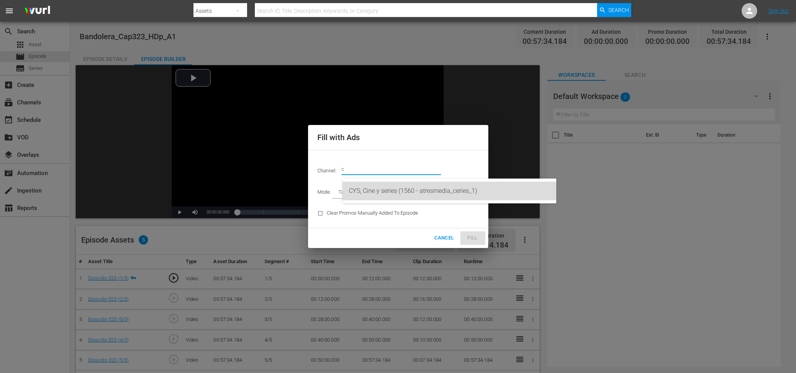
click at [411, 186] on div "CYS, Cine y series (1560 - atresmedia_ceries_1)" at bounding box center [449, 191] width 201 height 19
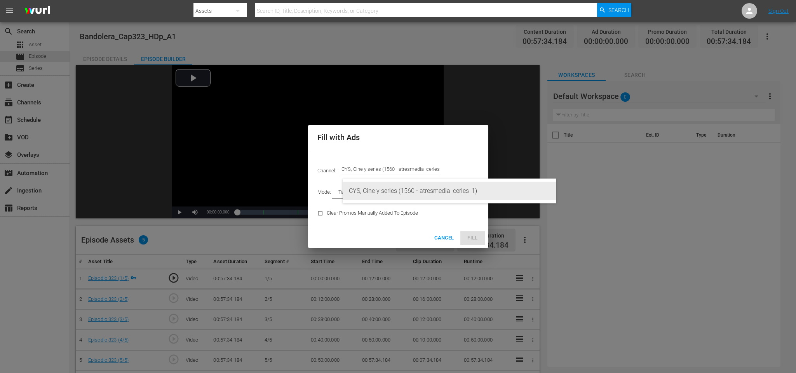
type input "CYS, Cine y series (1560)"
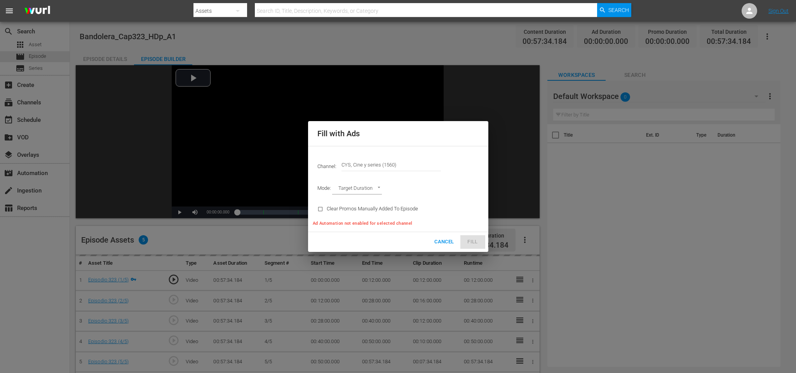
type input "AD_BREAK_DURATION"
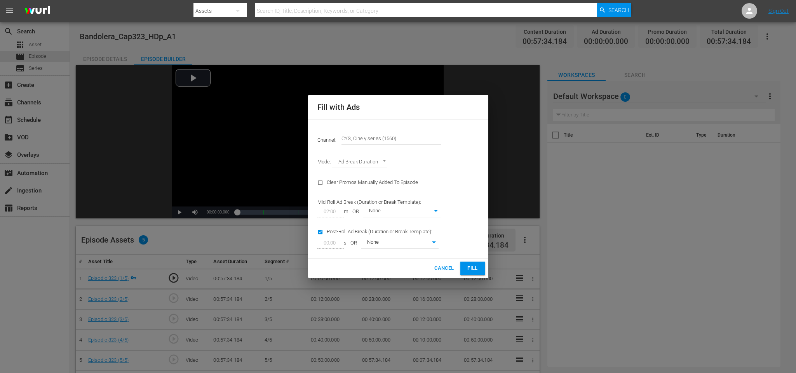
click at [480, 269] on button "Fill" at bounding box center [472, 269] width 25 height 14
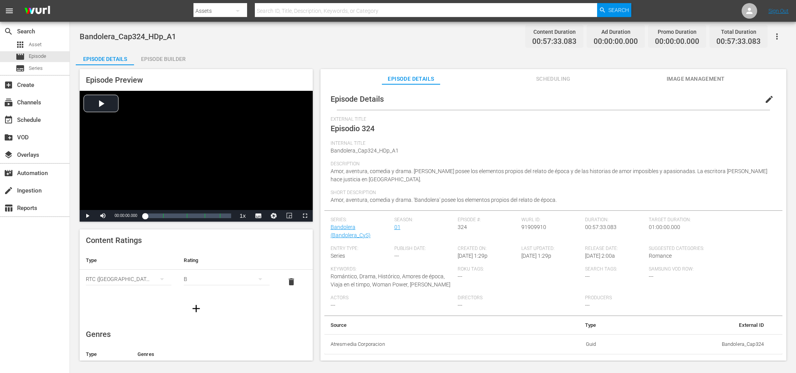
click at [167, 59] on div "Episode Builder" at bounding box center [163, 59] width 58 height 19
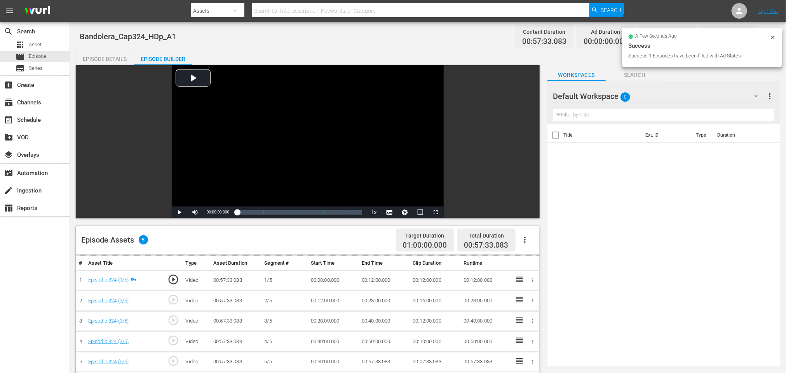
click at [523, 242] on icon "button" at bounding box center [524, 239] width 9 height 9
click at [531, 245] on div "Fill with Ads" at bounding box center [548, 243] width 53 height 19
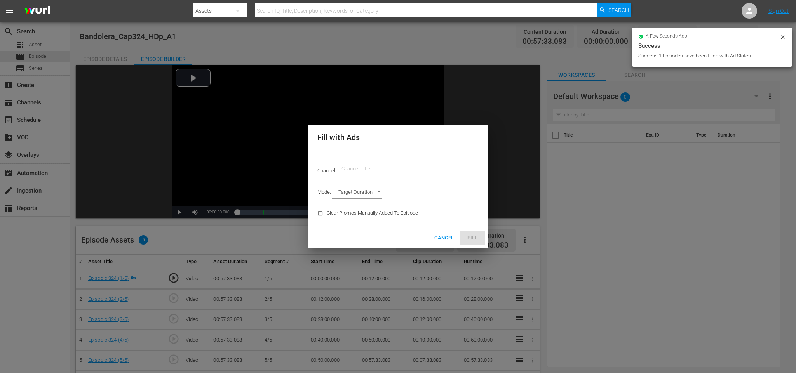
click at [348, 161] on input "text" at bounding box center [390, 169] width 99 height 19
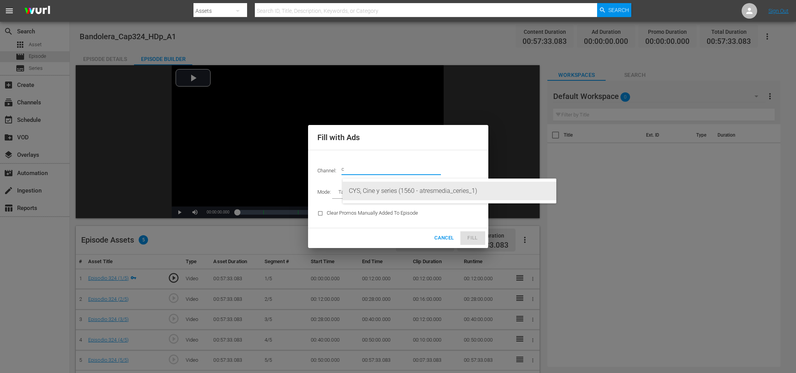
click at [373, 186] on div "CYS, Cine y series (1560 - atresmedia_ceries_1)" at bounding box center [449, 191] width 201 height 19
type input "CYS, Cine y series (1560)"
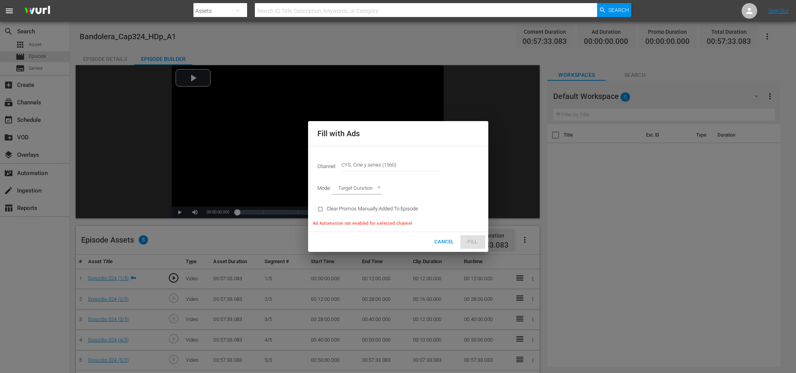
type input "AD_BREAK_DURATION"
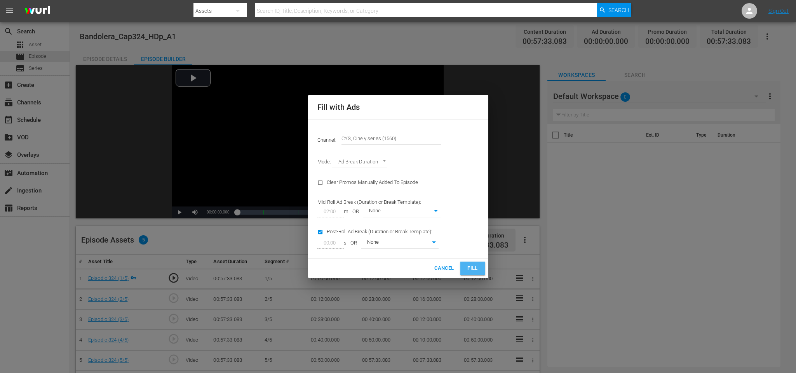
click at [472, 263] on button "Fill" at bounding box center [472, 269] width 25 height 14
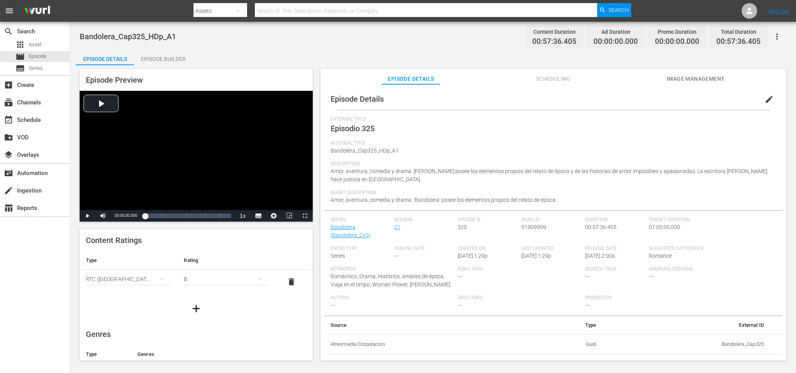
click at [168, 59] on div "Episode Builder" at bounding box center [163, 59] width 58 height 19
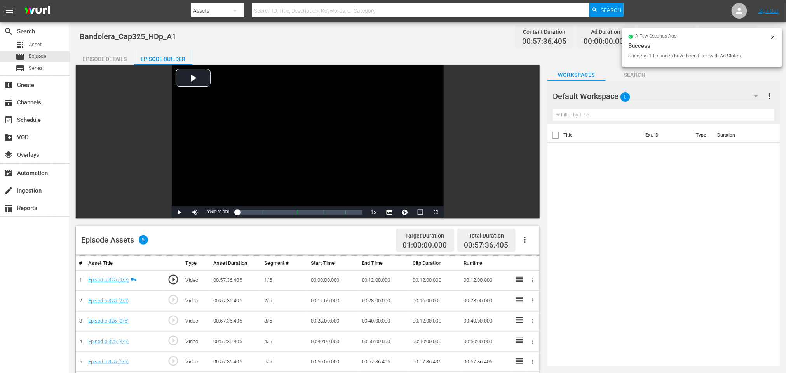
click at [528, 240] on icon "button" at bounding box center [524, 239] width 9 height 9
click at [533, 240] on div "Fill with Ads" at bounding box center [548, 243] width 53 height 19
click at [551, 242] on div "Fill with Ads" at bounding box center [548, 243] width 53 height 19
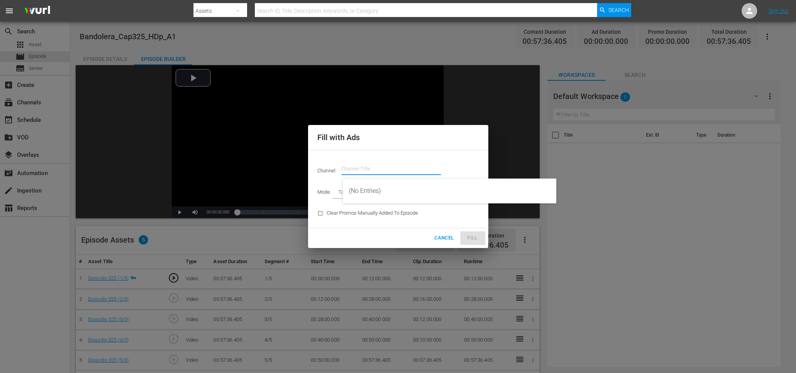
click at [415, 165] on input "text" at bounding box center [390, 169] width 99 height 19
click at [400, 191] on div "CYS, Cine y series (1560 - atresmedia_ceries_1)" at bounding box center [449, 191] width 201 height 19
type input "CYS, Cine y series (1560)"
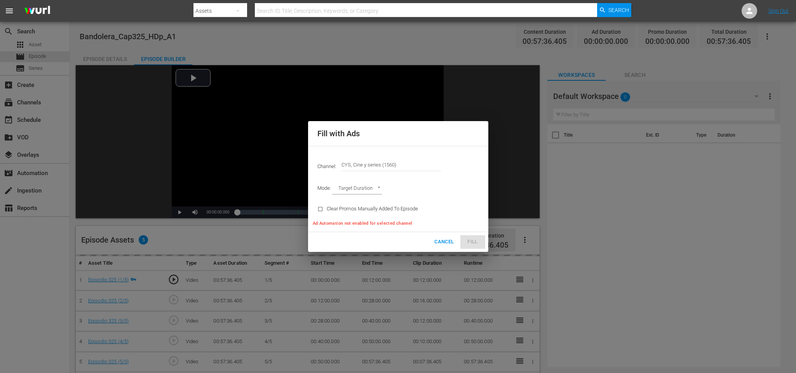
type input "AD_BREAK_DURATION"
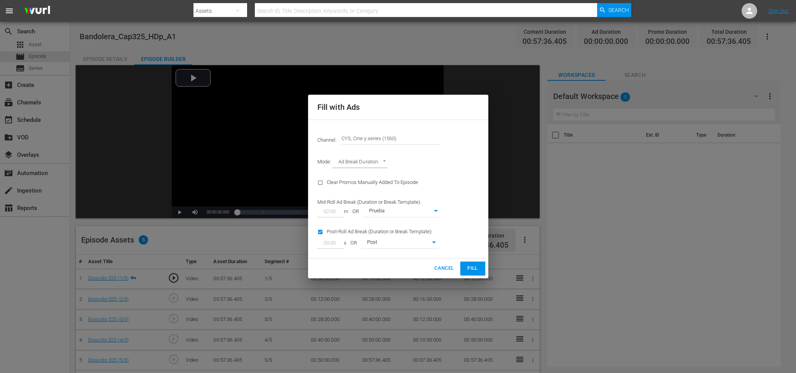
click at [472, 263] on button "Fill" at bounding box center [472, 269] width 25 height 14
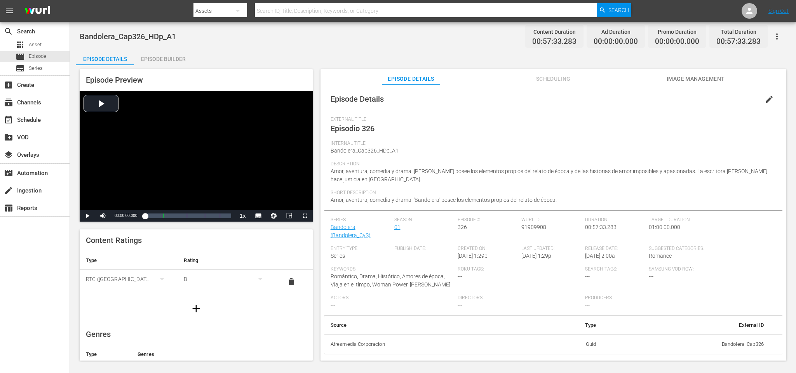
click at [175, 57] on div "Episode Builder" at bounding box center [163, 59] width 58 height 19
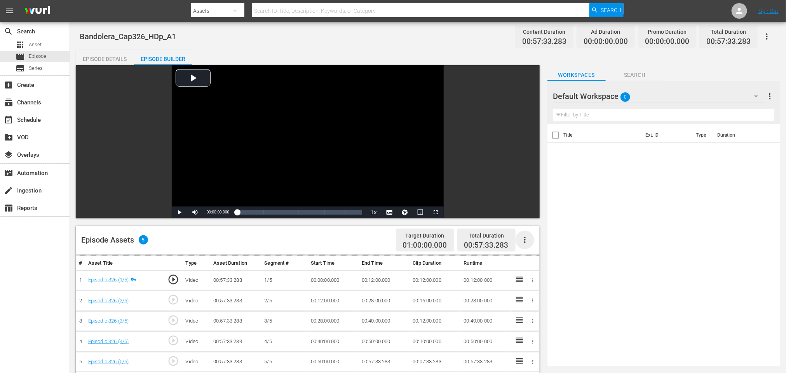
click at [525, 242] on icon "button" at bounding box center [525, 240] width 2 height 6
click at [529, 240] on div "Fill with Ads" at bounding box center [548, 243] width 53 height 19
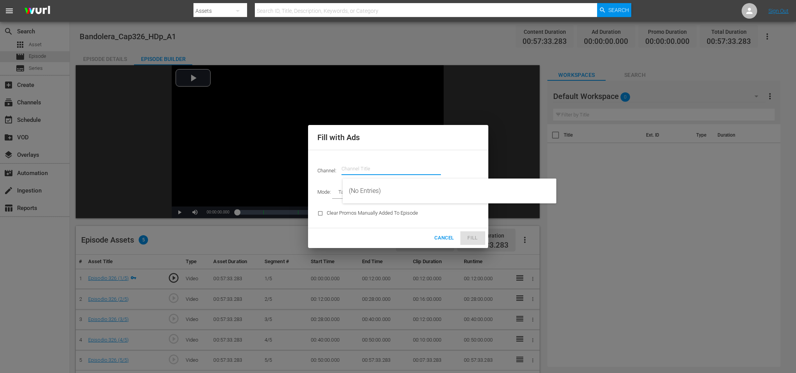
click at [387, 169] on input "text" at bounding box center [390, 169] width 99 height 19
click at [389, 188] on div "CYS, Cine y series (1560 - atresmedia_ceries_1)" at bounding box center [449, 191] width 201 height 19
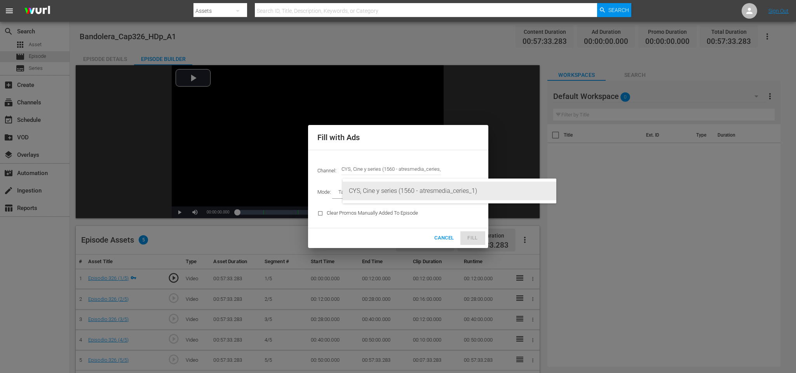
type input "CYS, Cine y series (1560)"
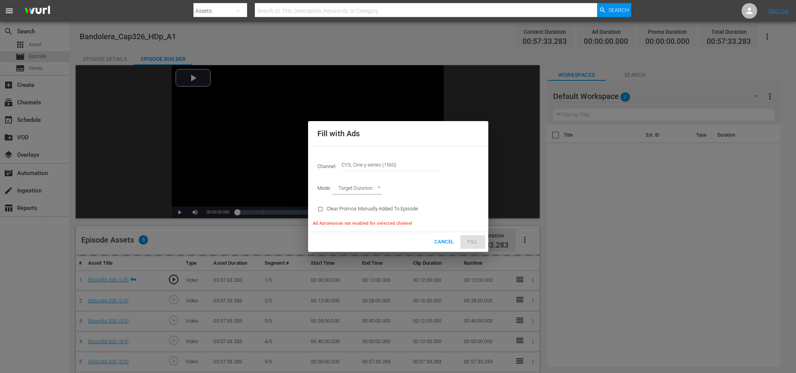
type input "AD_BREAK_DURATION"
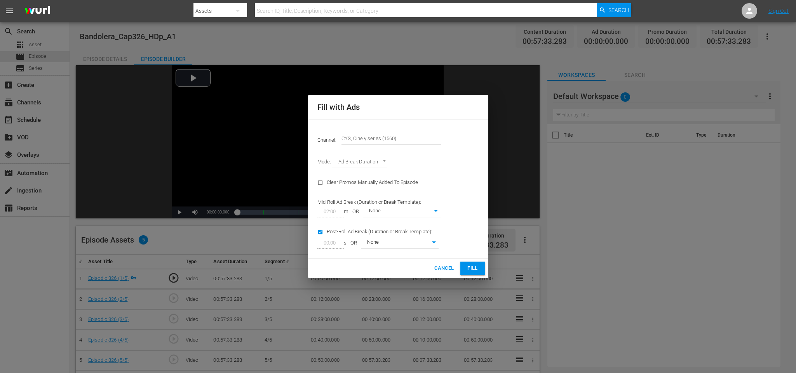
click at [478, 266] on span "Fill" at bounding box center [472, 268] width 12 height 9
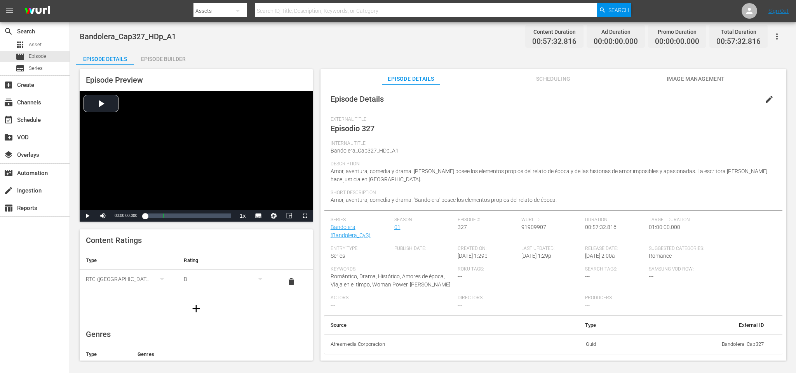
click at [153, 60] on div "Episode Builder" at bounding box center [163, 59] width 58 height 19
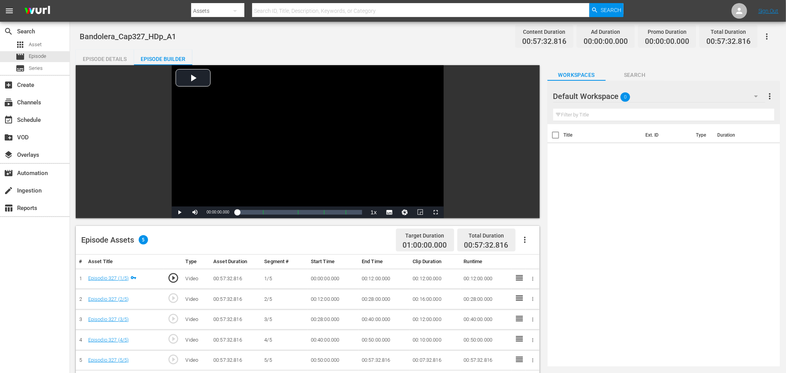
click at [524, 244] on icon "button" at bounding box center [524, 239] width 9 height 9
click at [529, 240] on div "Fill with Ads" at bounding box center [548, 243] width 53 height 19
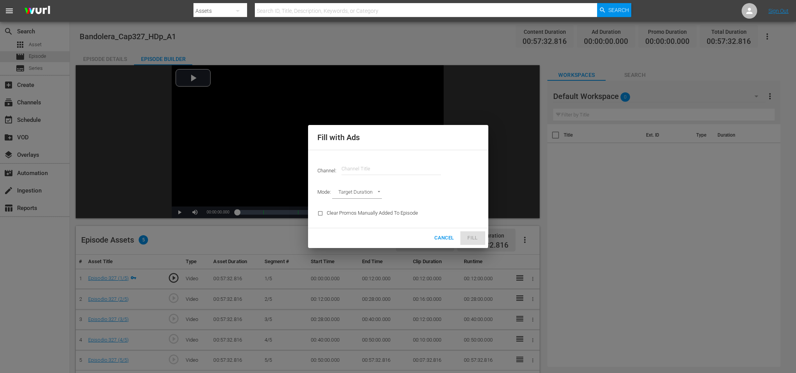
click at [353, 165] on input "text" at bounding box center [390, 169] width 99 height 19
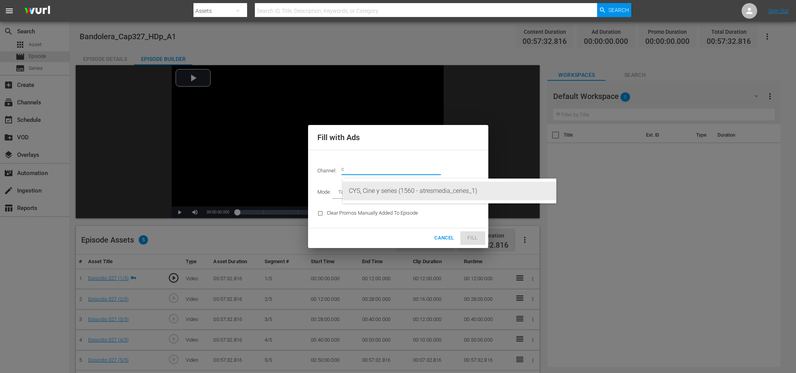
click at [390, 189] on div "CYS, Cine y series (1560 - atresmedia_ceries_1)" at bounding box center [449, 191] width 201 height 19
type input "CYS, Cine y series (1560)"
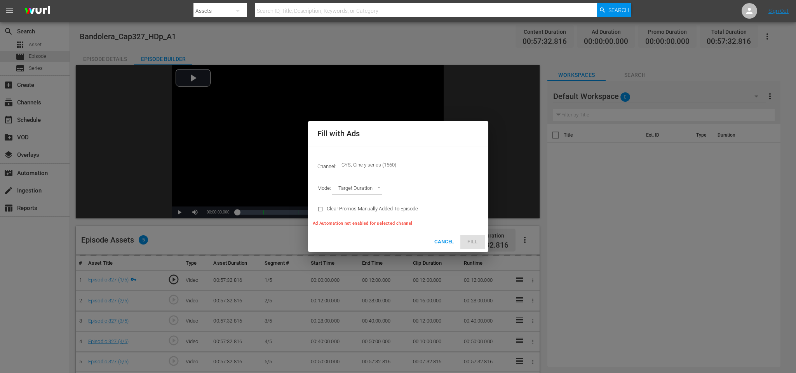
type input "AD_BREAK_DURATION"
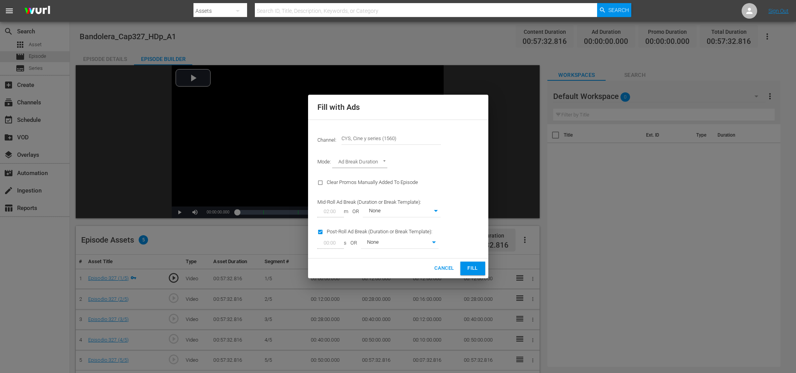
click at [481, 272] on button "Fill" at bounding box center [472, 269] width 25 height 14
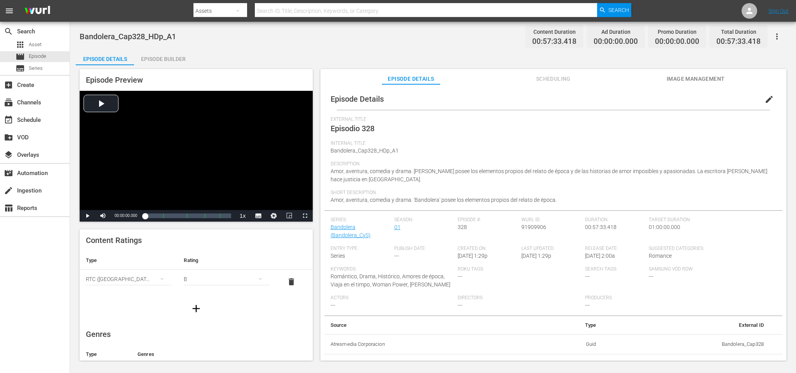
click at [148, 57] on div "Episode Builder" at bounding box center [163, 59] width 58 height 19
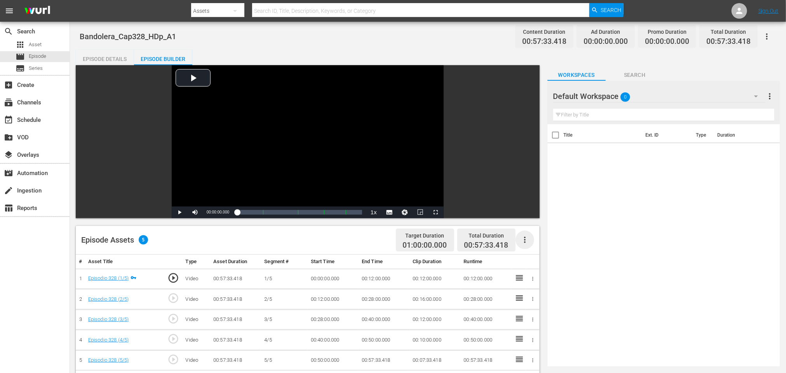
click at [523, 242] on icon "button" at bounding box center [524, 239] width 9 height 9
click at [541, 240] on div "Fill with Ads" at bounding box center [548, 243] width 53 height 19
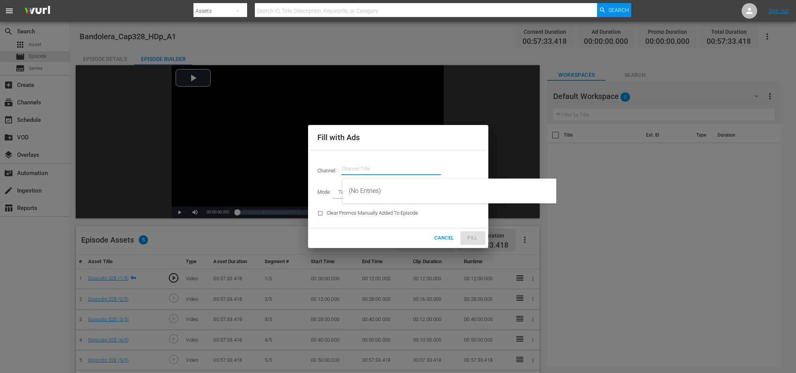
click at [404, 171] on input "text" at bounding box center [390, 169] width 99 height 19
click at [398, 189] on div "CYS, Cine y series (1560 - atresmedia_ceries_1)" at bounding box center [449, 191] width 201 height 19
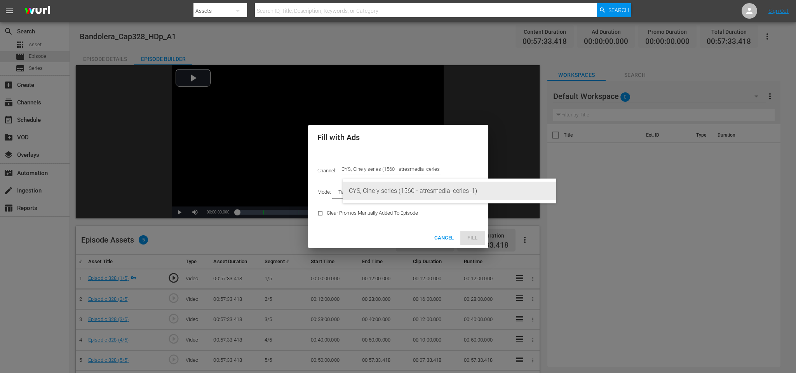
type input "CYS, Cine y series (1560)"
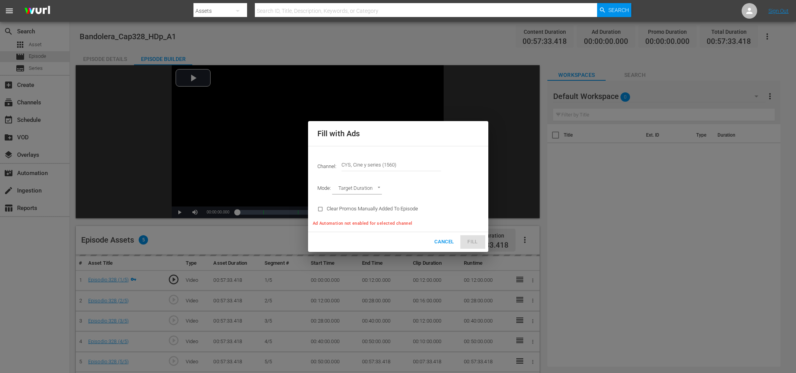
type input "AD_BREAK_DURATION"
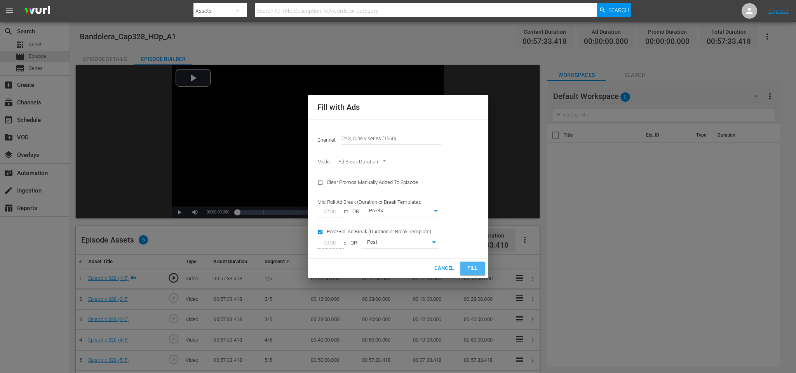
click at [472, 267] on span "Fill" at bounding box center [472, 268] width 12 height 9
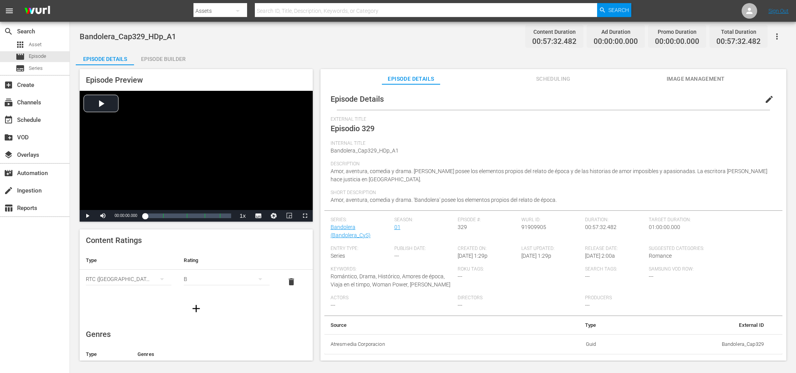
click at [172, 61] on div "Episode Builder" at bounding box center [163, 59] width 58 height 19
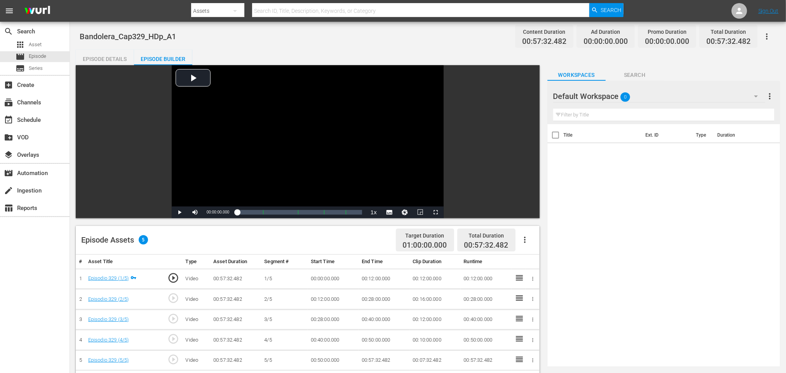
click at [523, 245] on icon "button" at bounding box center [524, 239] width 9 height 9
click at [524, 240] on div "Fill with Ads" at bounding box center [548, 243] width 53 height 19
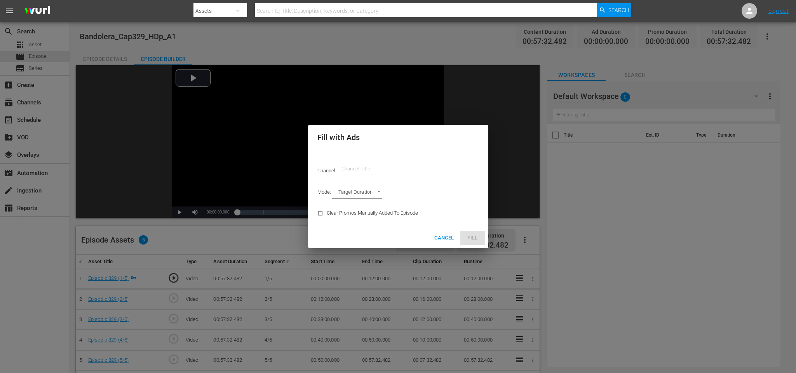
click at [392, 162] on input "text" at bounding box center [390, 169] width 99 height 19
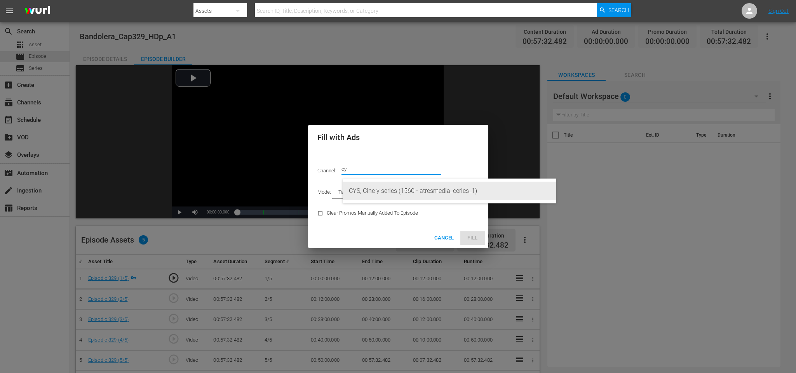
click at [399, 194] on div "CYS, Cine y series (1560 - atresmedia_ceries_1)" at bounding box center [449, 191] width 201 height 19
type input "CYS, Cine y series (1560)"
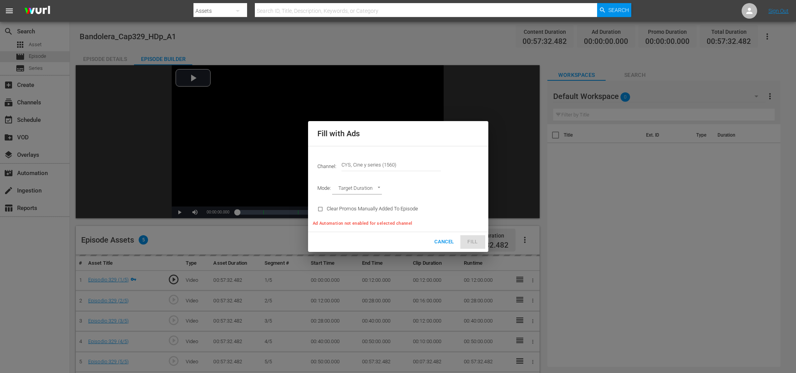
type input "AD_BREAK_DURATION"
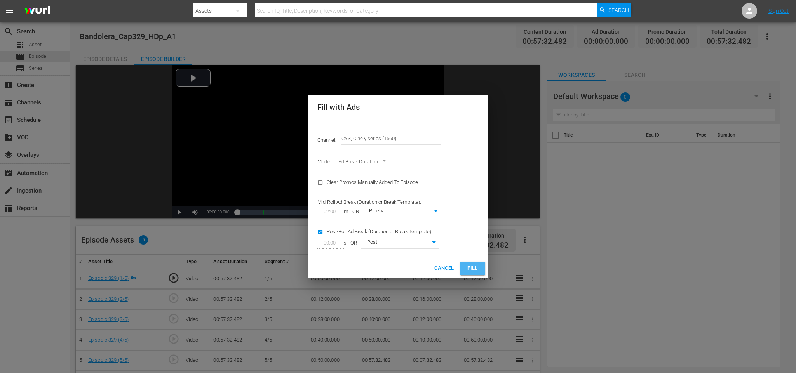
click at [468, 266] on span "Fill" at bounding box center [472, 268] width 12 height 9
